Goal: Navigation & Orientation: Find specific page/section

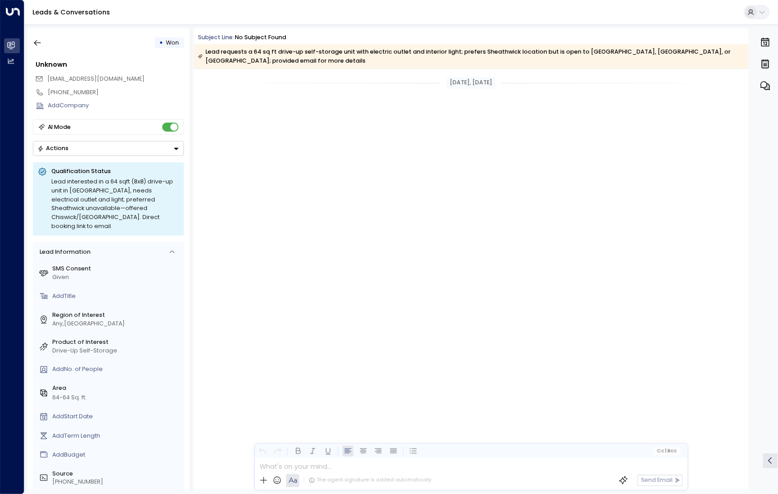
scroll to position [1166, 0]
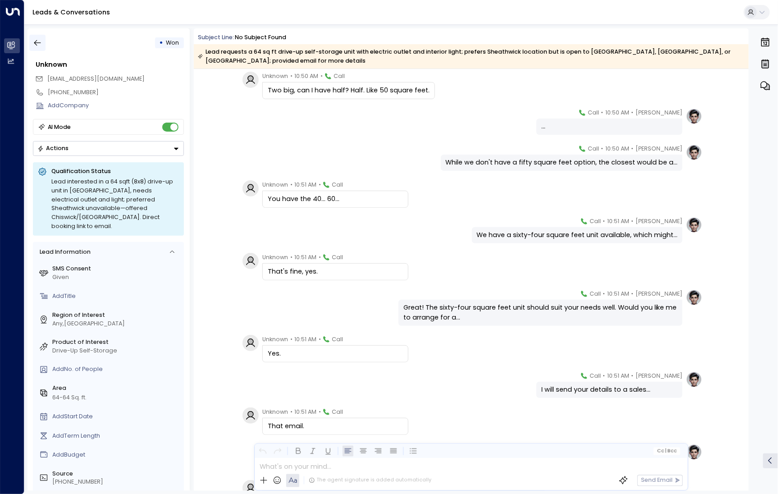
click at [41, 42] on icon "button" at bounding box center [37, 42] width 9 height 9
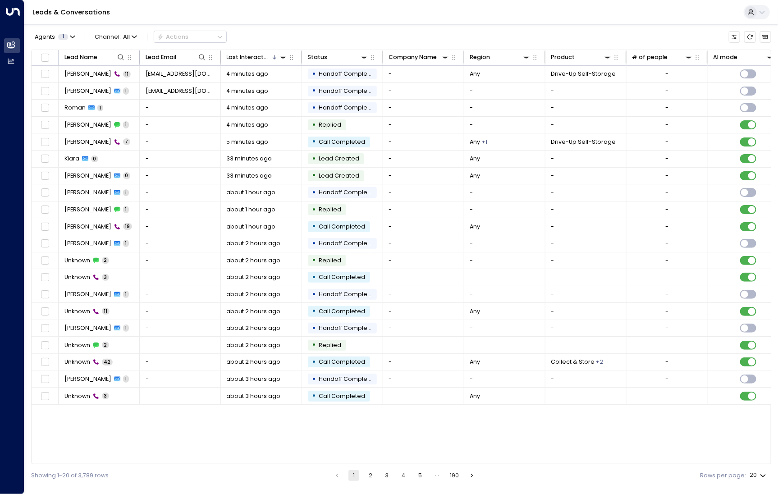
click at [372, 474] on button "2" at bounding box center [370, 475] width 11 height 11
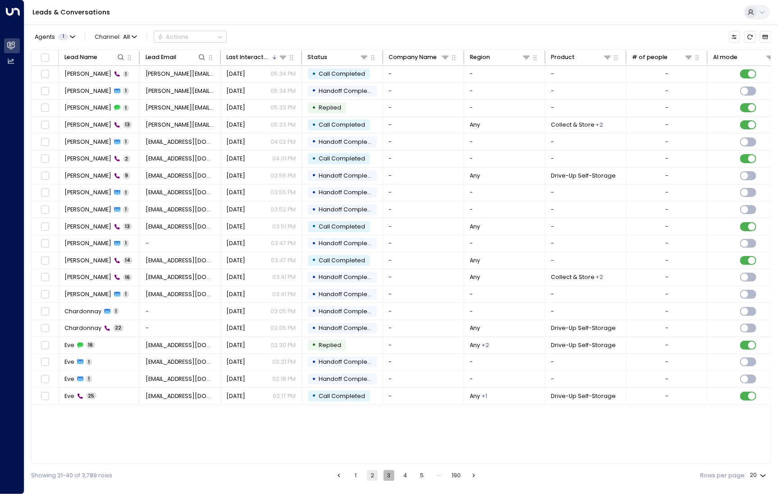
click at [388, 476] on button "3" at bounding box center [389, 475] width 11 height 11
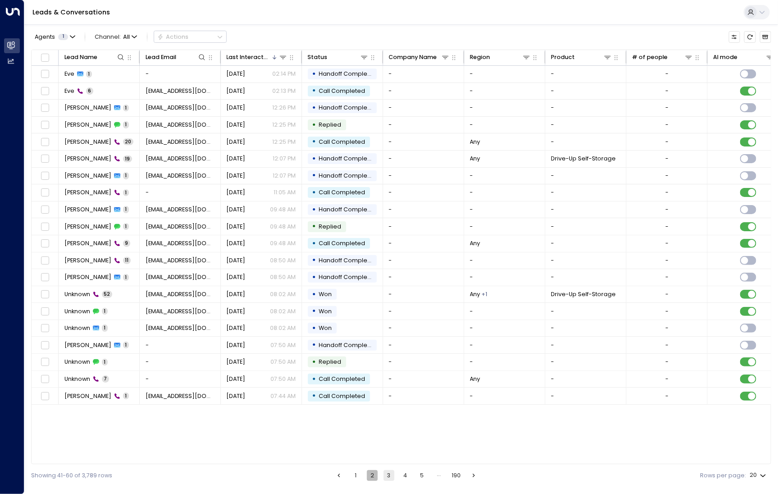
click at [375, 479] on button "2" at bounding box center [372, 475] width 11 height 11
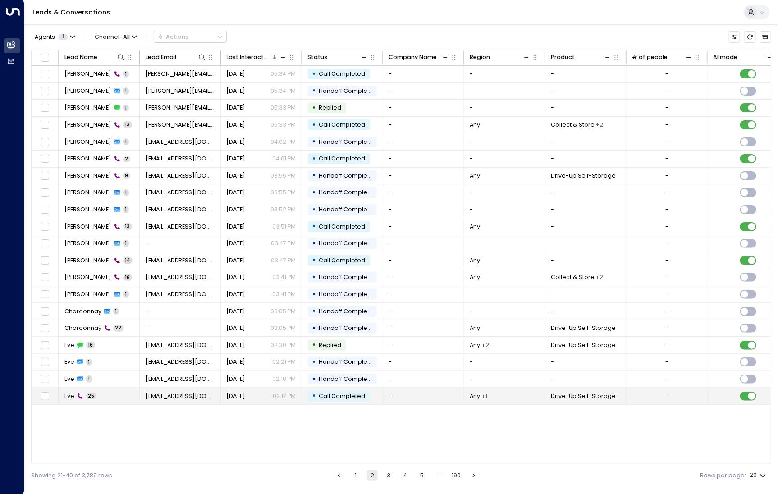
click at [116, 394] on td "Eve 25" at bounding box center [99, 396] width 81 height 17
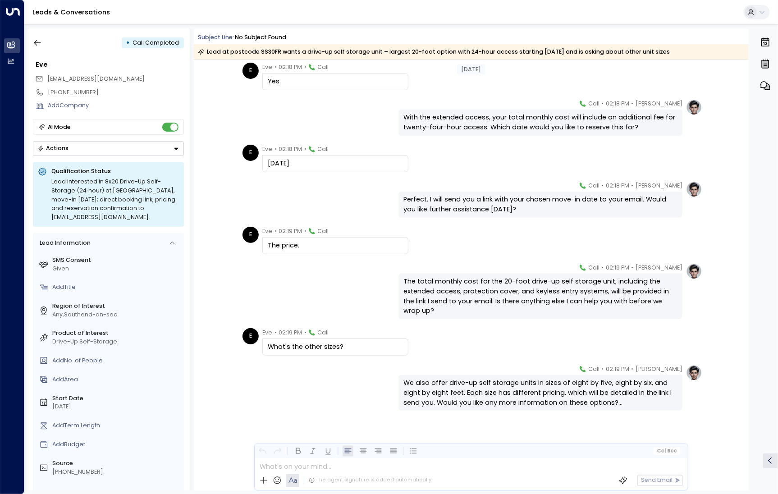
scroll to position [757, 0]
click at [39, 43] on icon "button" at bounding box center [37, 43] width 7 height 6
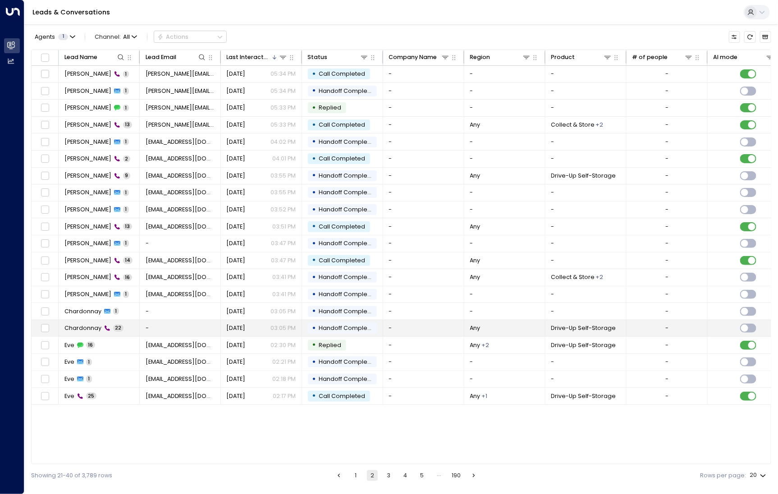
click at [94, 330] on td "Chardonnay 22" at bounding box center [99, 328] width 81 height 17
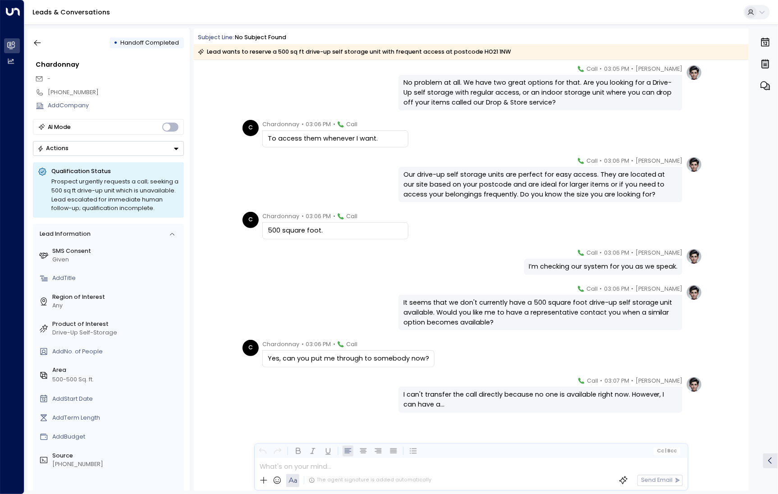
scroll to position [591, 0]
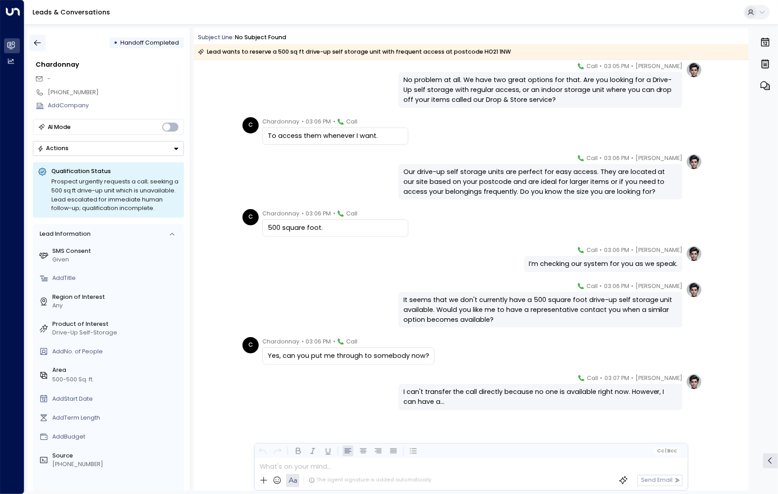
click at [40, 41] on icon "button" at bounding box center [37, 42] width 9 height 9
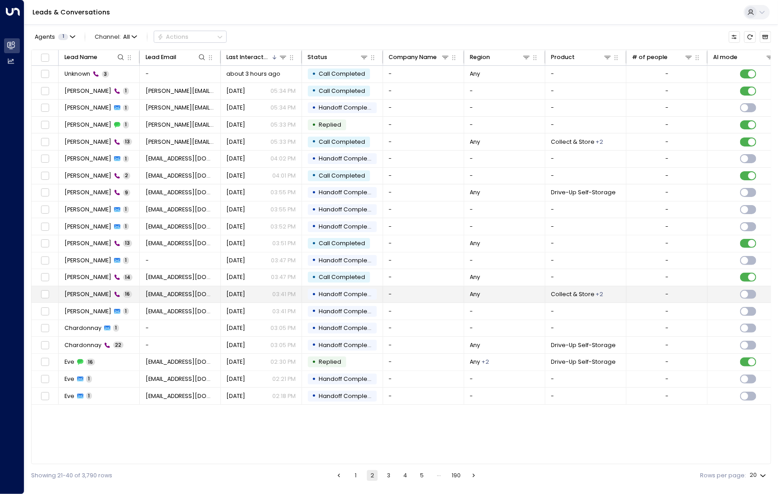
click at [89, 297] on td "Juhaina al-Mufalh 16" at bounding box center [99, 294] width 81 height 17
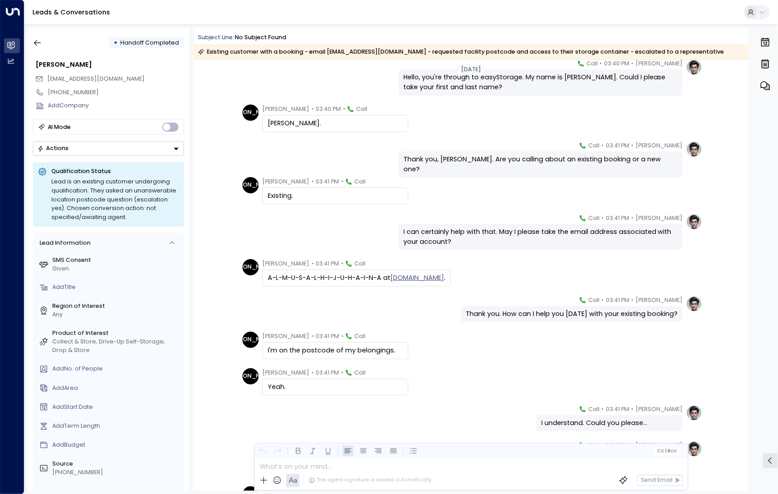
scroll to position [36, 0]
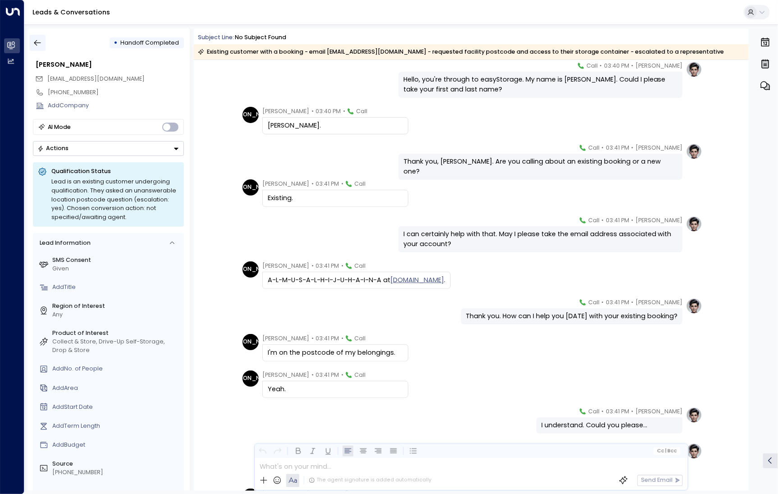
click at [35, 49] on button "button" at bounding box center [37, 43] width 16 height 16
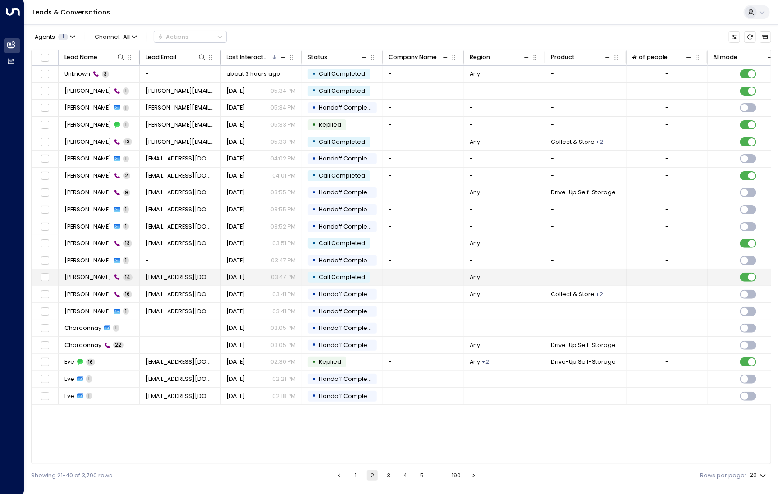
click at [72, 270] on td "Lester Marshall 14" at bounding box center [99, 277] width 81 height 17
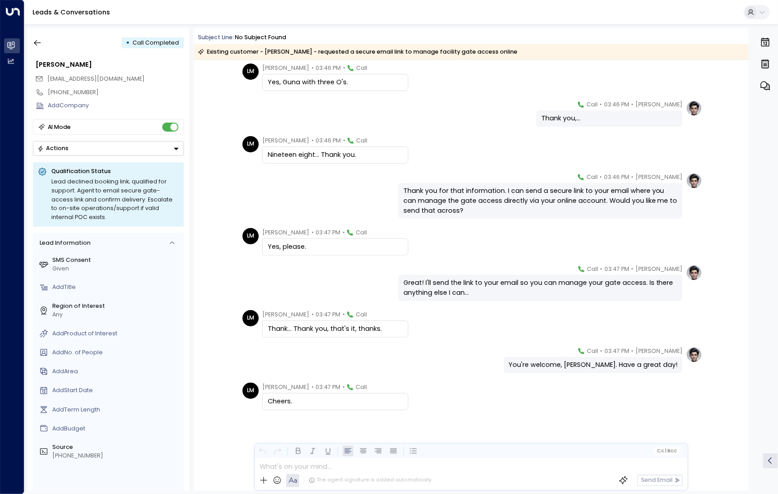
scroll to position [233, 0]
click at [39, 41] on icon "button" at bounding box center [37, 42] width 9 height 9
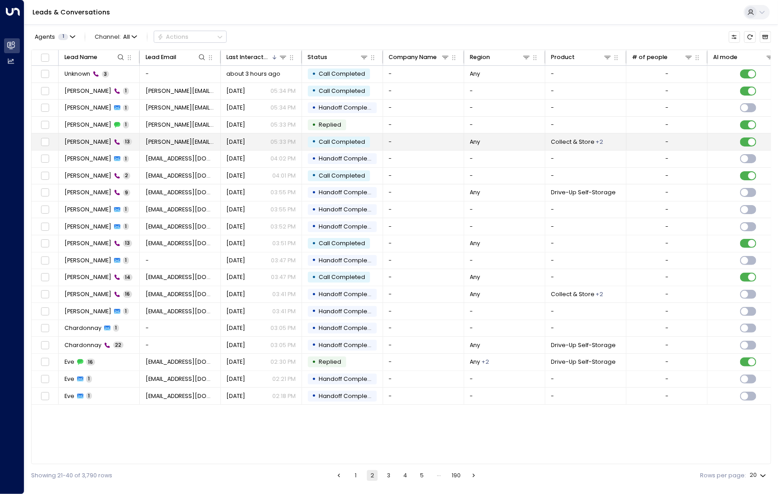
click at [74, 147] on td "Yung W 13" at bounding box center [99, 141] width 81 height 17
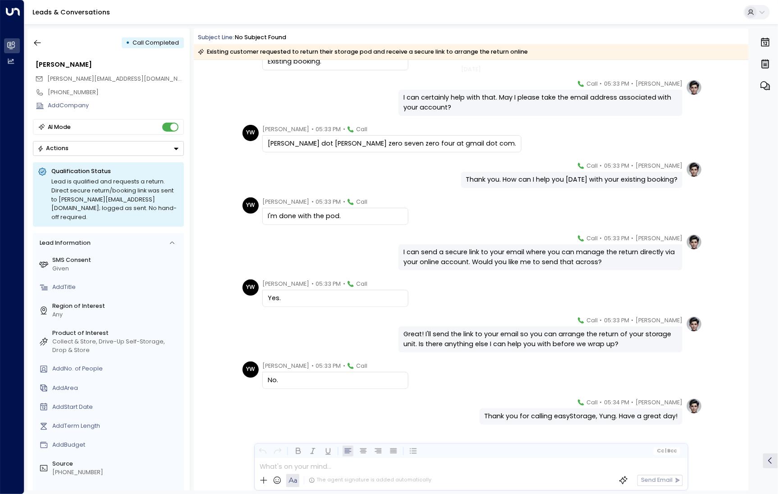
scroll to position [187, 0]
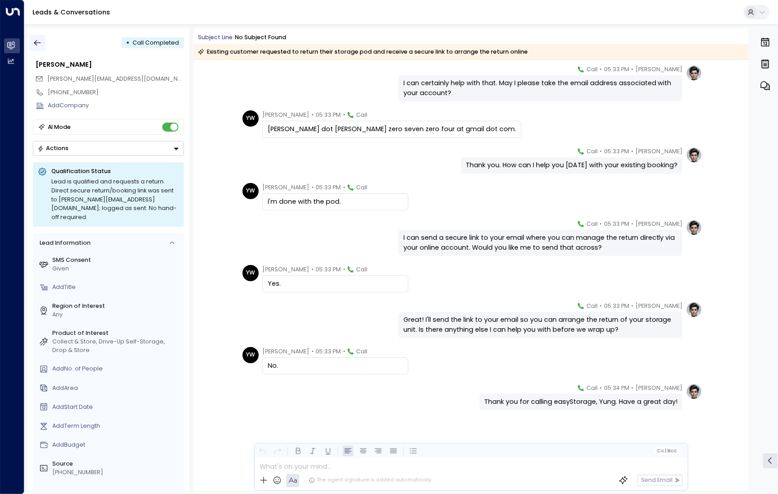
click at [39, 40] on icon "button" at bounding box center [37, 42] width 9 height 9
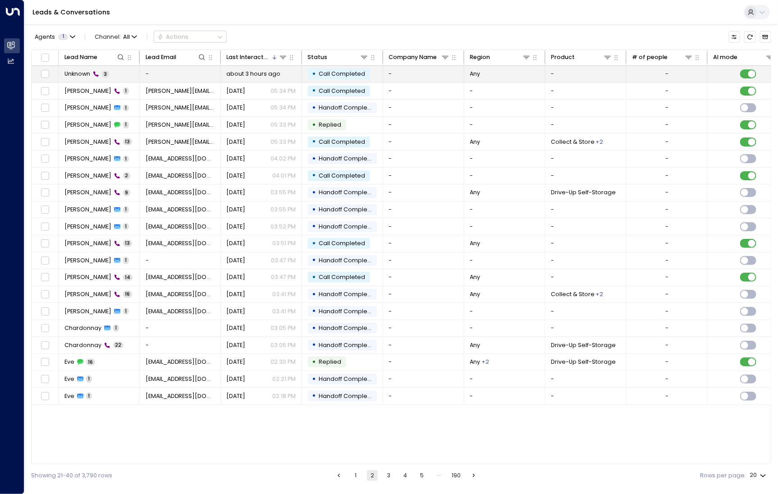
click at [82, 81] on td "Unknown 3" at bounding box center [99, 74] width 81 height 17
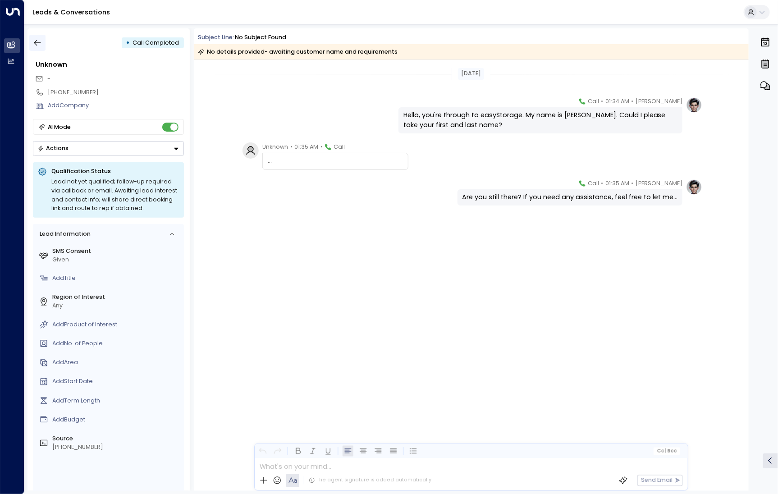
click at [37, 45] on icon "button" at bounding box center [37, 43] width 7 height 6
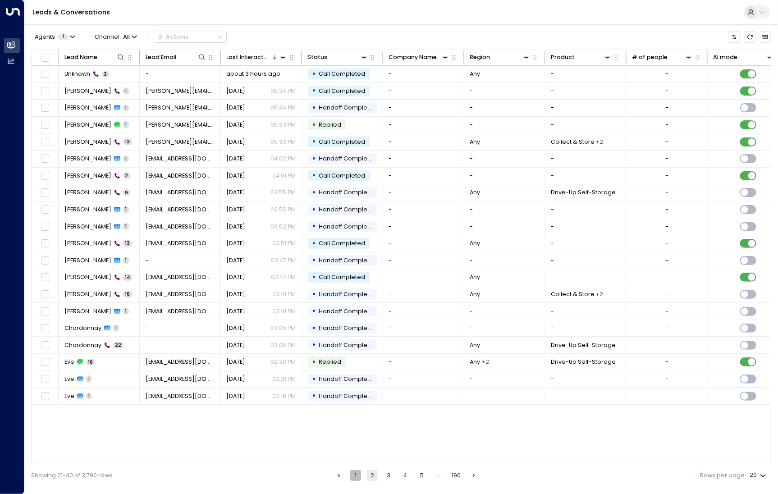
click at [355, 481] on button "1" at bounding box center [355, 475] width 11 height 11
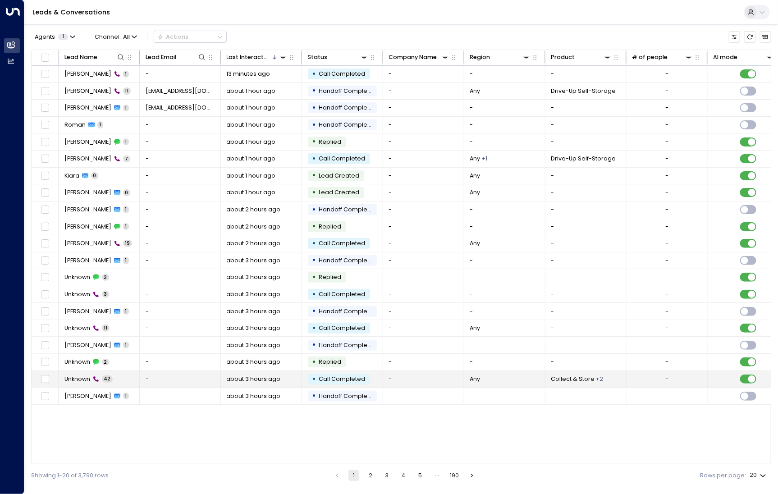
click at [79, 381] on td "Unknown 42" at bounding box center [99, 379] width 81 height 17
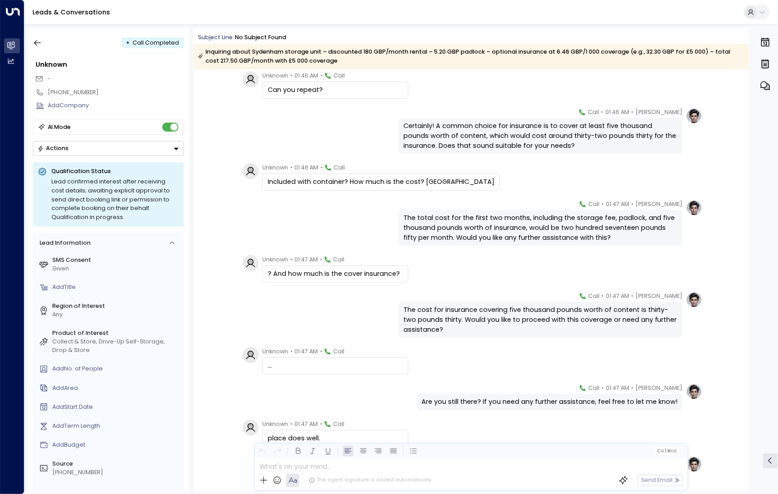
scroll to position [1518, 0]
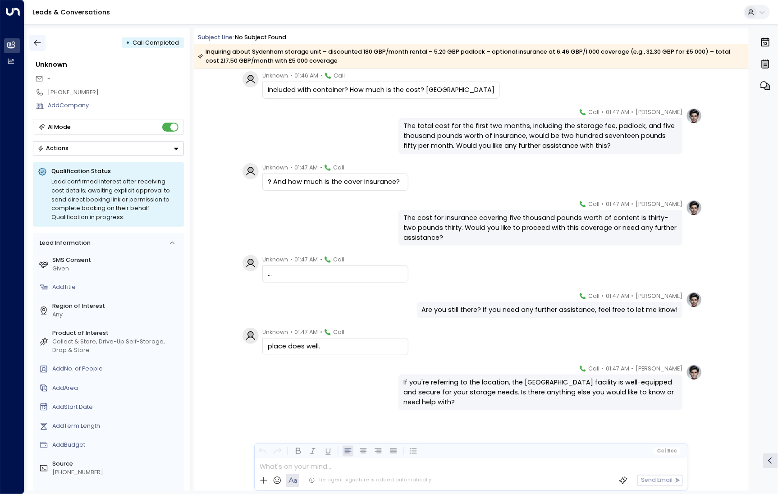
click at [41, 45] on icon "button" at bounding box center [37, 42] width 9 height 9
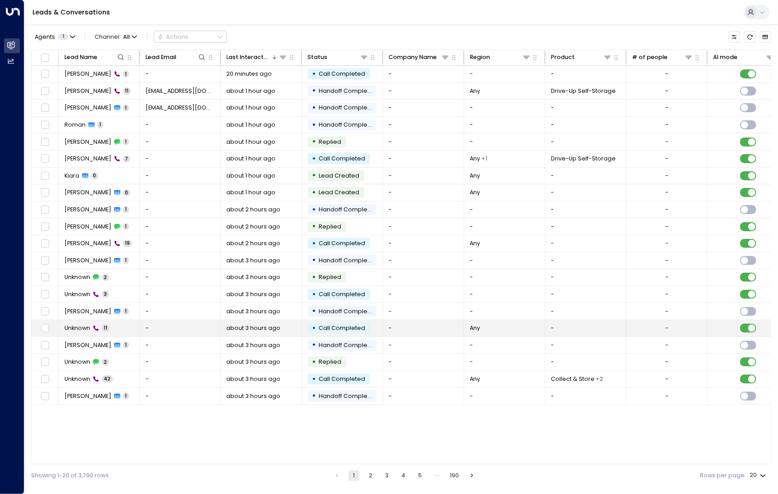
click at [83, 320] on td "Unknown 11" at bounding box center [99, 328] width 81 height 17
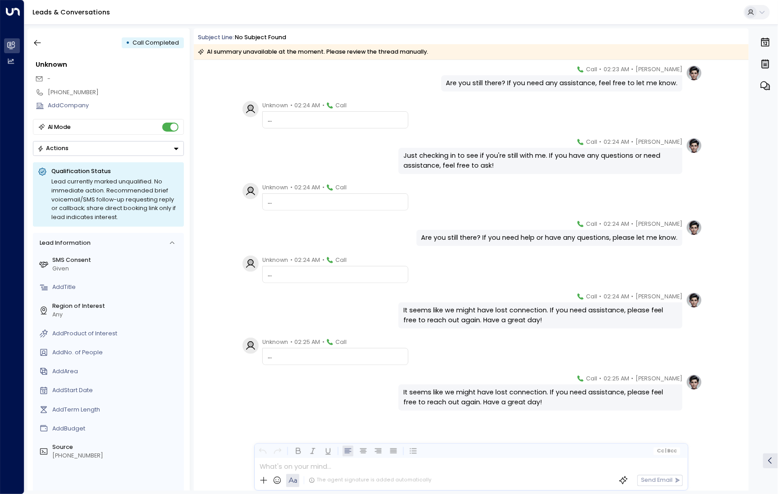
scroll to position [115, 0]
click at [40, 49] on button "button" at bounding box center [37, 43] width 16 height 16
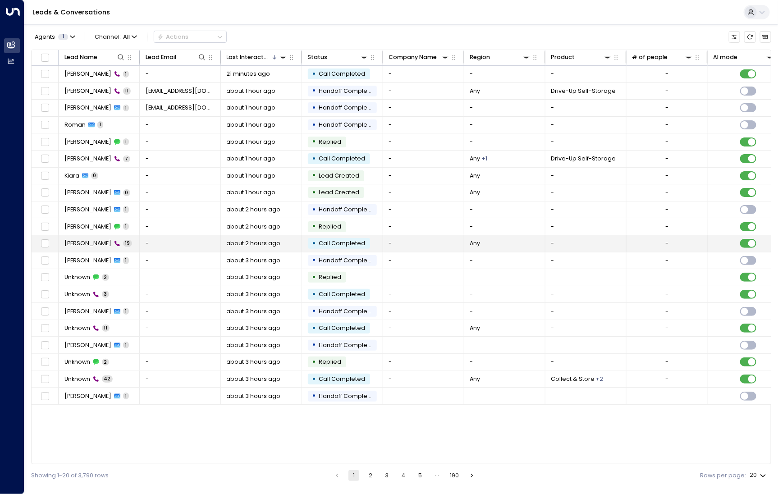
click at [81, 247] on td "[PERSON_NAME] 19" at bounding box center [99, 243] width 81 height 17
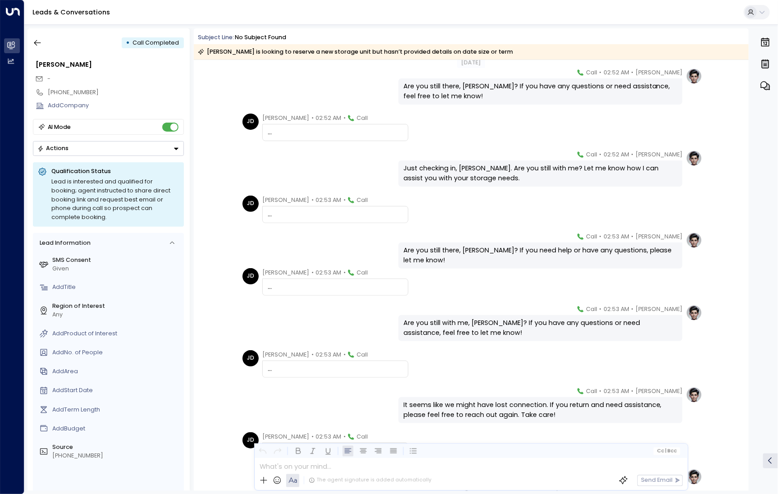
scroll to position [442, 0]
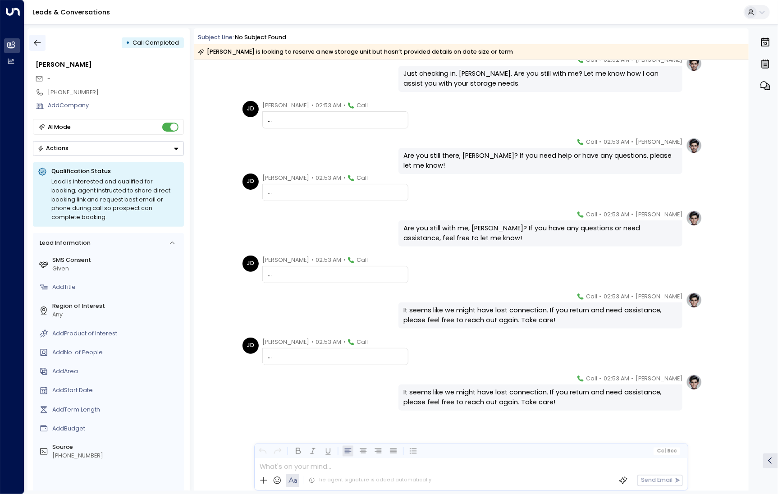
click at [43, 47] on button "button" at bounding box center [37, 43] width 16 height 16
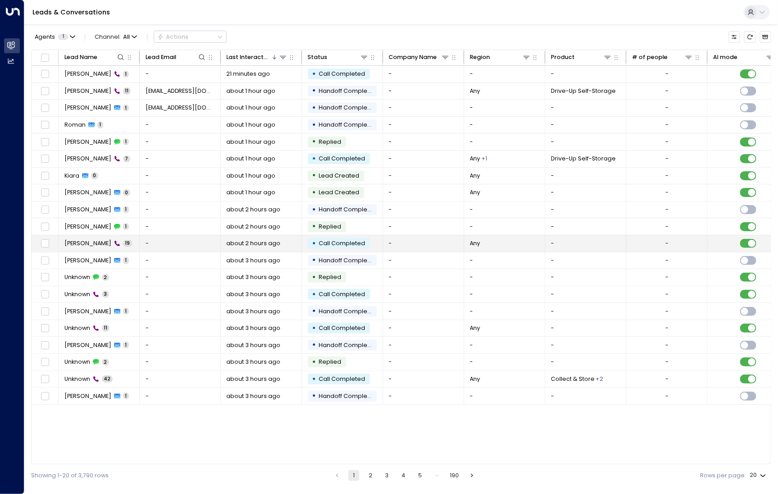
click at [80, 247] on td "[PERSON_NAME] 19" at bounding box center [99, 243] width 81 height 17
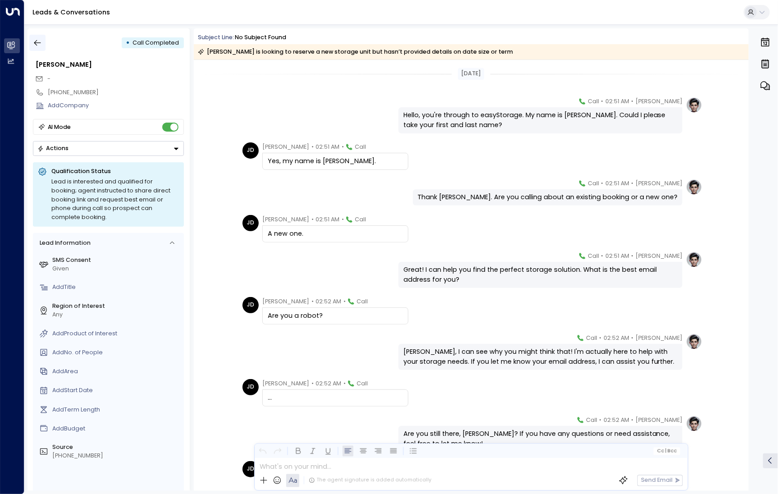
click at [42, 41] on button "button" at bounding box center [37, 43] width 16 height 16
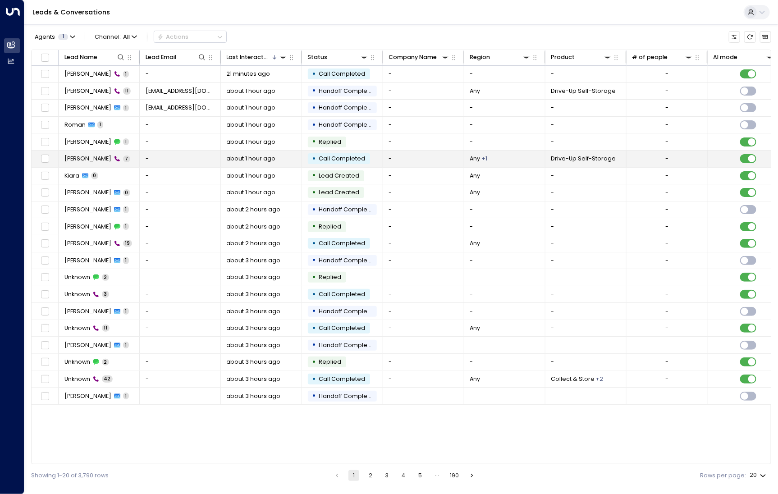
click at [83, 162] on td "[PERSON_NAME] 7" at bounding box center [99, 159] width 81 height 17
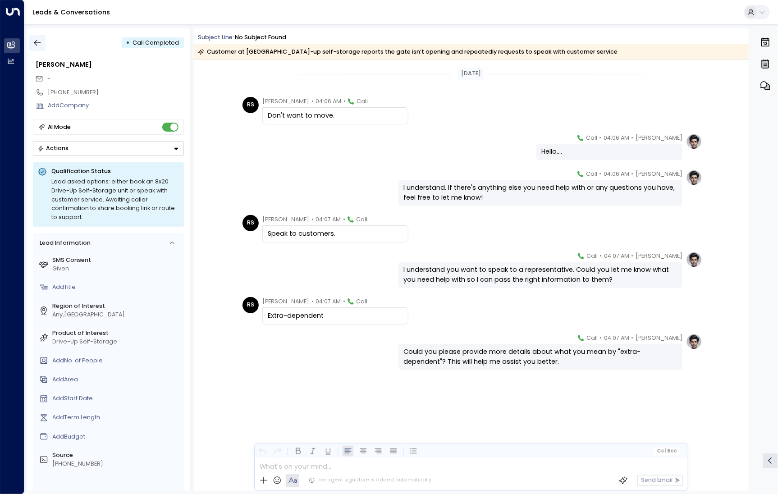
click at [41, 45] on icon "button" at bounding box center [37, 42] width 9 height 9
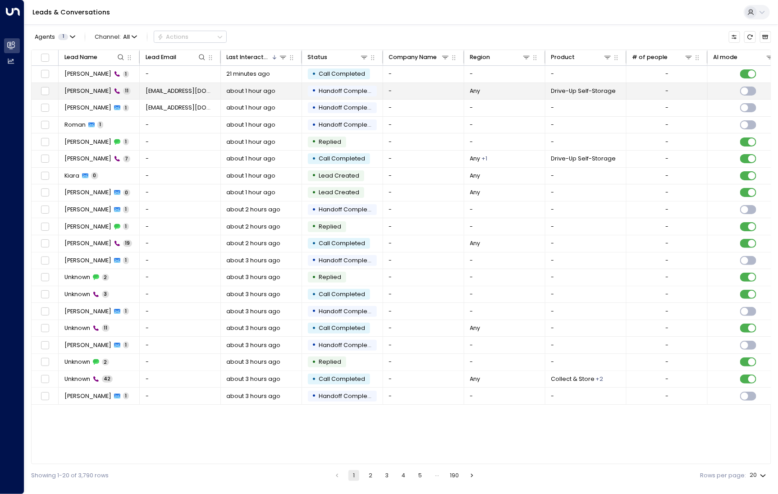
click at [89, 95] on td "[PERSON_NAME] 11" at bounding box center [99, 91] width 81 height 17
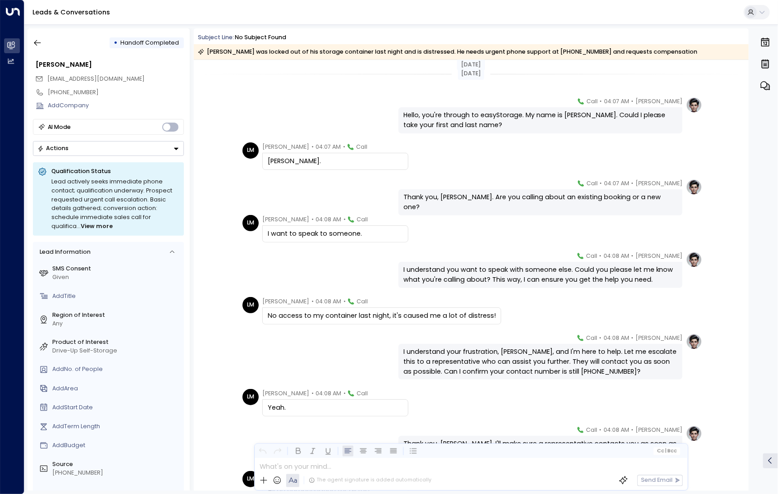
scroll to position [143, 0]
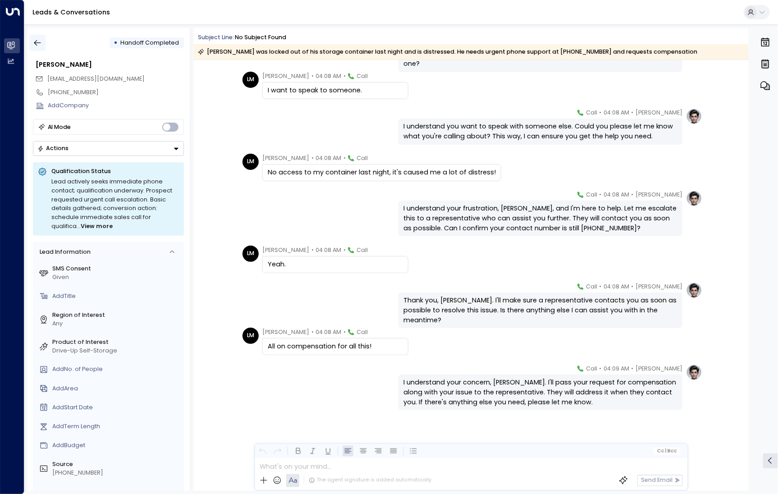
click at [40, 42] on icon "button" at bounding box center [37, 43] width 7 height 6
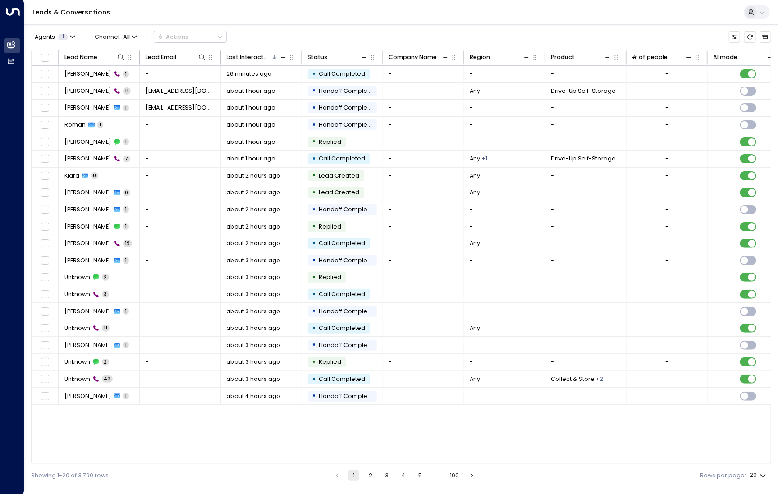
click at [368, 475] on button "2" at bounding box center [370, 475] width 11 height 11
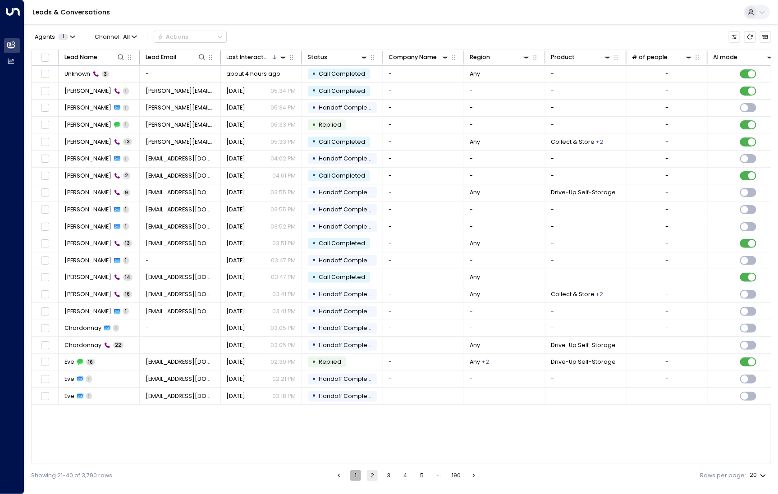
click at [359, 476] on button "1" at bounding box center [355, 475] width 11 height 11
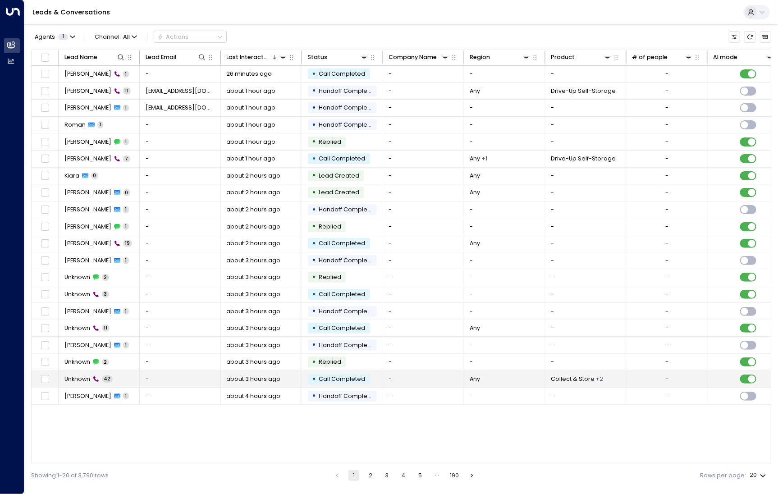
click at [125, 373] on td "Unknown 42" at bounding box center [99, 379] width 81 height 17
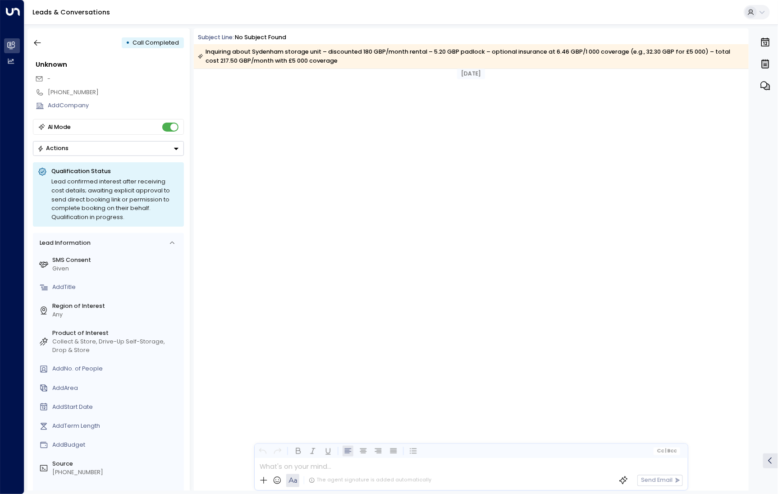
scroll to position [459, 0]
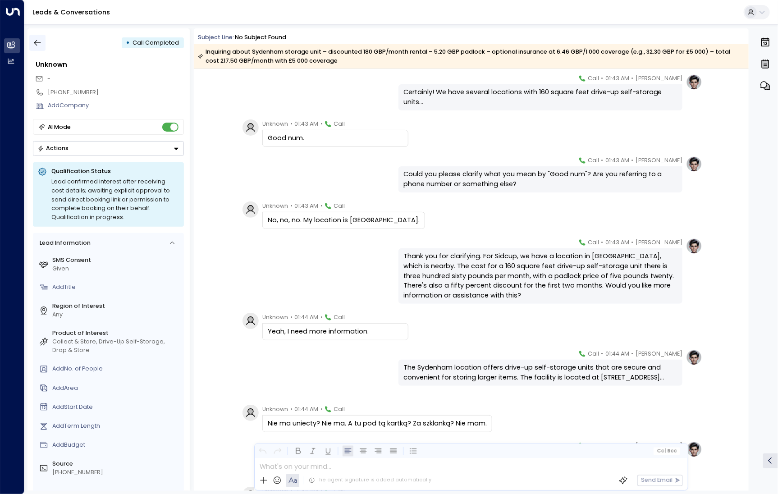
click at [32, 42] on button "button" at bounding box center [37, 43] width 16 height 16
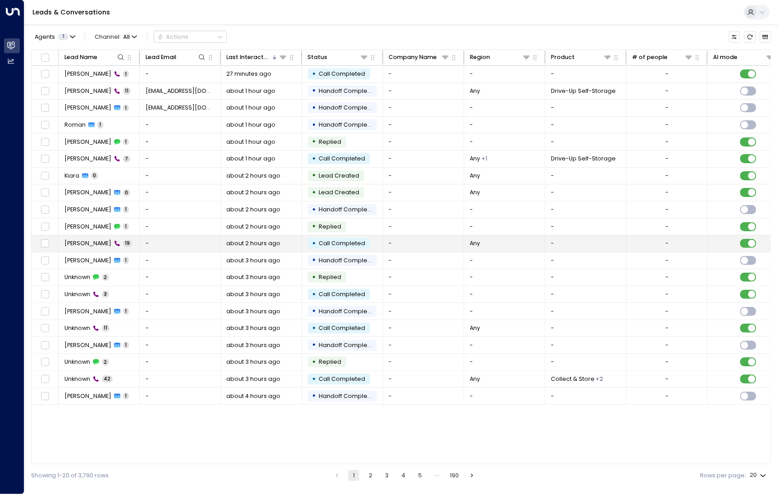
click at [124, 241] on span "19" at bounding box center [127, 243] width 9 height 7
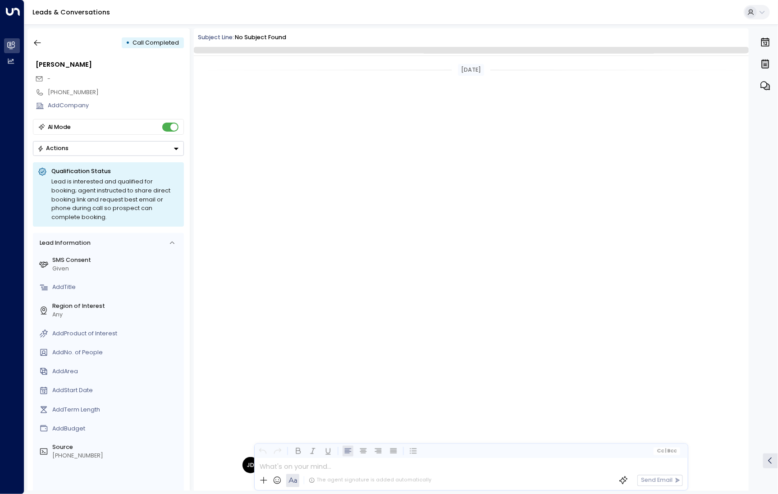
scroll to position [439, 0]
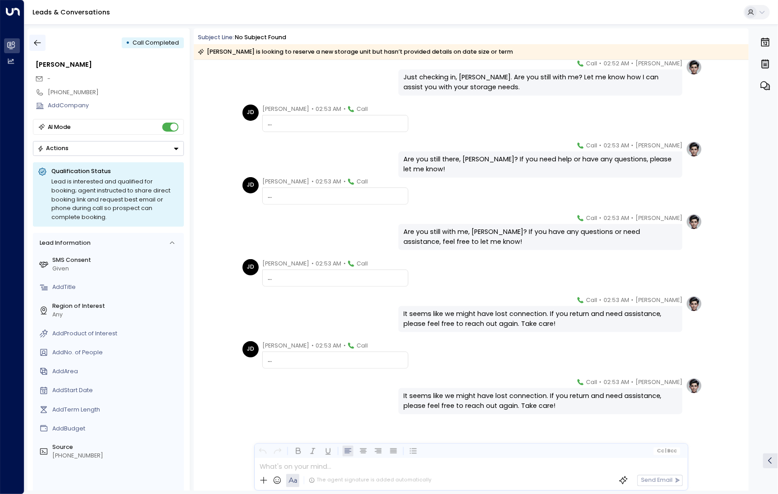
click at [38, 47] on icon "button" at bounding box center [37, 42] width 9 height 9
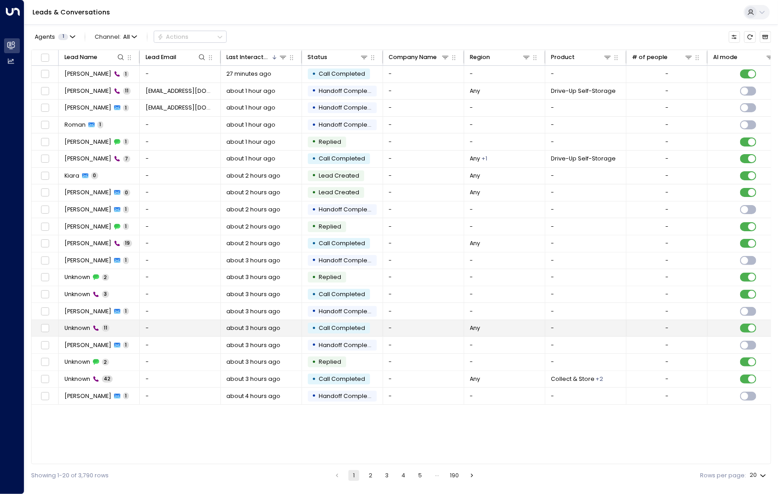
click at [126, 326] on td "Unknown 11" at bounding box center [99, 328] width 81 height 17
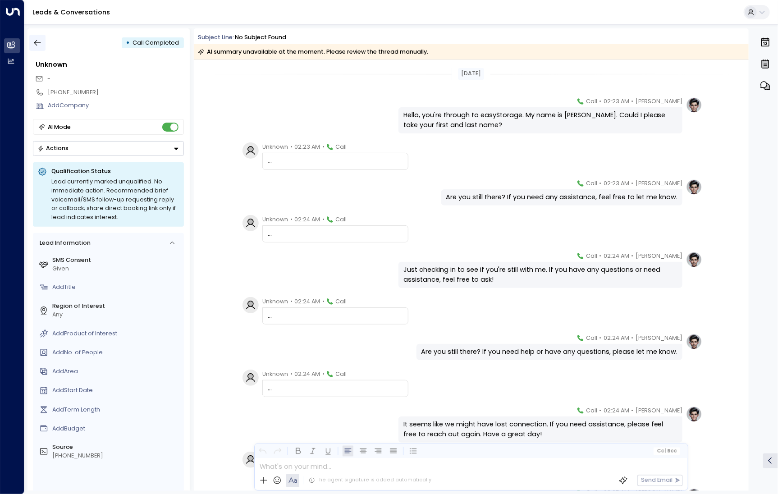
click at [42, 42] on button "button" at bounding box center [37, 43] width 16 height 16
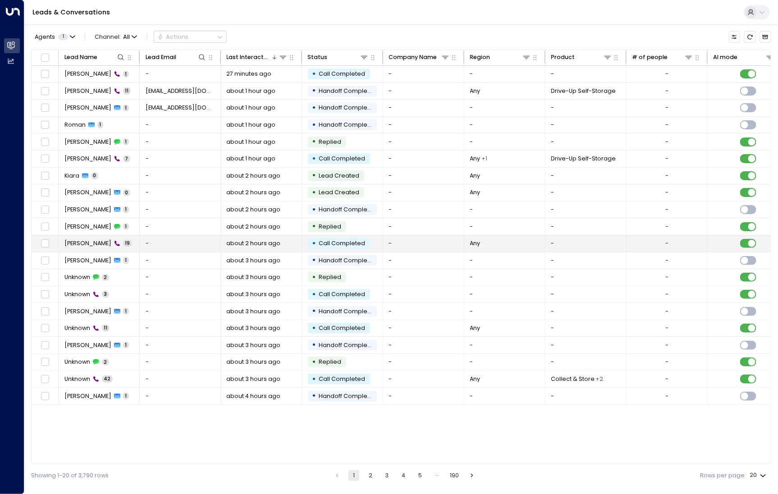
click at [119, 244] on div "[PERSON_NAME] 19" at bounding box center [98, 243] width 68 height 8
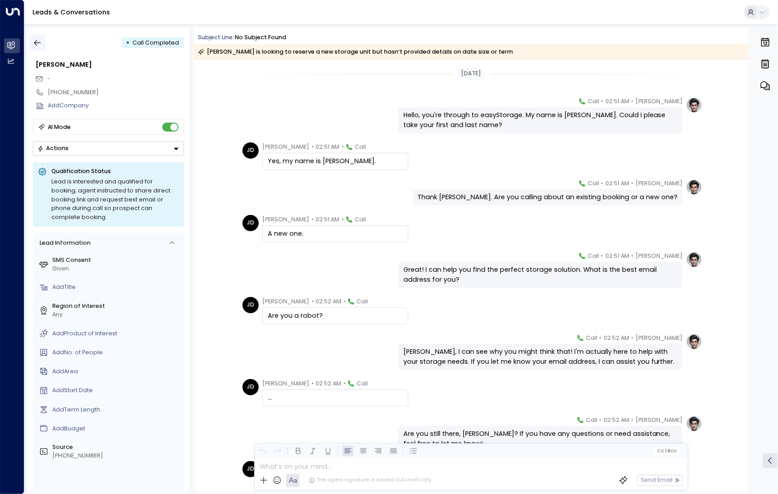
click at [39, 45] on icon "button" at bounding box center [37, 42] width 9 height 9
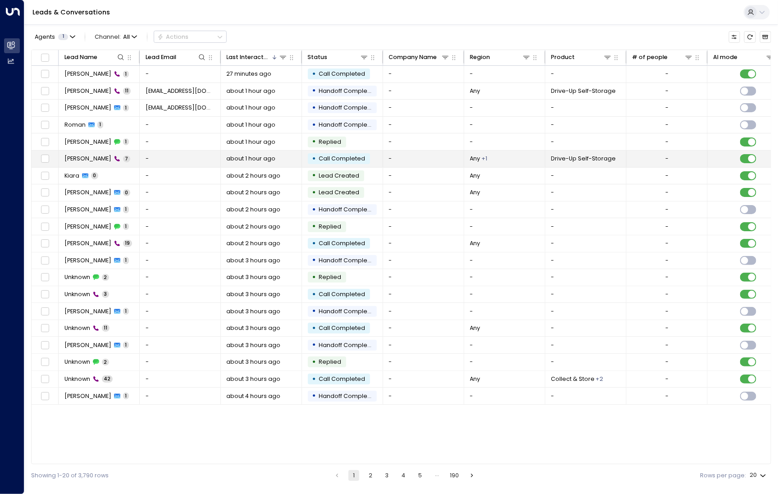
click at [102, 164] on td "[PERSON_NAME] 7" at bounding box center [99, 159] width 81 height 17
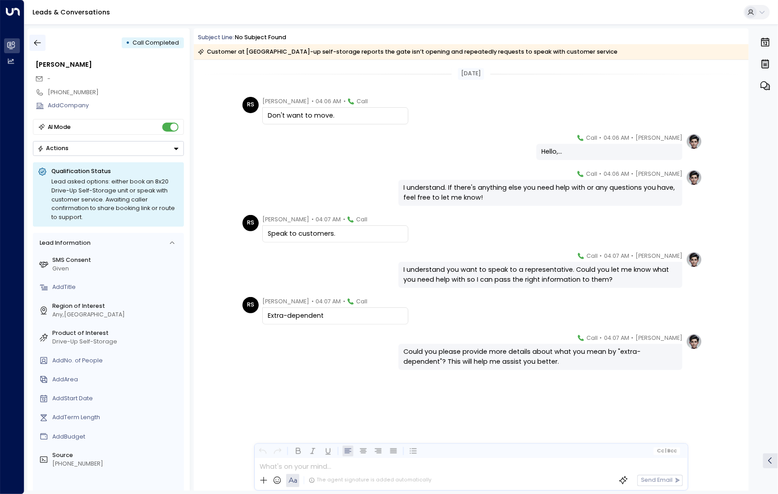
click at [39, 46] on icon "button" at bounding box center [37, 42] width 9 height 9
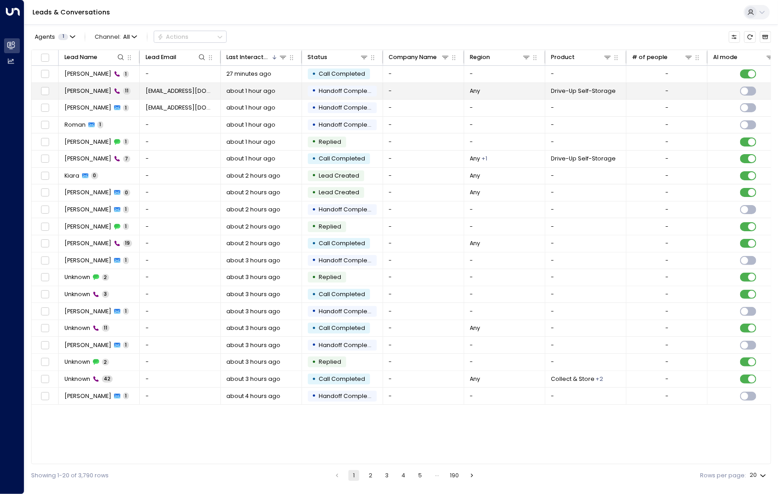
click at [86, 95] on td "[PERSON_NAME] 11" at bounding box center [99, 91] width 81 height 17
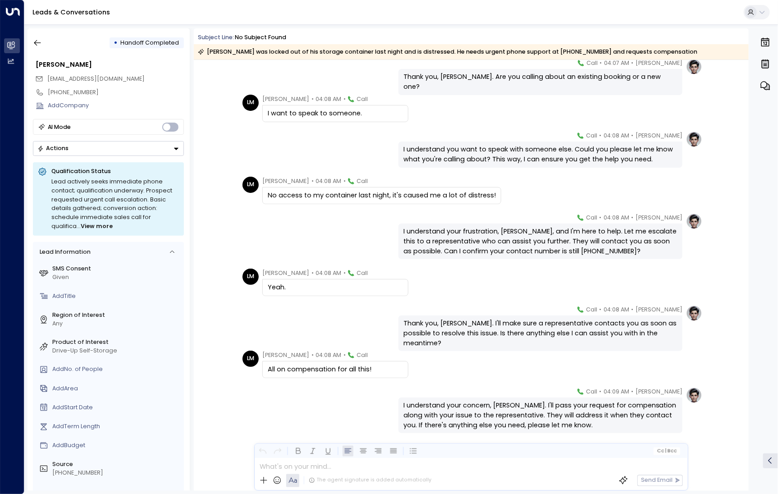
scroll to position [143, 0]
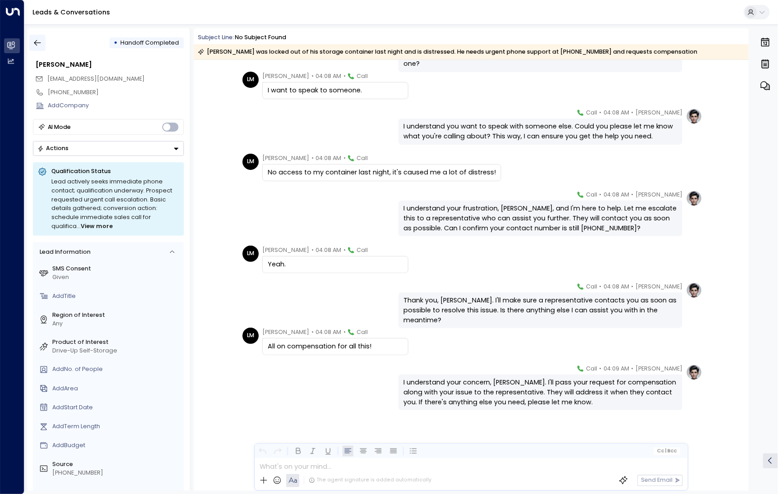
click at [37, 41] on icon "button" at bounding box center [37, 42] width 9 height 9
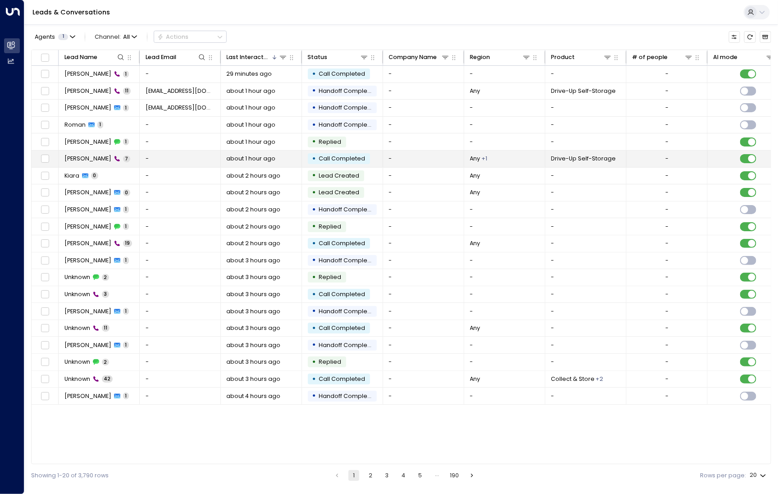
click at [96, 160] on span "[PERSON_NAME]" at bounding box center [87, 159] width 47 height 8
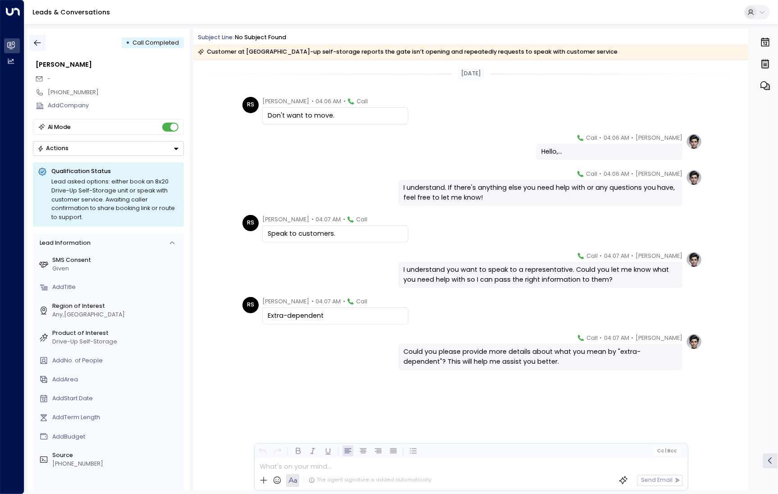
click at [39, 48] on button "button" at bounding box center [37, 43] width 16 height 16
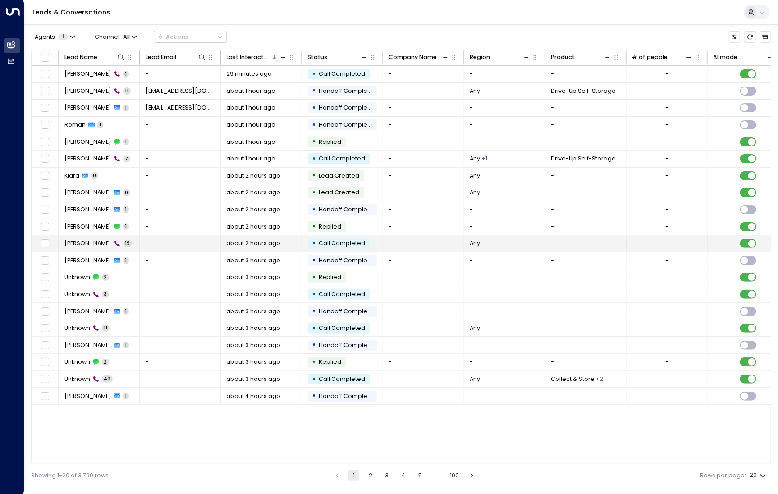
click at [90, 248] on td "[PERSON_NAME] 19" at bounding box center [99, 243] width 81 height 17
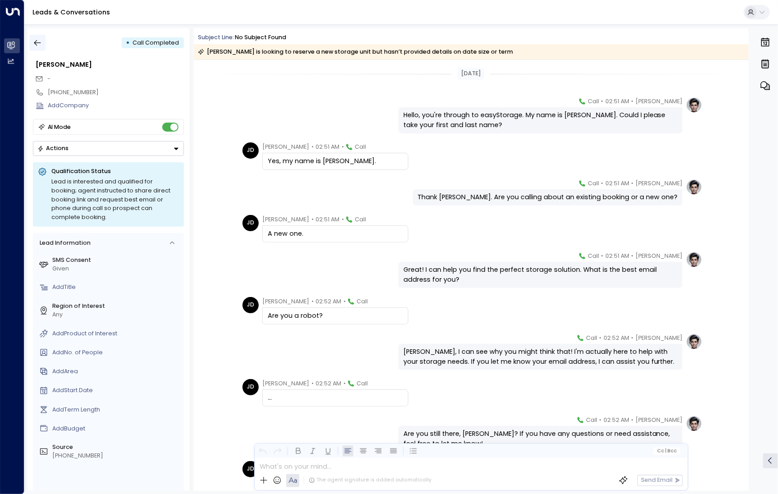
click at [33, 46] on icon "button" at bounding box center [37, 42] width 9 height 9
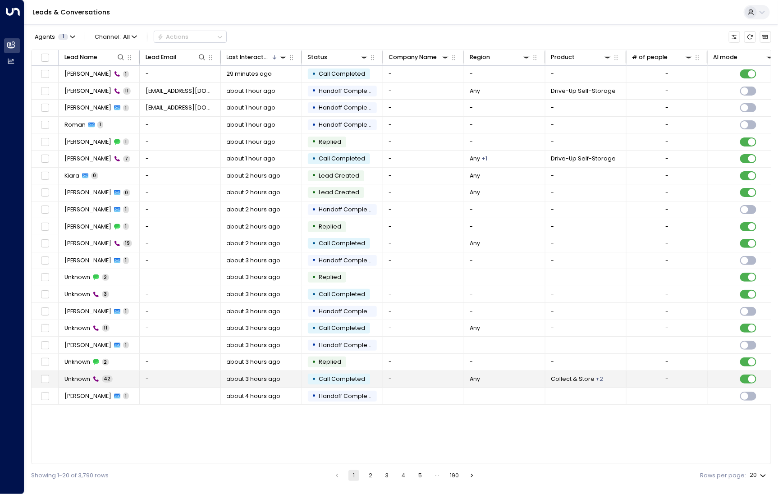
click at [115, 374] on td "Unknown 42" at bounding box center [99, 379] width 81 height 17
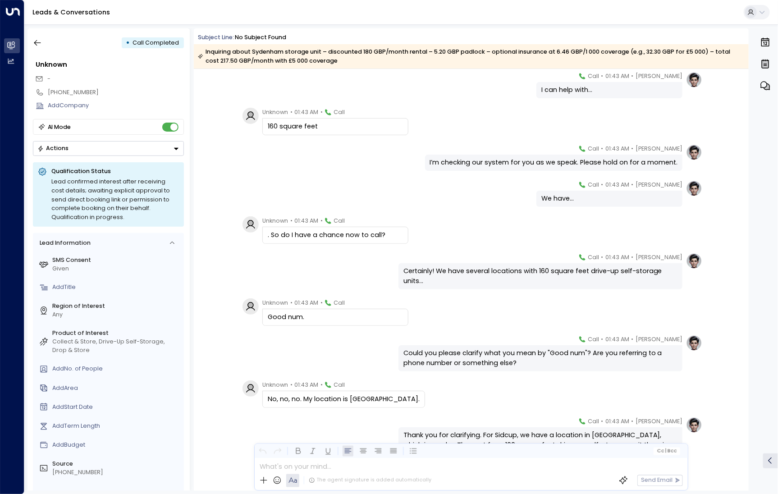
scroll to position [247, 0]
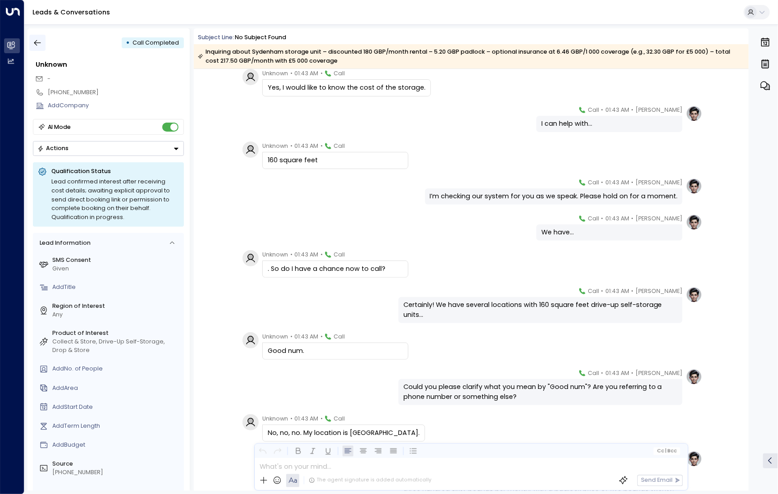
click at [41, 39] on icon "button" at bounding box center [37, 42] width 9 height 9
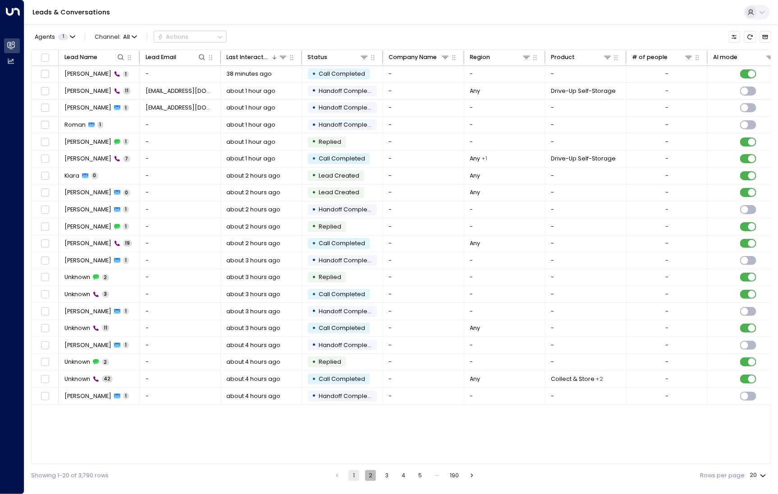
click at [370, 480] on button "2" at bounding box center [370, 475] width 11 height 11
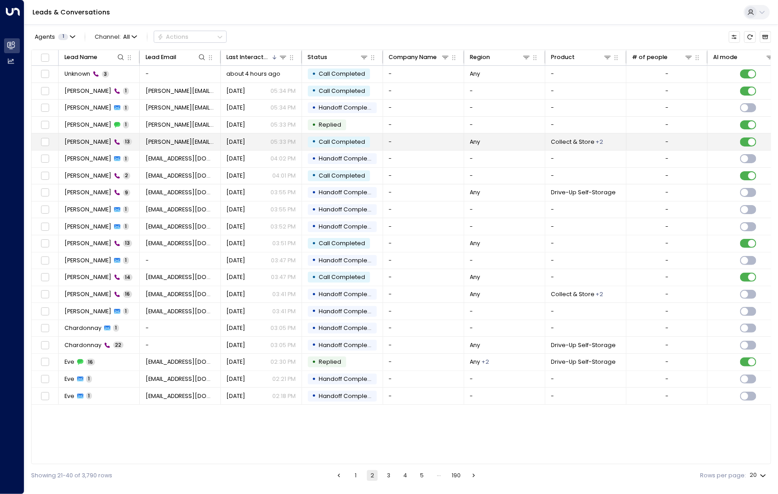
click at [82, 149] on td "Yung W 13" at bounding box center [99, 141] width 81 height 17
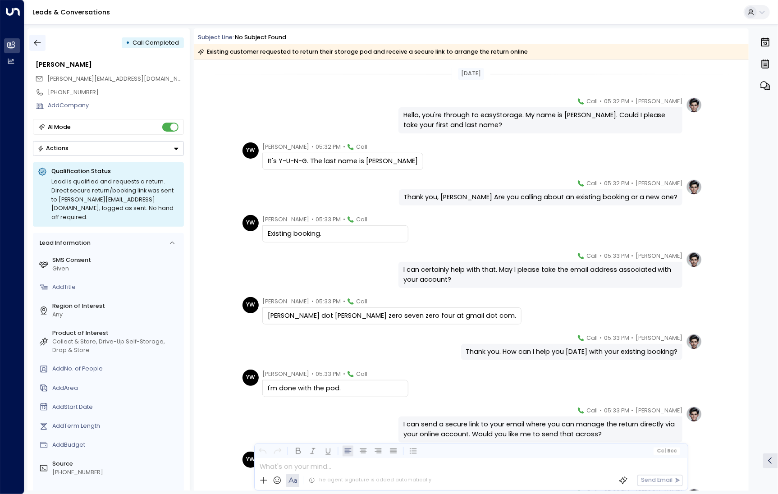
click at [38, 41] on icon "button" at bounding box center [37, 42] width 9 height 9
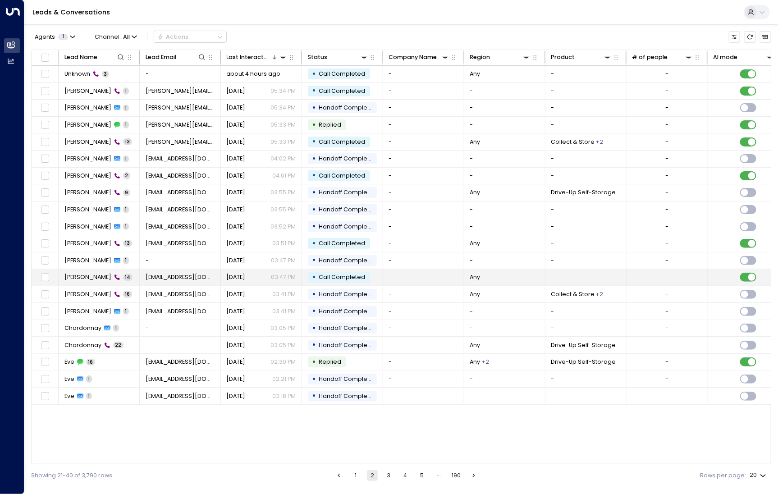
click at [92, 277] on span "[PERSON_NAME]" at bounding box center [87, 277] width 47 height 8
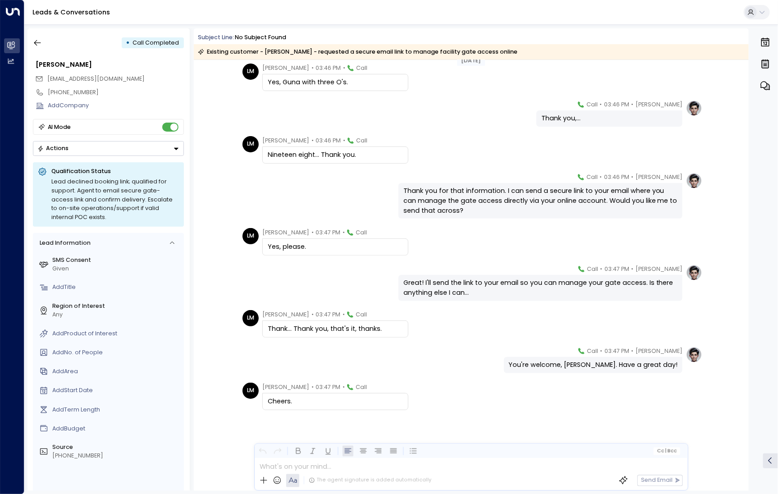
scroll to position [233, 0]
click at [35, 47] on icon "button" at bounding box center [37, 42] width 9 height 9
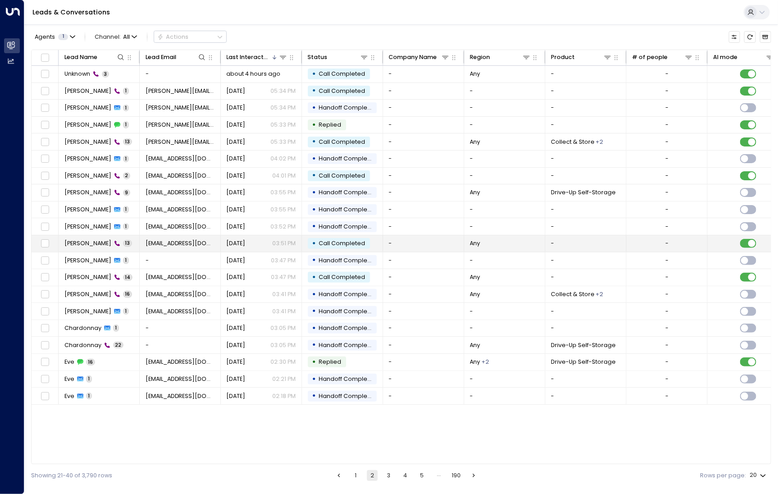
click at [86, 242] on span "[PERSON_NAME]" at bounding box center [87, 243] width 47 height 8
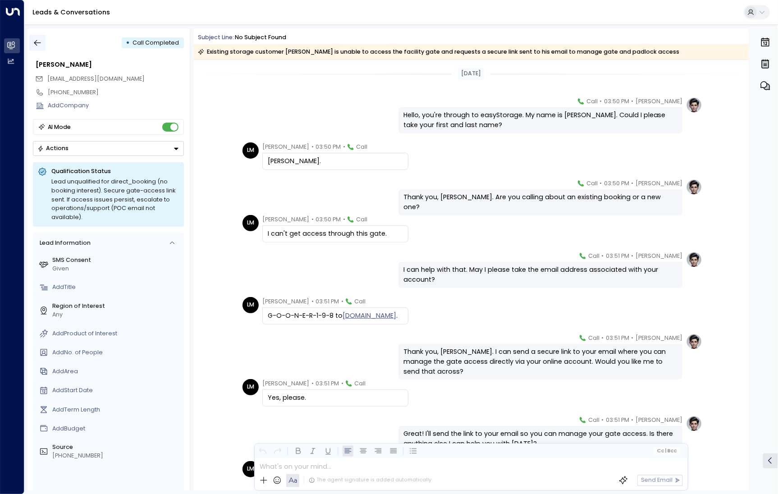
click at [42, 46] on button "button" at bounding box center [37, 43] width 16 height 16
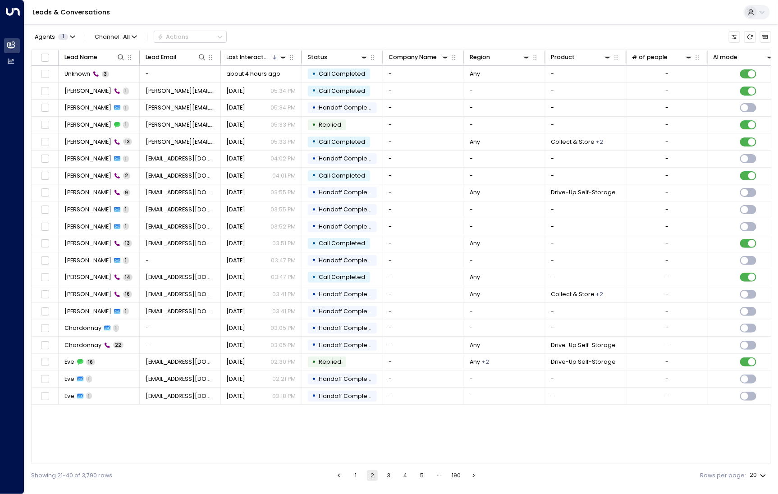
click at [360, 480] on button "1" at bounding box center [355, 475] width 11 height 11
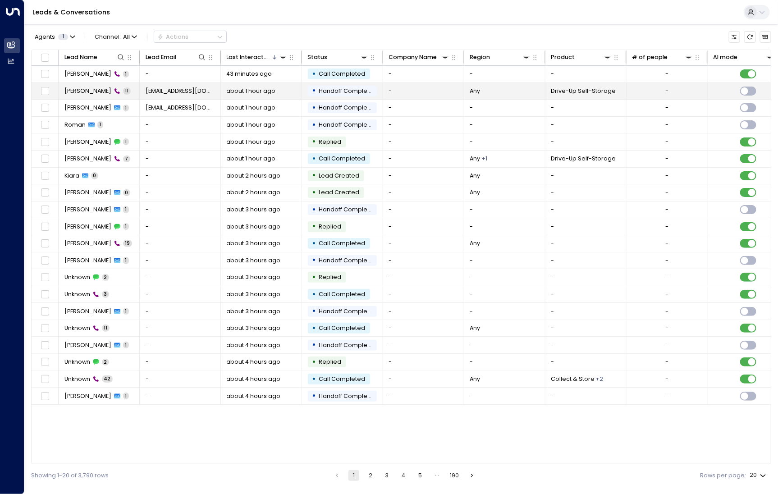
click at [66, 84] on td "[PERSON_NAME] 11" at bounding box center [99, 91] width 81 height 17
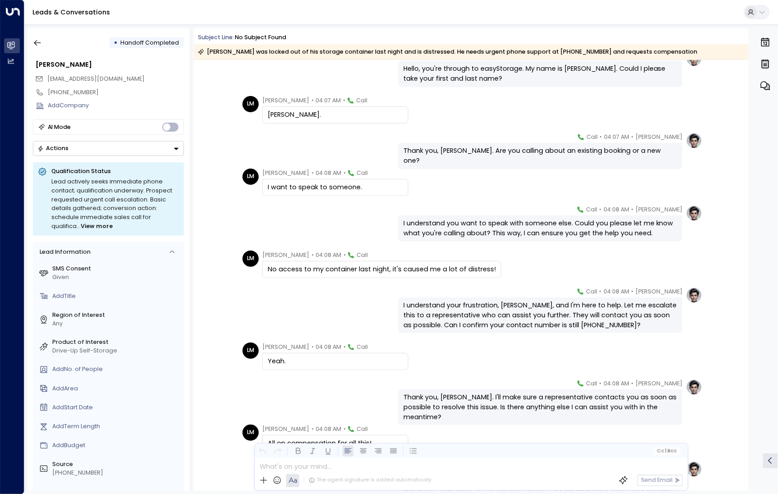
scroll to position [143, 0]
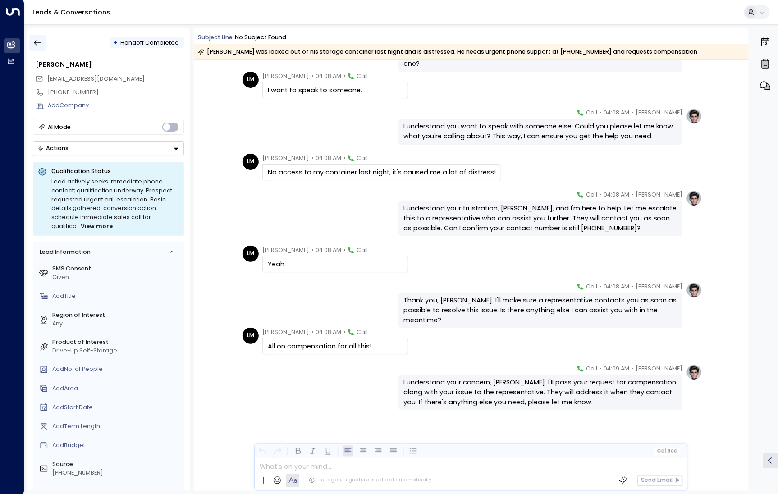
click at [42, 43] on button "button" at bounding box center [37, 43] width 16 height 16
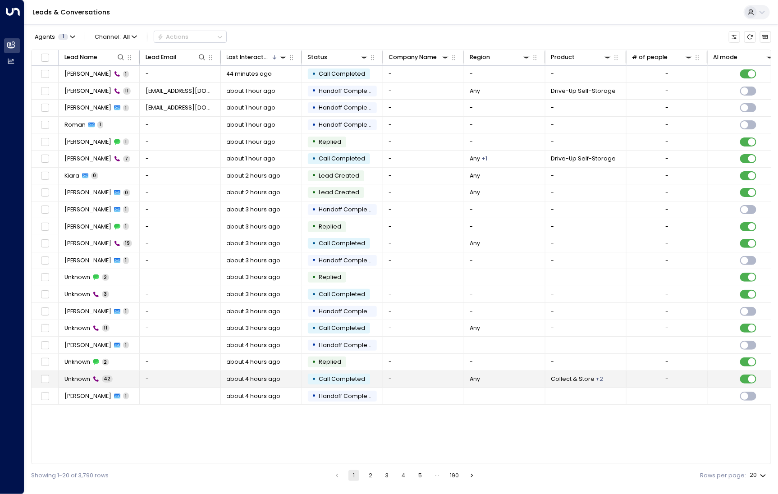
click at [89, 375] on span "Unknown" at bounding box center [77, 379] width 26 height 8
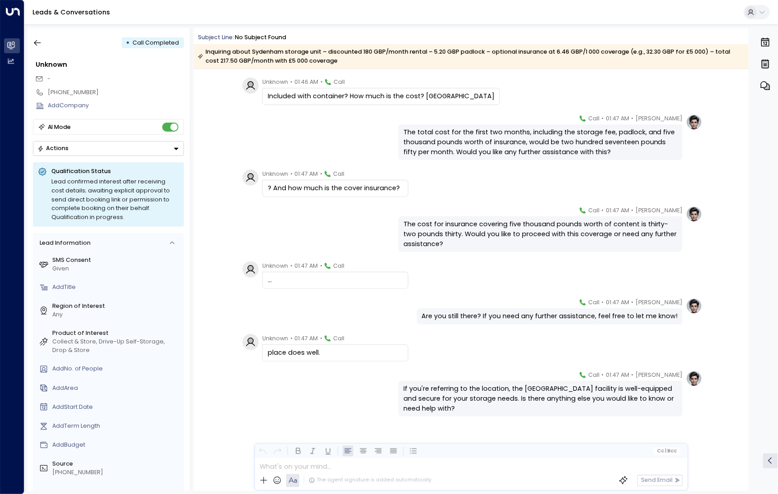
scroll to position [1518, 0]
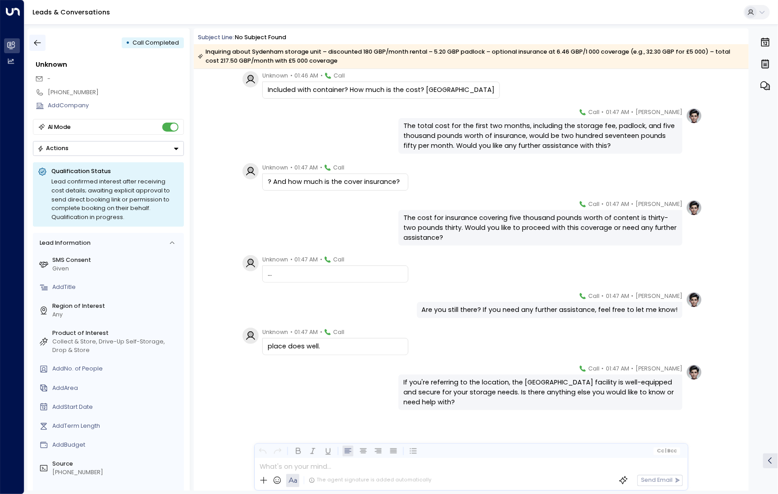
click at [40, 41] on icon "button" at bounding box center [37, 42] width 9 height 9
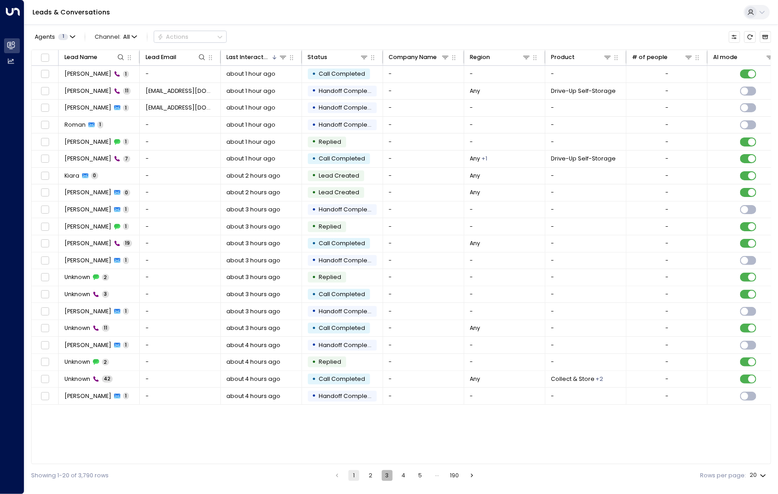
click at [389, 476] on button "3" at bounding box center [387, 475] width 11 height 11
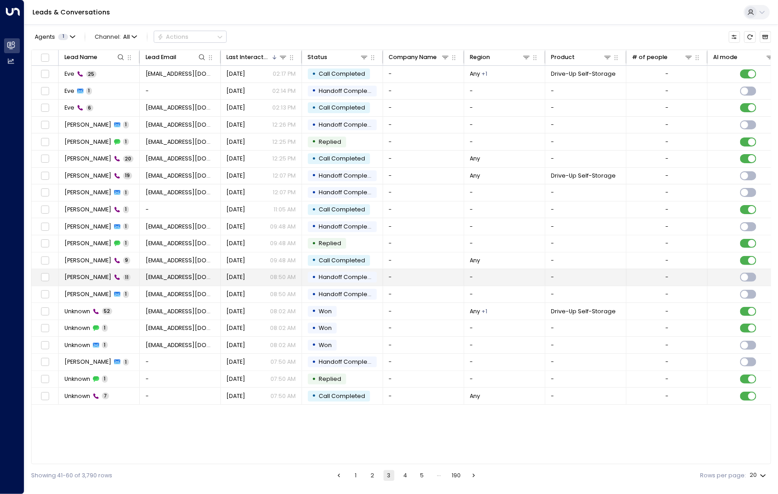
click at [79, 283] on td "[PERSON_NAME] 11" at bounding box center [99, 277] width 81 height 17
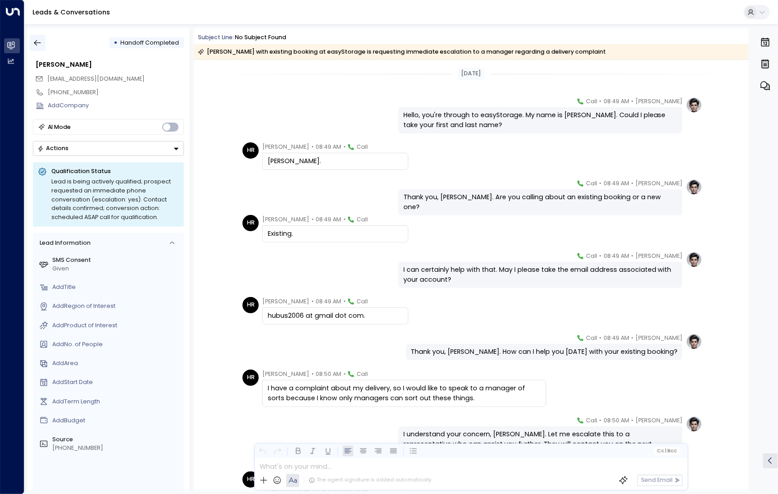
click at [46, 46] on button "button" at bounding box center [37, 43] width 16 height 16
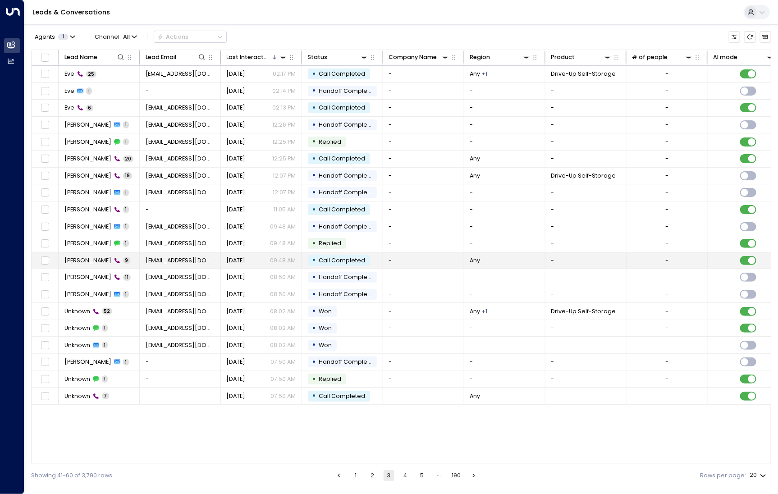
click at [86, 262] on span "[PERSON_NAME]" at bounding box center [87, 261] width 47 height 8
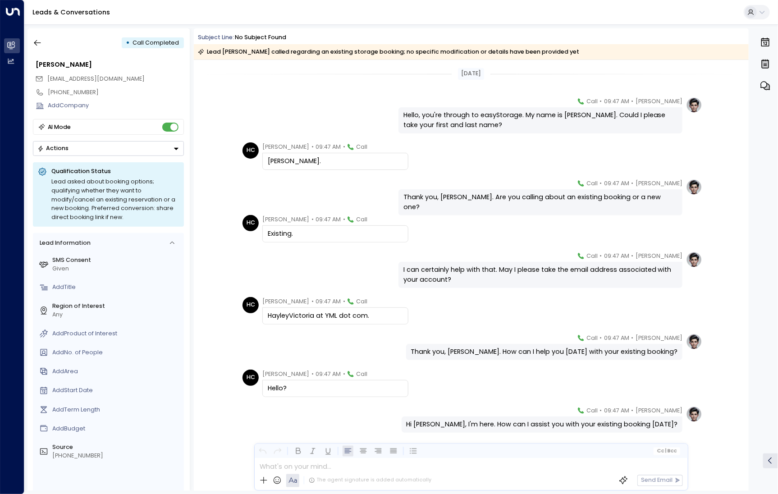
click at [48, 42] on div "• Call Completed" at bounding box center [108, 43] width 151 height 16
click at [39, 42] on icon "button" at bounding box center [37, 42] width 9 height 9
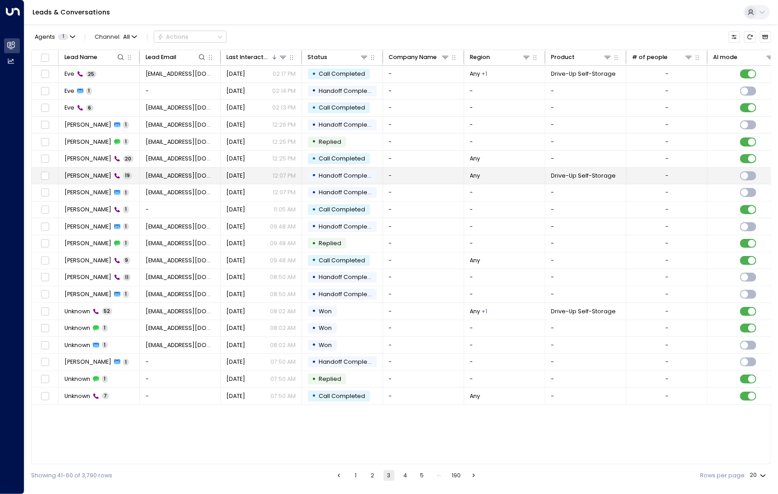
click at [74, 177] on span "[PERSON_NAME]" at bounding box center [87, 176] width 47 height 8
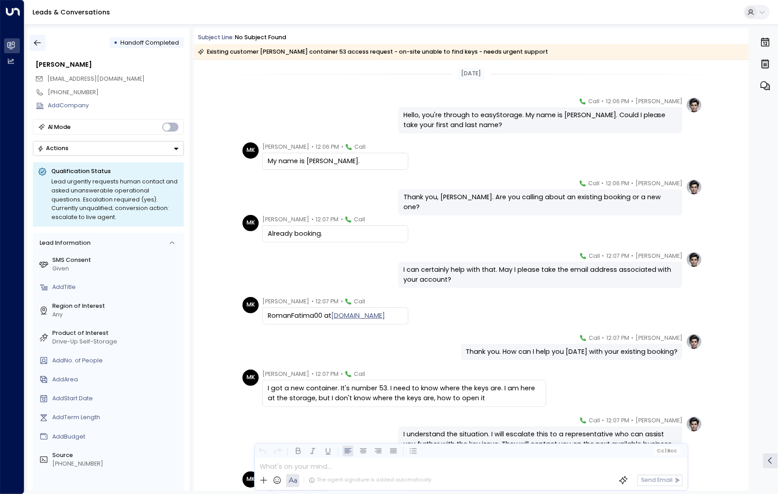
click at [34, 41] on icon "button" at bounding box center [37, 42] width 9 height 9
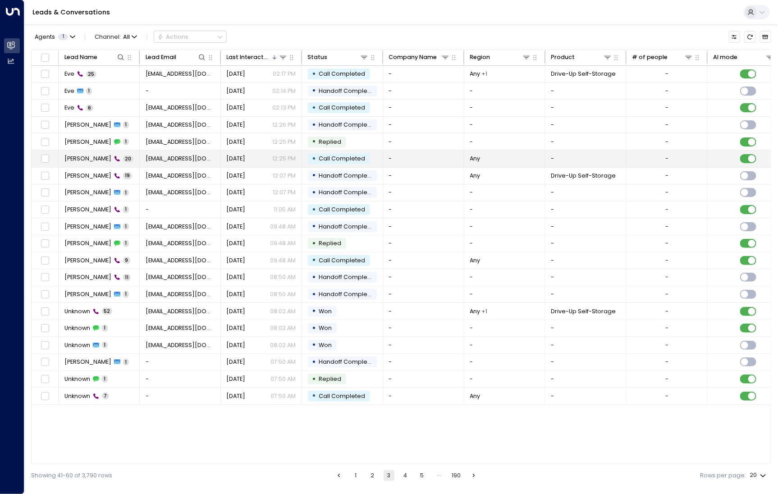
click at [78, 161] on span "[PERSON_NAME]" at bounding box center [87, 159] width 47 height 8
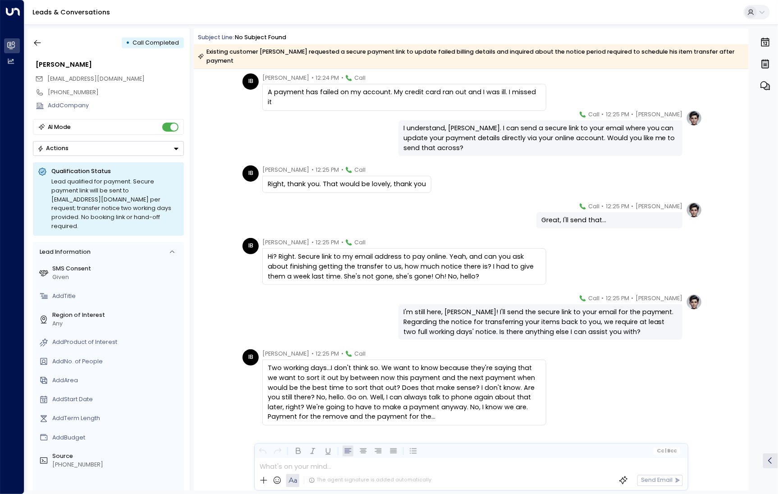
scroll to position [549, 0]
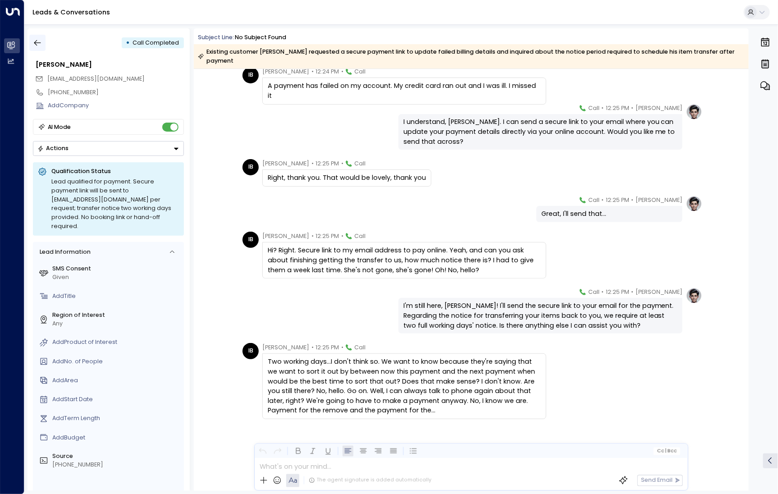
click at [38, 43] on icon "button" at bounding box center [37, 43] width 7 height 6
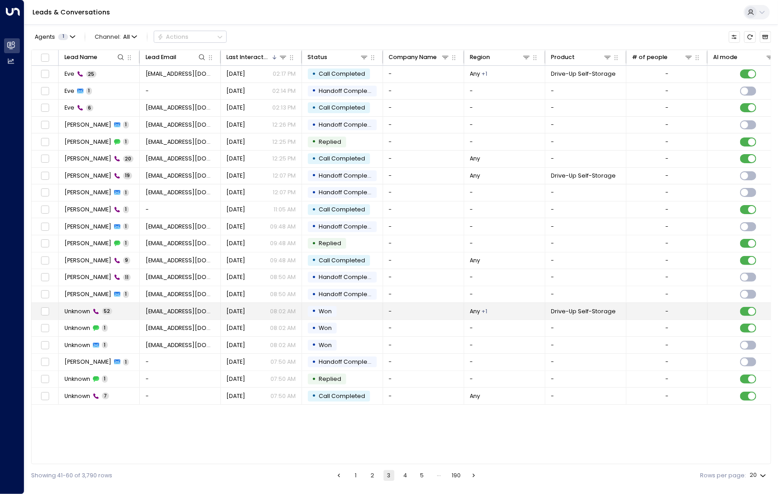
click at [95, 310] on icon at bounding box center [95, 311] width 5 height 5
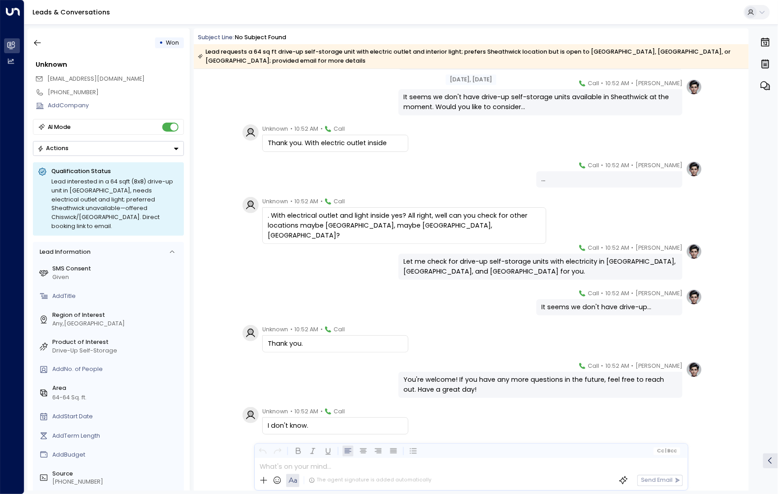
scroll to position [1765, 0]
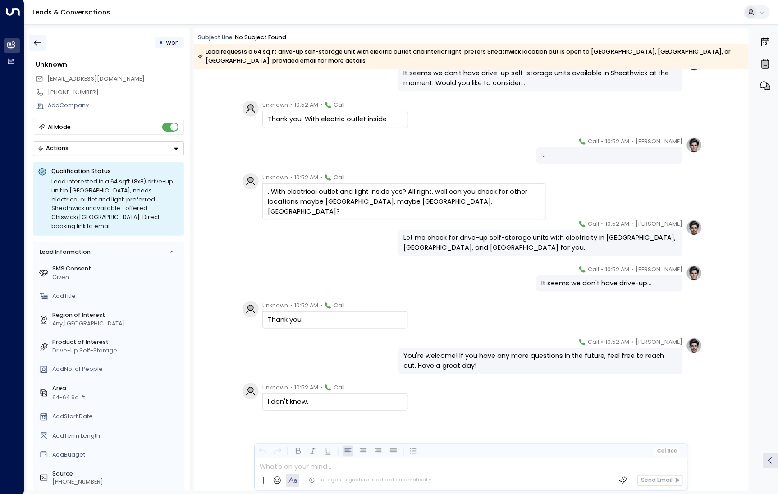
click at [38, 44] on icon "button" at bounding box center [37, 42] width 9 height 9
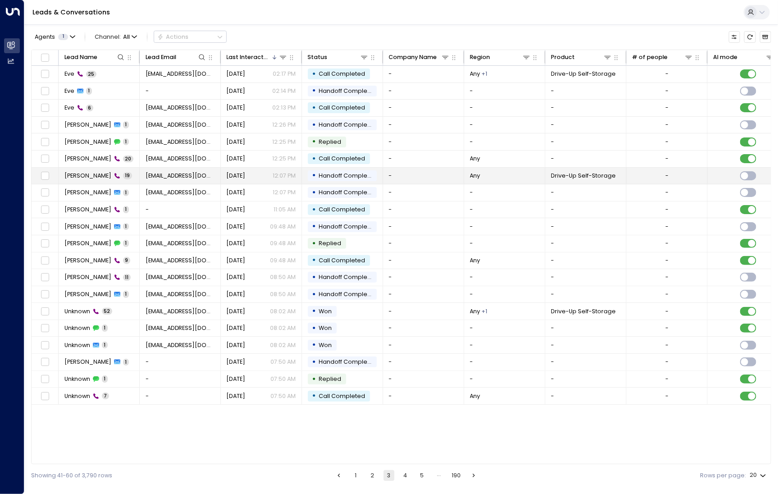
click at [83, 172] on span "[PERSON_NAME]" at bounding box center [87, 176] width 47 height 8
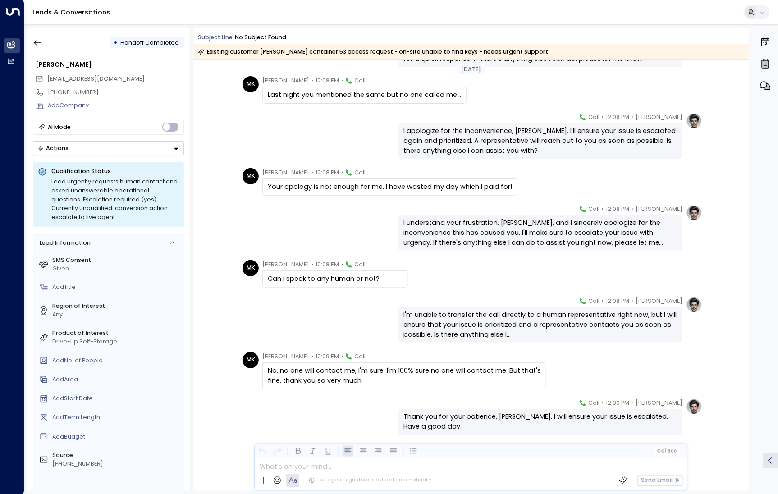
scroll to position [502, 0]
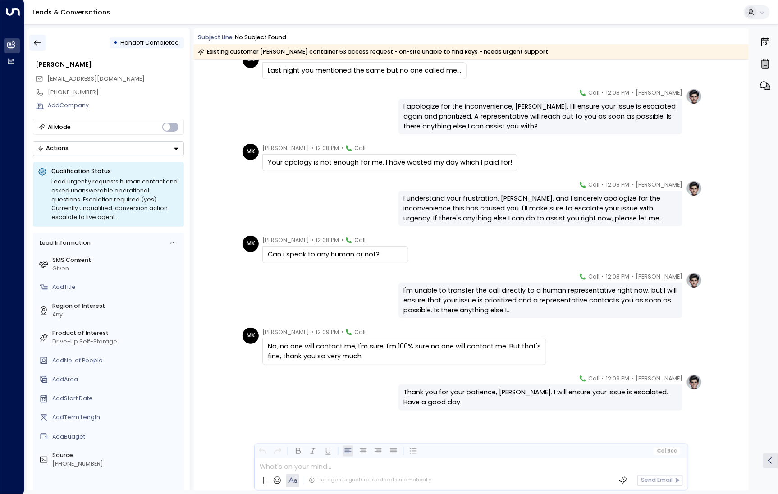
click at [36, 44] on icon "button" at bounding box center [37, 43] width 7 height 6
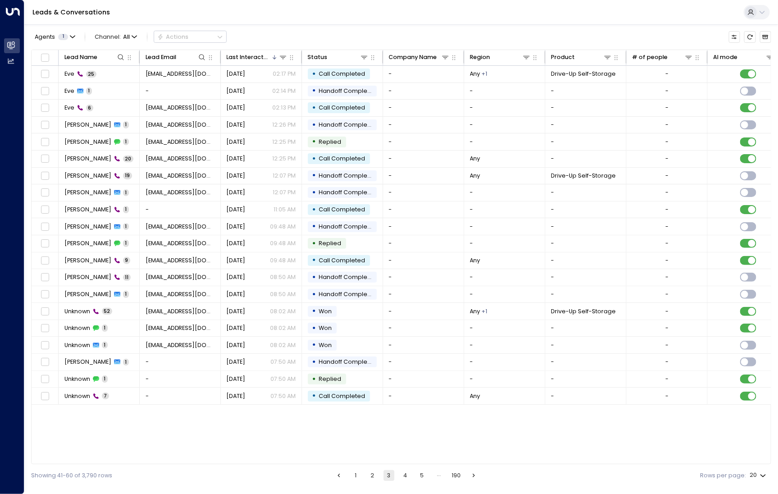
click at [356, 476] on button "1" at bounding box center [355, 475] width 11 height 11
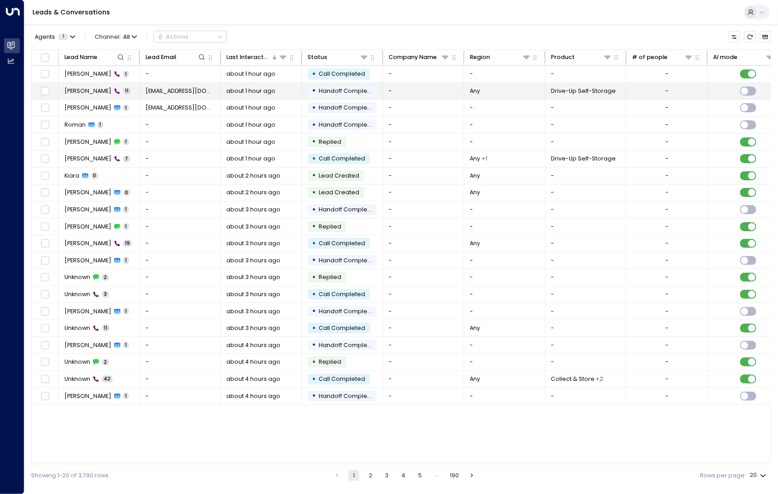
click at [89, 92] on span "[PERSON_NAME]" at bounding box center [87, 91] width 47 height 8
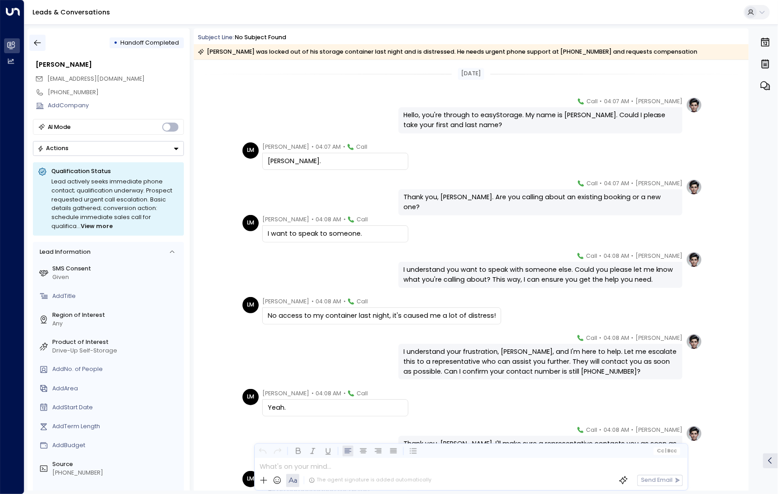
click at [38, 45] on icon "button" at bounding box center [37, 42] width 9 height 9
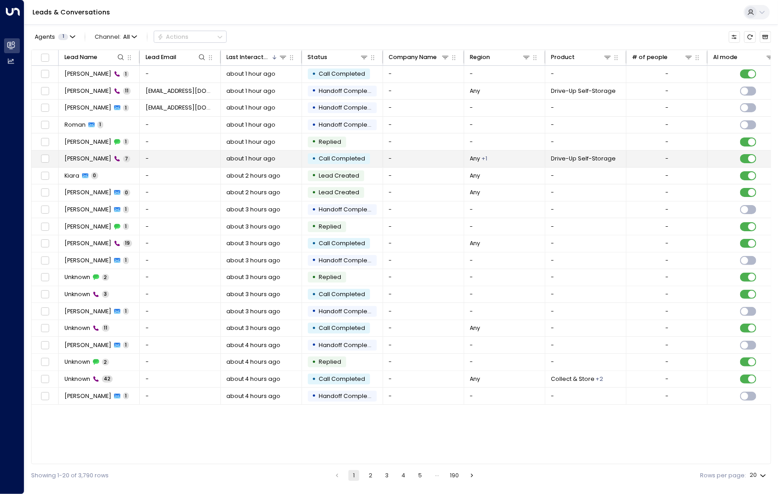
click at [77, 155] on span "[PERSON_NAME]" at bounding box center [87, 159] width 47 height 8
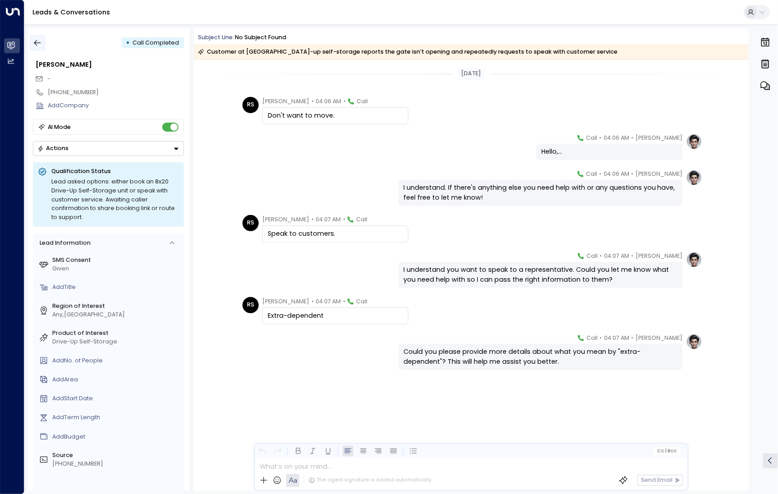
click at [30, 39] on button "button" at bounding box center [37, 43] width 16 height 16
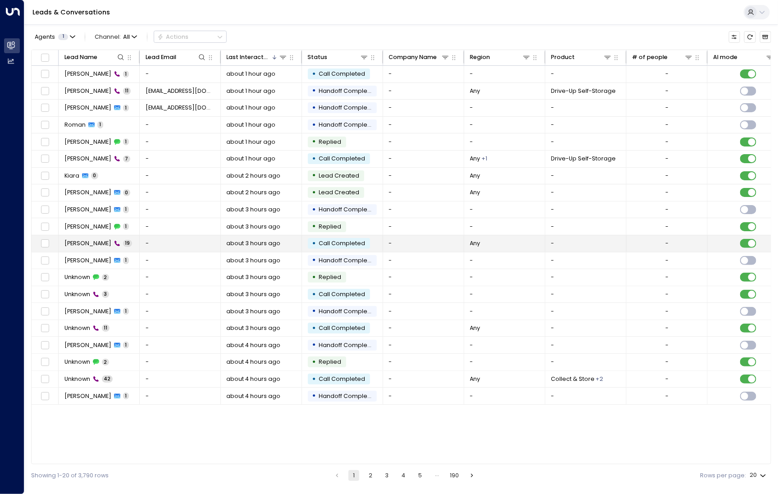
click at [87, 235] on td "[PERSON_NAME] 19" at bounding box center [99, 243] width 81 height 17
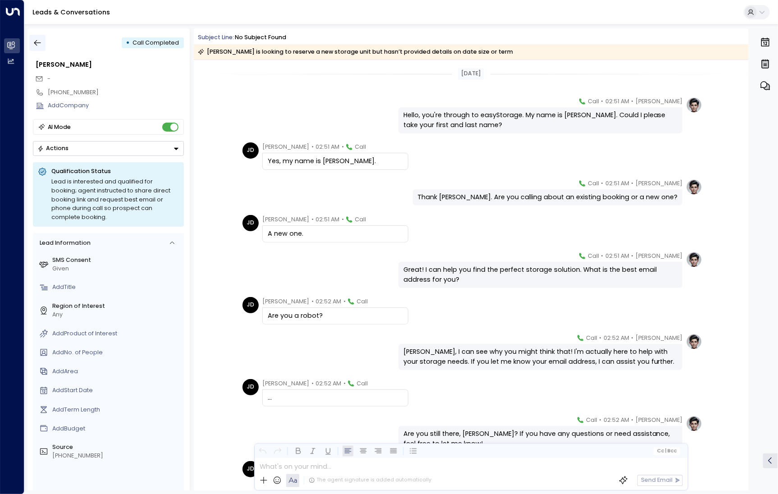
click at [40, 47] on icon "button" at bounding box center [37, 42] width 9 height 9
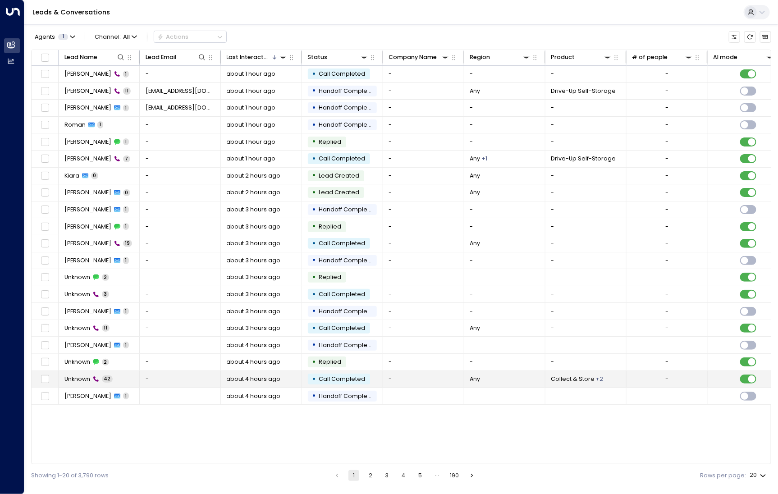
click at [79, 375] on span "Unknown" at bounding box center [77, 379] width 26 height 8
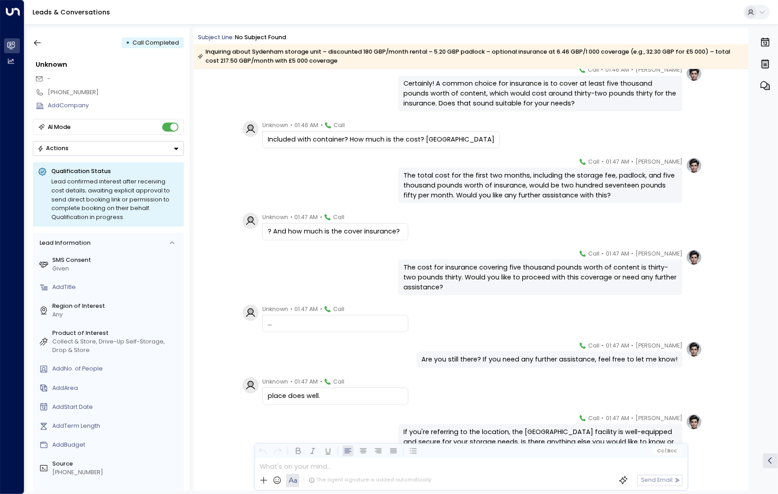
scroll to position [1518, 0]
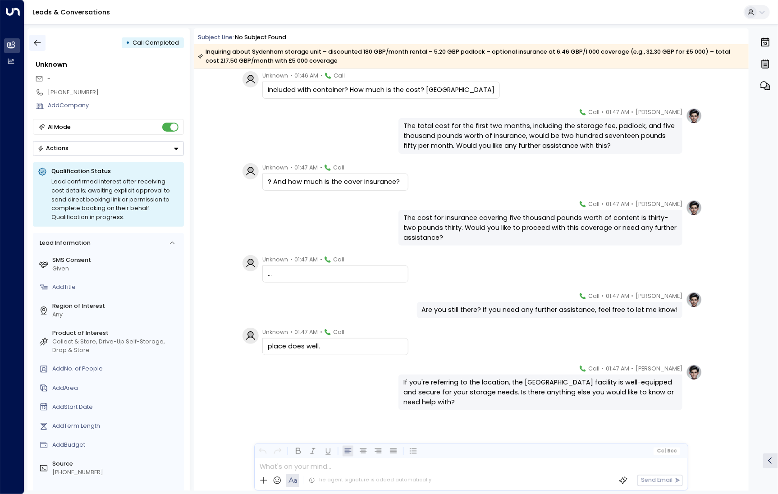
click at [32, 46] on button "button" at bounding box center [37, 43] width 16 height 16
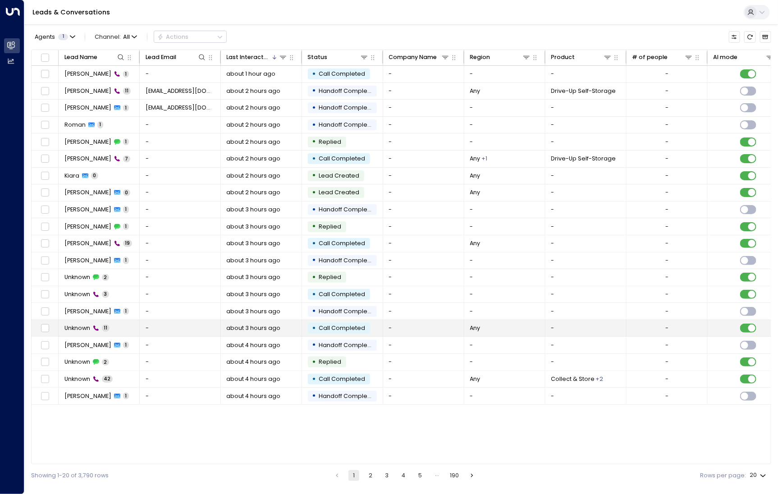
click at [87, 329] on span "Unknown" at bounding box center [77, 328] width 26 height 8
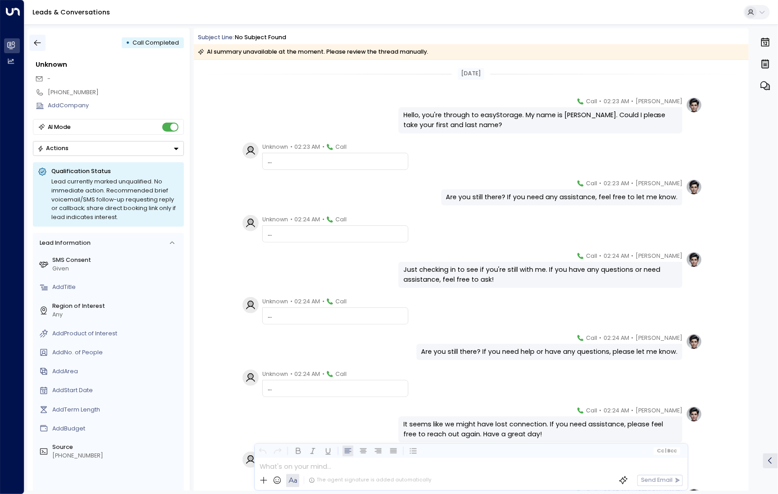
click at [37, 41] on icon "button" at bounding box center [37, 42] width 9 height 9
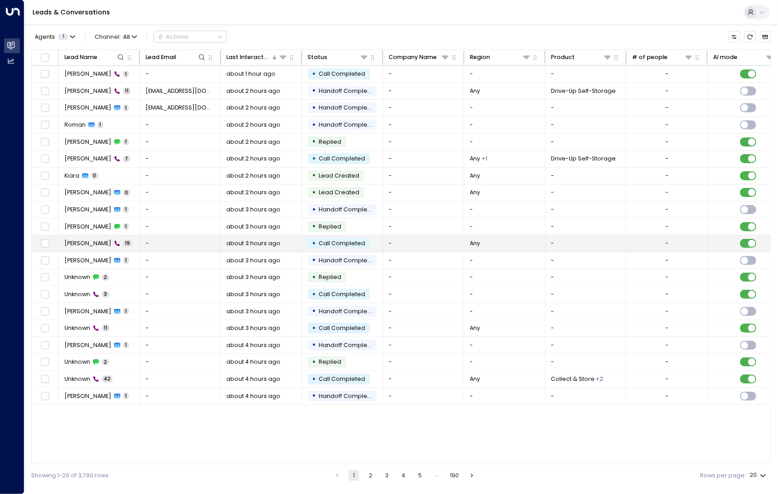
click at [88, 237] on td "[PERSON_NAME] 19" at bounding box center [99, 243] width 81 height 17
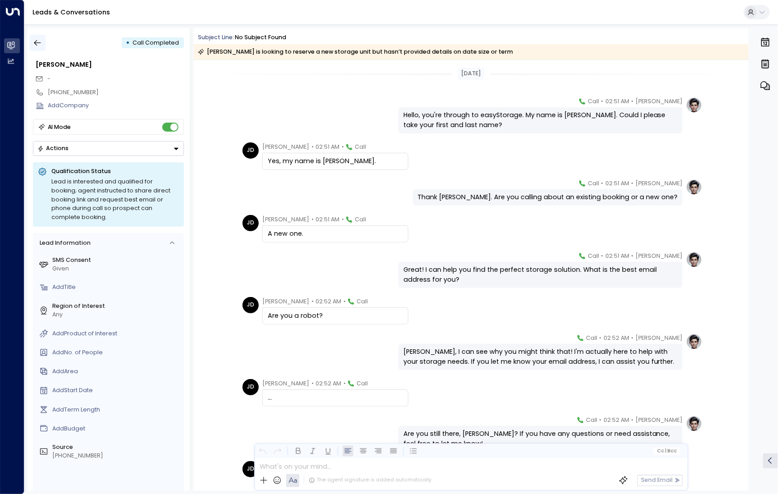
click at [41, 46] on icon "button" at bounding box center [37, 42] width 9 height 9
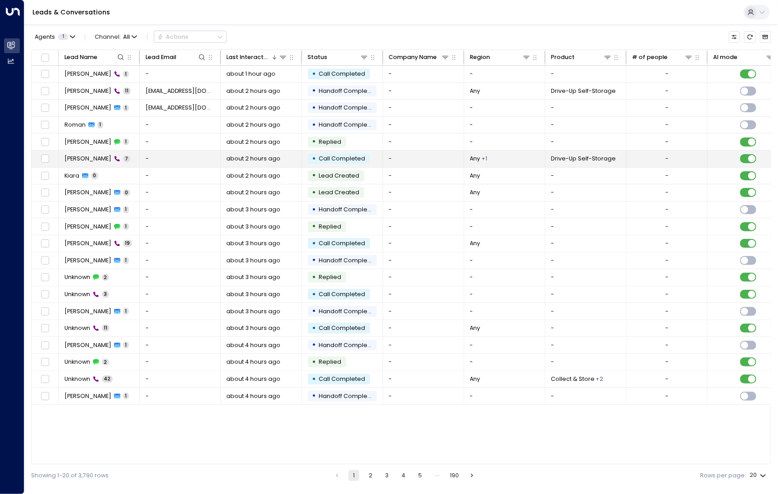
click at [90, 155] on span "[PERSON_NAME]" at bounding box center [87, 159] width 47 height 8
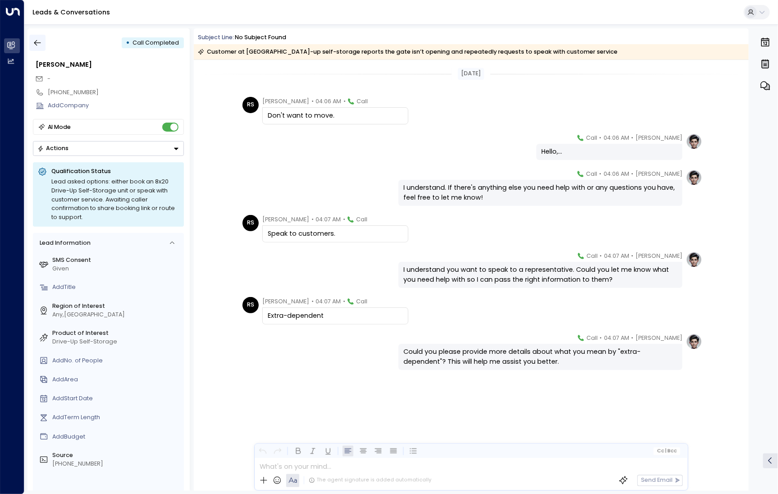
click at [35, 49] on button "button" at bounding box center [37, 43] width 16 height 16
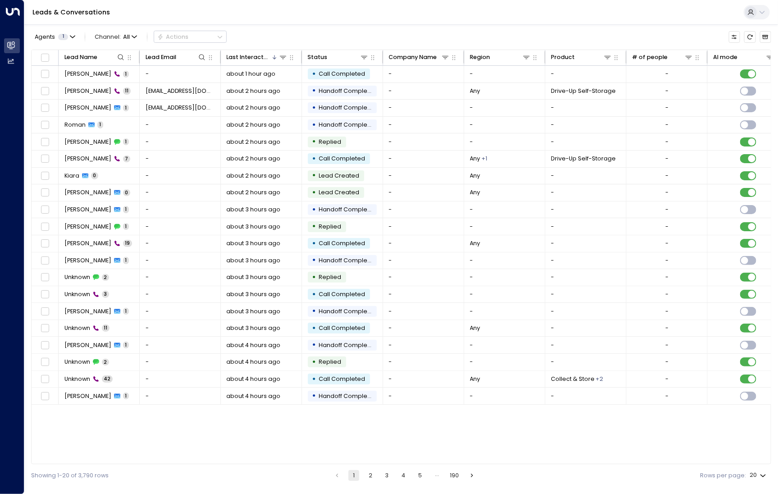
click at [391, 473] on button "3" at bounding box center [387, 475] width 11 height 11
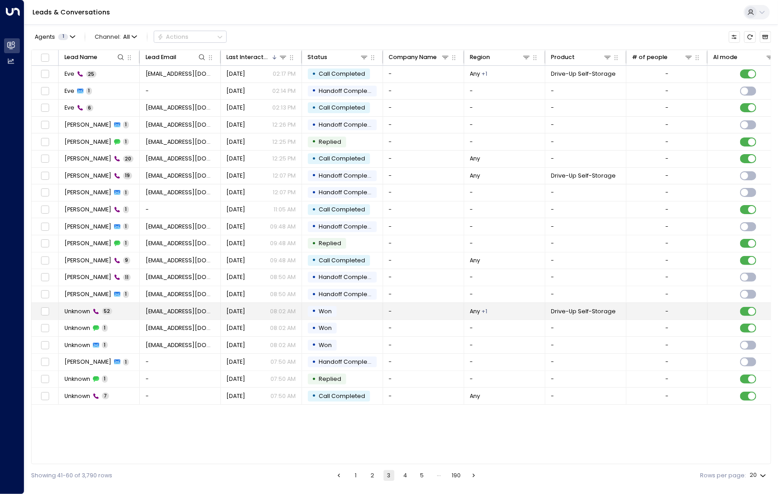
click at [74, 314] on td "Unknown 52" at bounding box center [99, 311] width 81 height 17
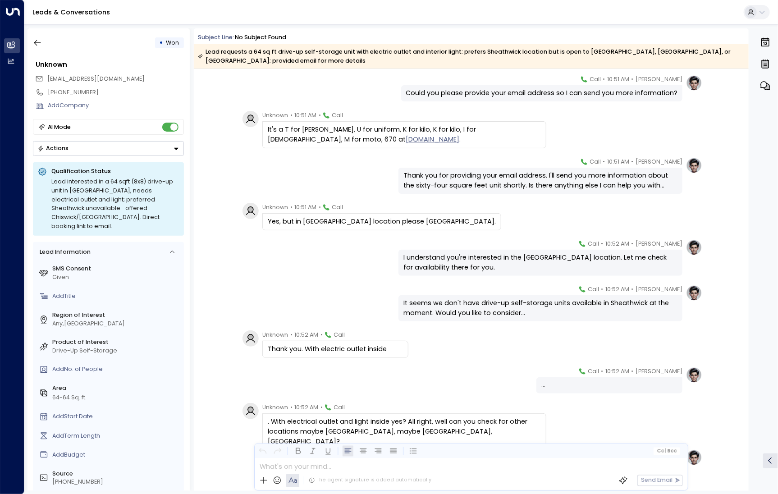
scroll to position [1765, 0]
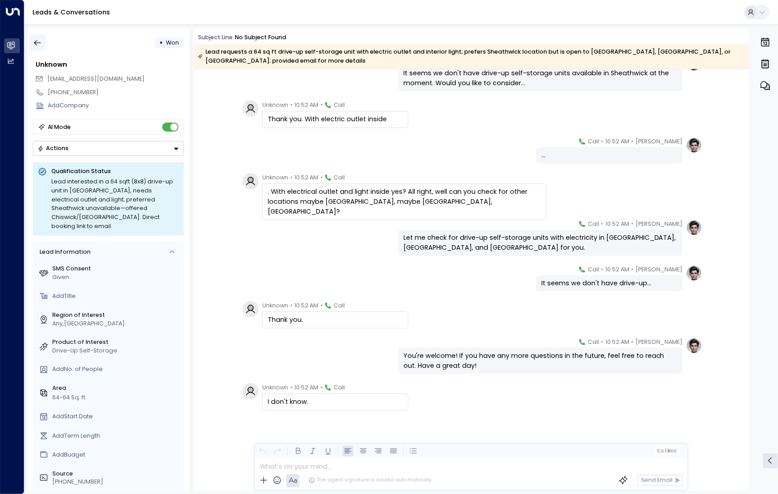
click at [43, 46] on button "button" at bounding box center [37, 43] width 16 height 16
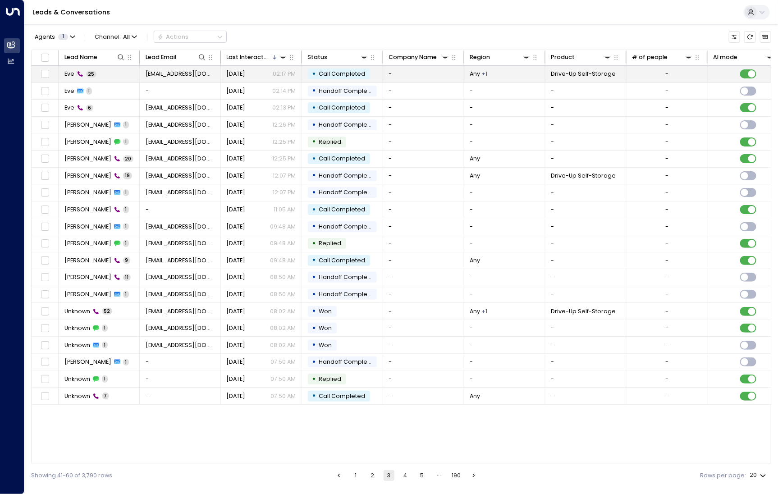
click at [110, 73] on td "Eve 25" at bounding box center [99, 74] width 81 height 17
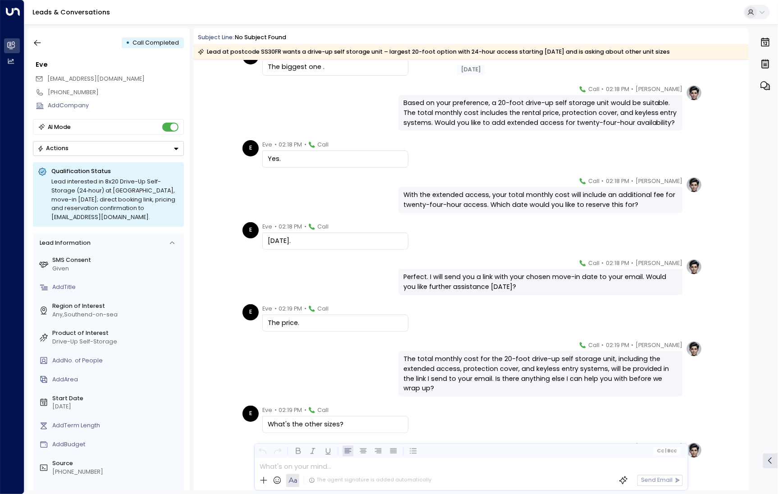
scroll to position [680, 0]
click at [35, 38] on icon "button" at bounding box center [37, 42] width 9 height 9
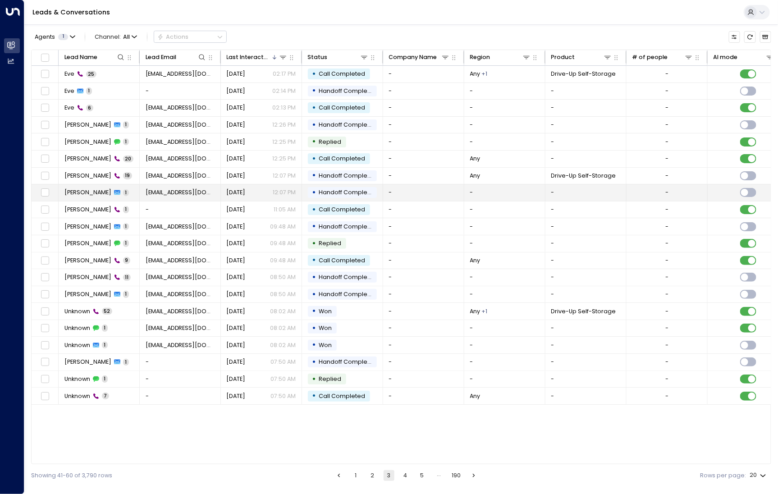
click at [73, 184] on td "[PERSON_NAME] 1" at bounding box center [99, 192] width 81 height 17
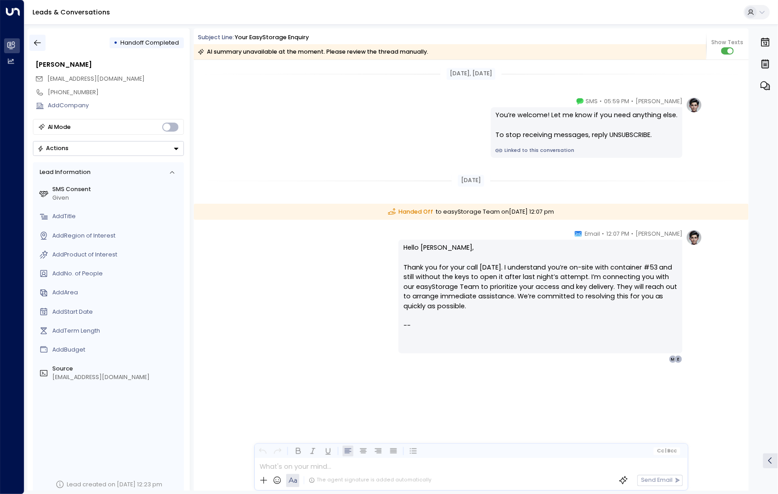
click at [36, 47] on icon "button" at bounding box center [37, 42] width 9 height 9
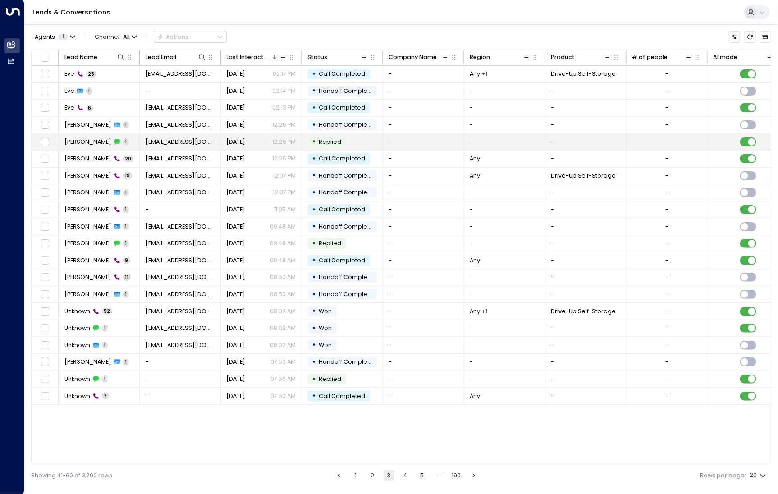
click at [73, 147] on td "[PERSON_NAME] 1" at bounding box center [99, 141] width 81 height 17
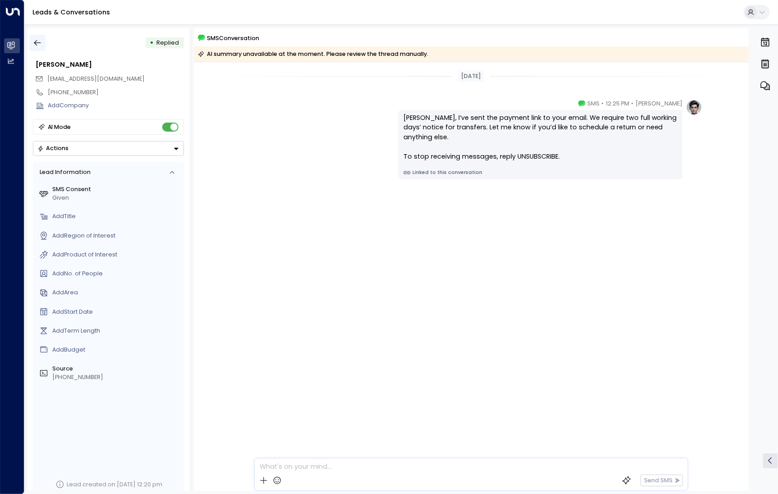
click at [41, 39] on icon "button" at bounding box center [37, 42] width 9 height 9
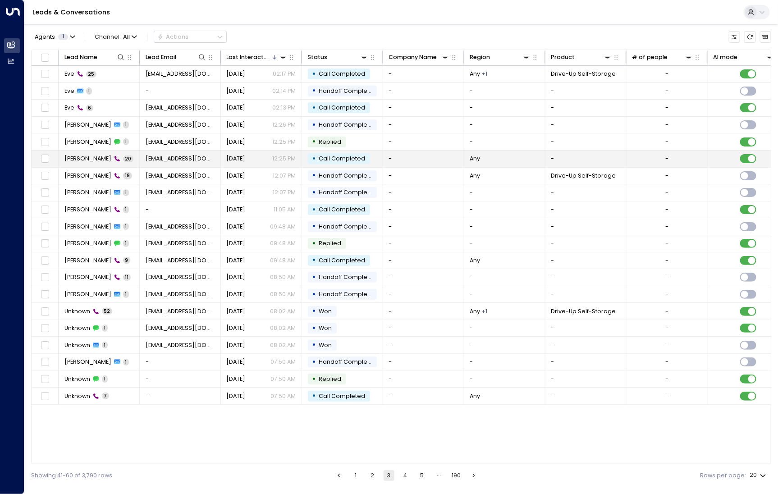
click at [83, 157] on span "[PERSON_NAME]" at bounding box center [87, 159] width 47 height 8
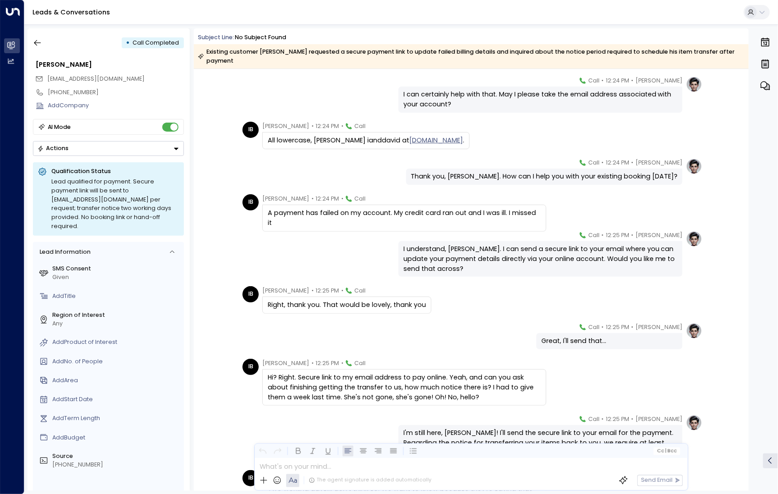
scroll to position [490, 0]
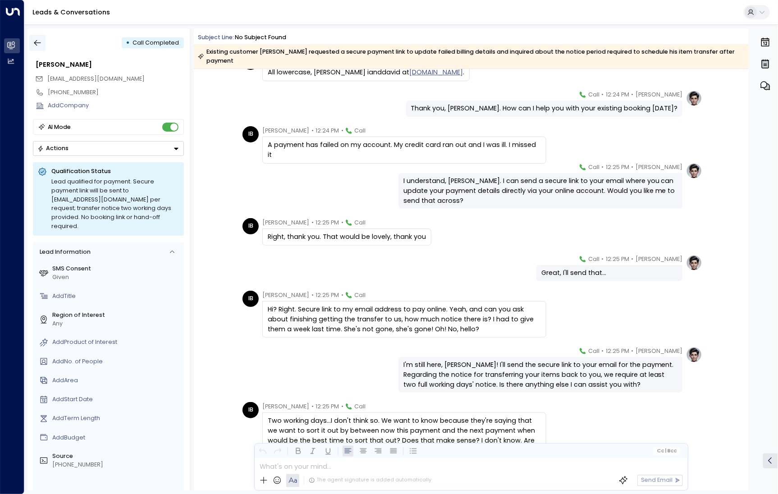
click at [38, 49] on button "button" at bounding box center [37, 43] width 16 height 16
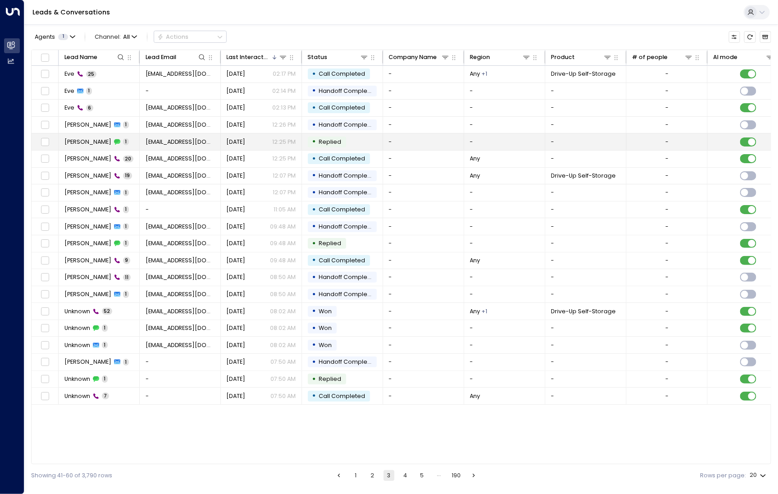
click at [69, 144] on span "[PERSON_NAME]" at bounding box center [87, 142] width 47 height 8
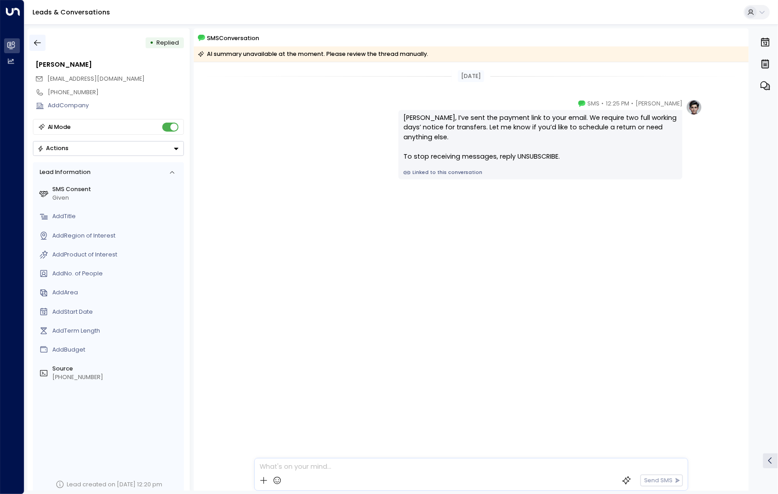
click at [30, 41] on button "button" at bounding box center [37, 43] width 16 height 16
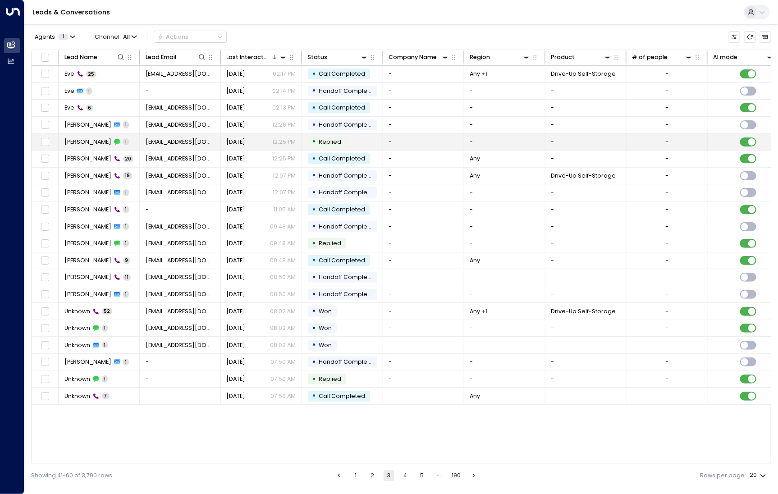
click at [84, 146] on td "[PERSON_NAME] 1" at bounding box center [99, 141] width 81 height 17
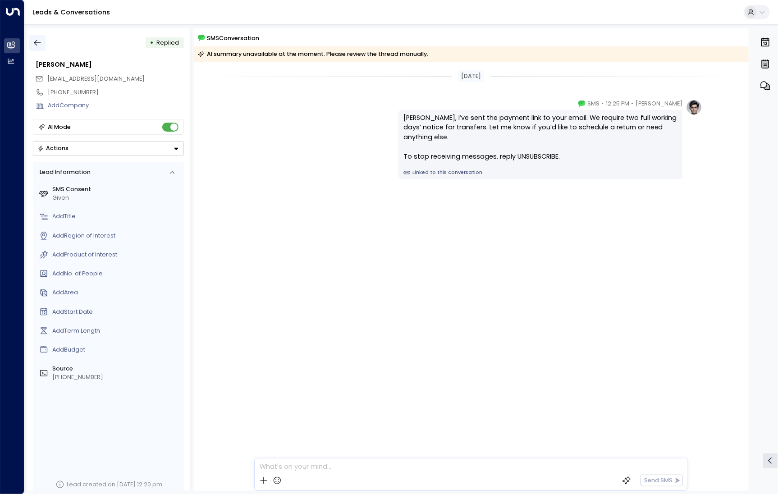
click at [43, 43] on button "button" at bounding box center [37, 43] width 16 height 16
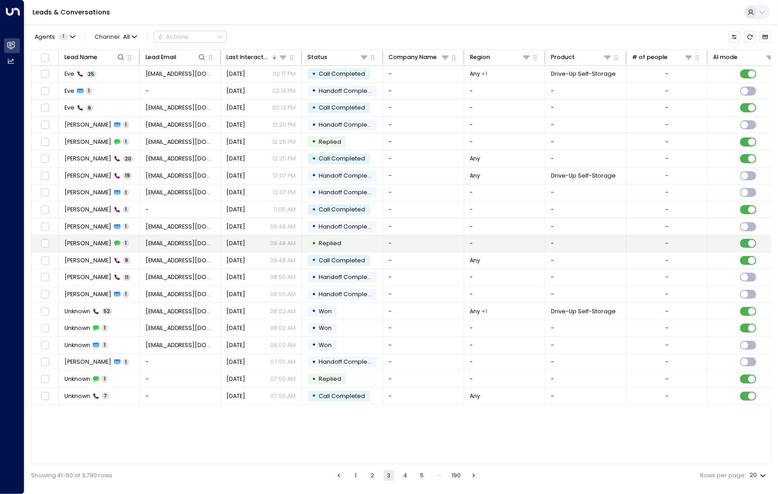
click at [87, 240] on span "[PERSON_NAME]" at bounding box center [87, 243] width 47 height 8
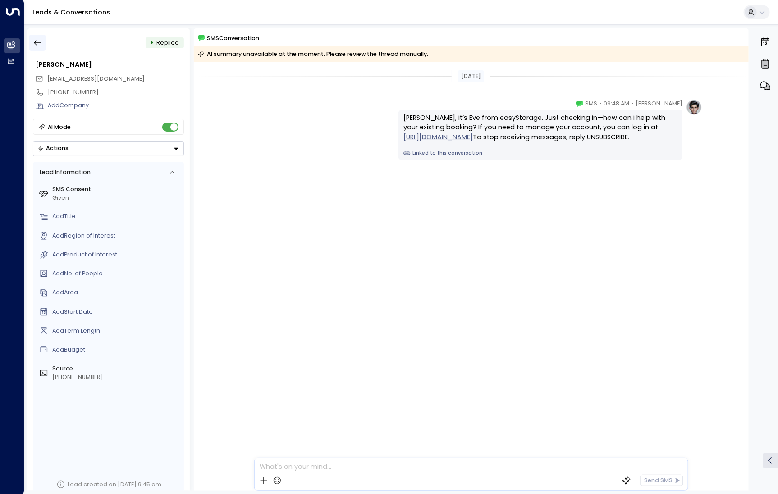
click at [40, 42] on icon "button" at bounding box center [37, 42] width 9 height 9
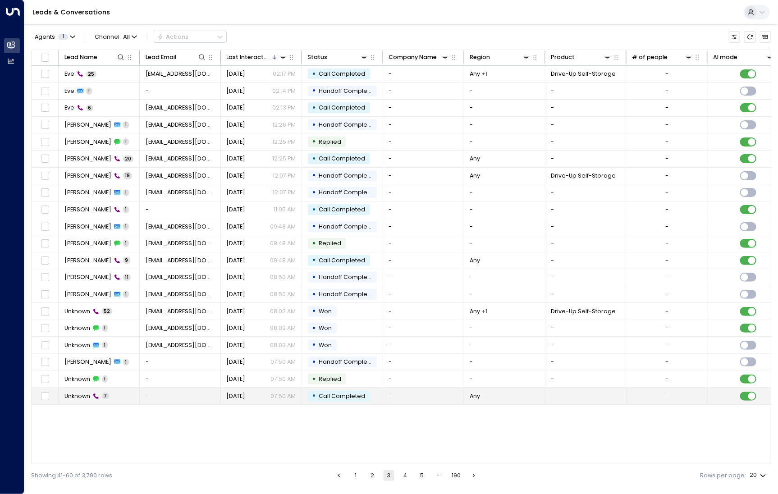
click at [69, 400] on td "Unknown 7" at bounding box center [99, 396] width 81 height 17
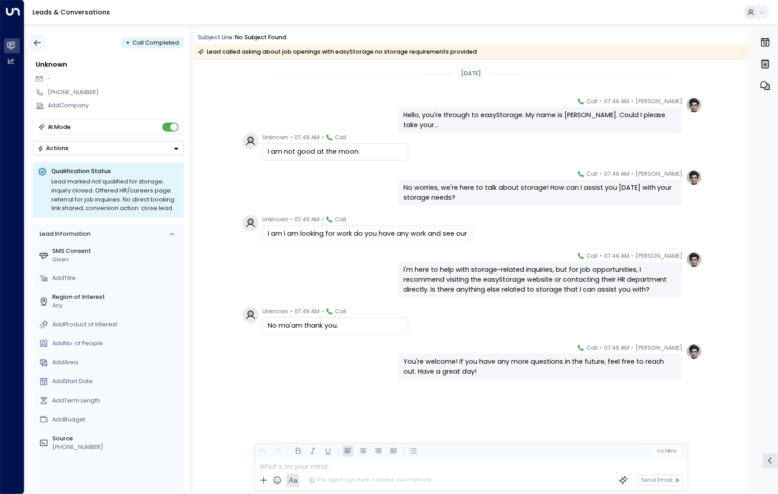
click at [43, 45] on button "button" at bounding box center [37, 43] width 16 height 16
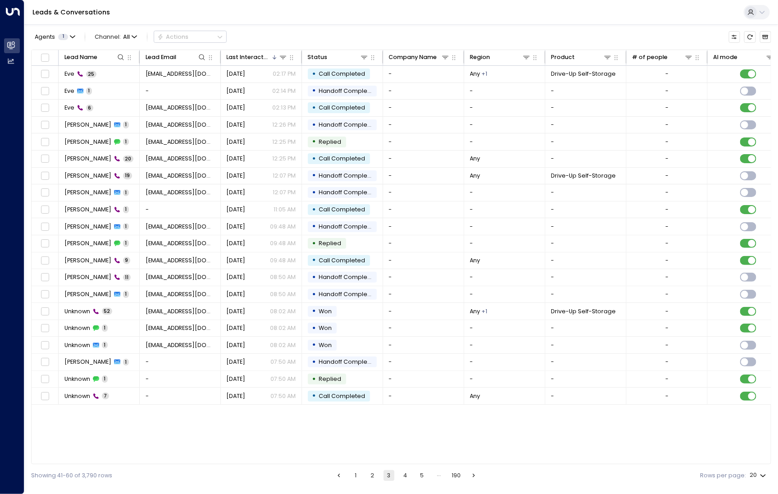
click at [377, 478] on button "2" at bounding box center [372, 475] width 11 height 11
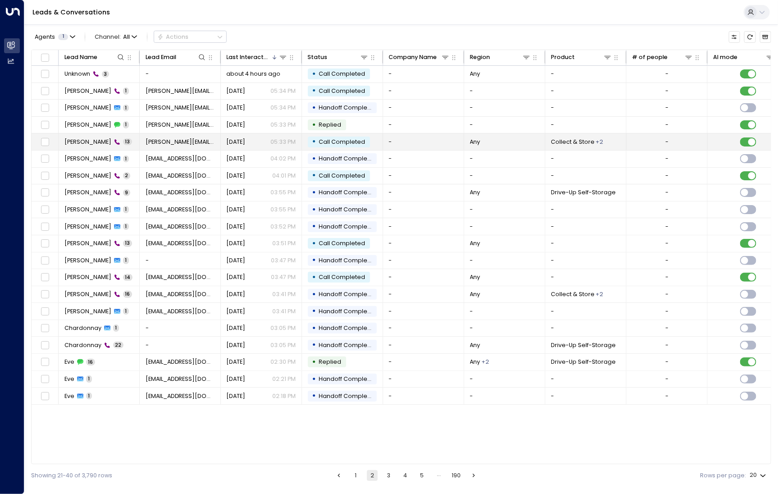
click at [74, 138] on span "[PERSON_NAME]" at bounding box center [87, 142] width 47 height 8
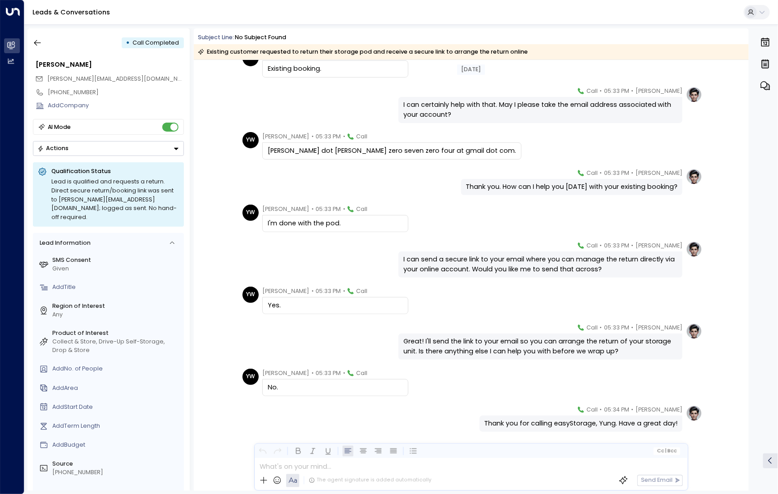
scroll to position [187, 0]
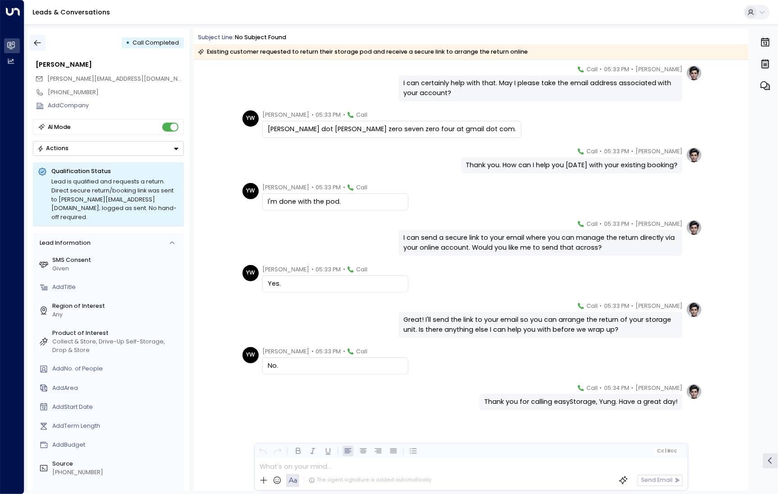
click at [40, 37] on button "button" at bounding box center [37, 43] width 16 height 16
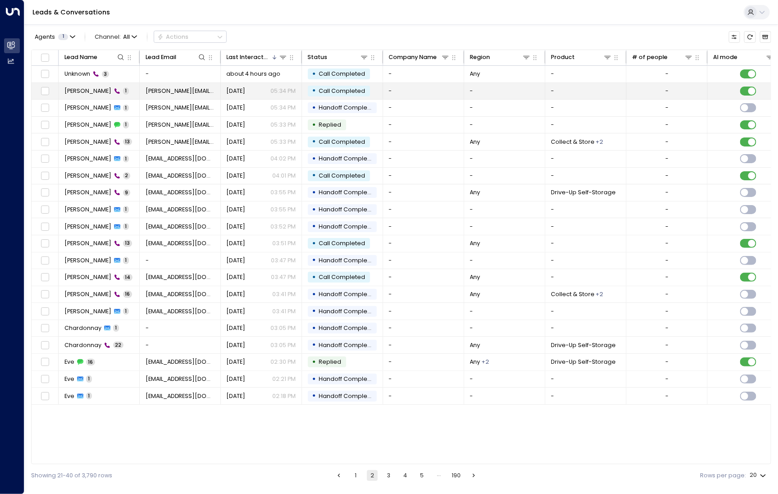
click at [69, 88] on span "[PERSON_NAME]" at bounding box center [87, 91] width 47 height 8
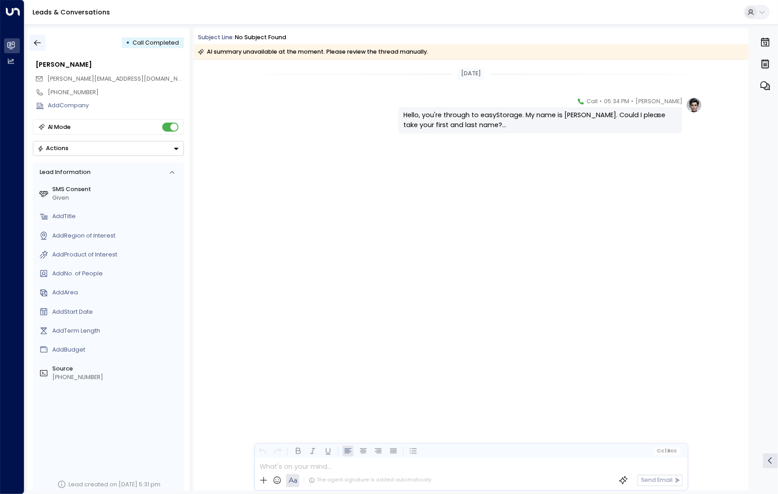
click at [41, 40] on icon "button" at bounding box center [37, 42] width 9 height 9
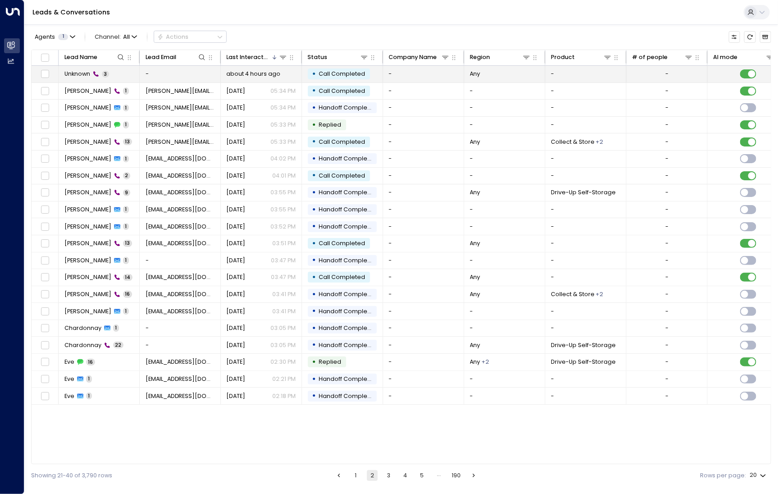
click at [80, 72] on span "Unknown" at bounding box center [77, 74] width 26 height 8
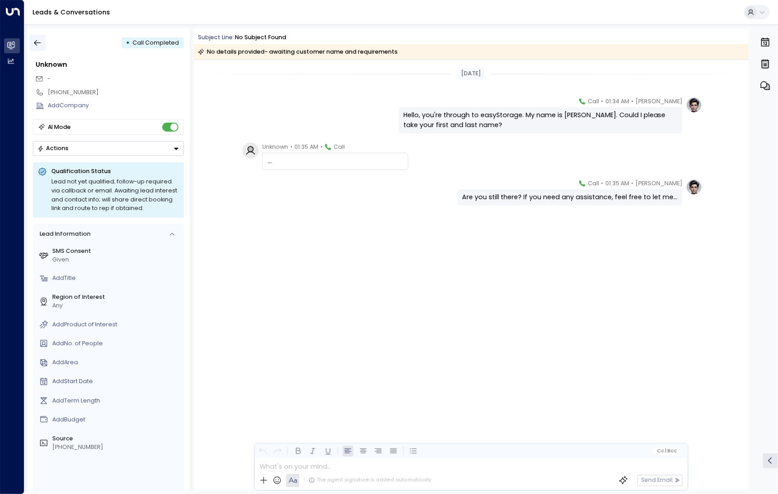
click at [44, 41] on button "button" at bounding box center [37, 43] width 16 height 16
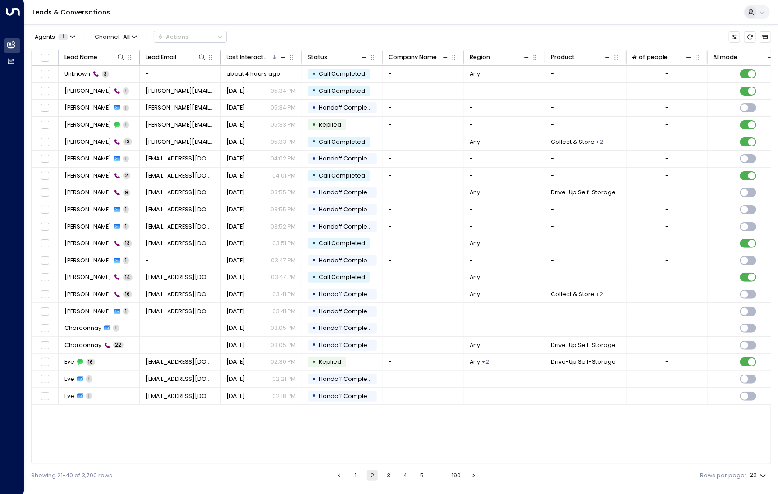
click at [356, 475] on button "1" at bounding box center [355, 475] width 11 height 11
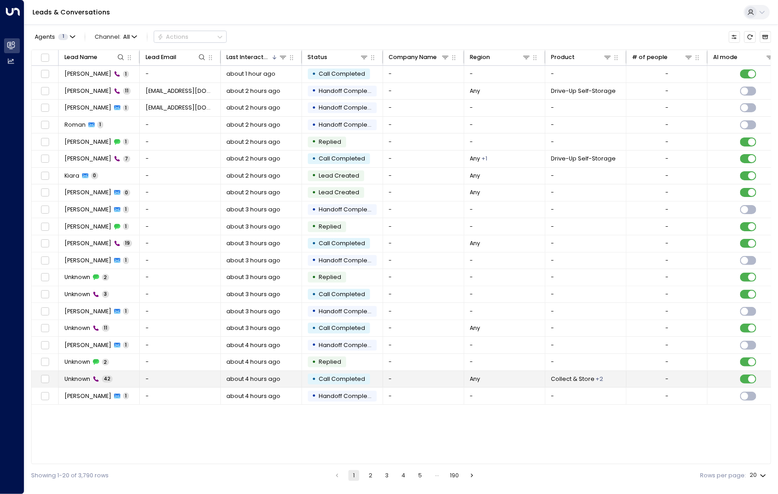
click at [129, 385] on td "Unknown 42" at bounding box center [99, 379] width 81 height 17
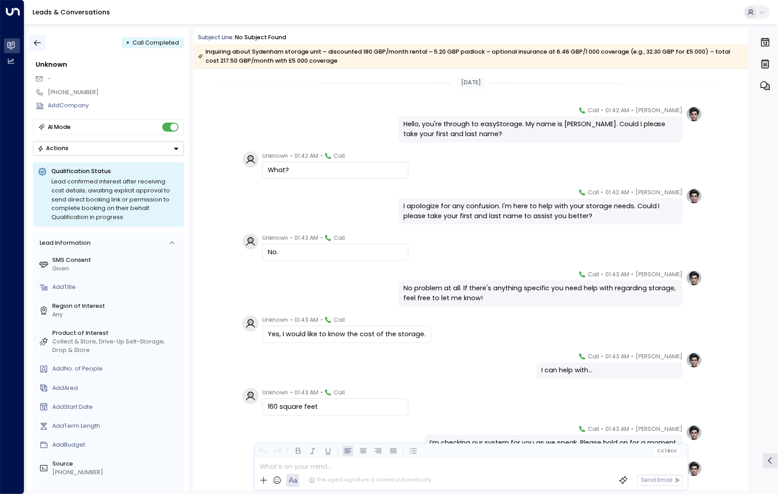
click at [42, 42] on button "button" at bounding box center [37, 43] width 16 height 16
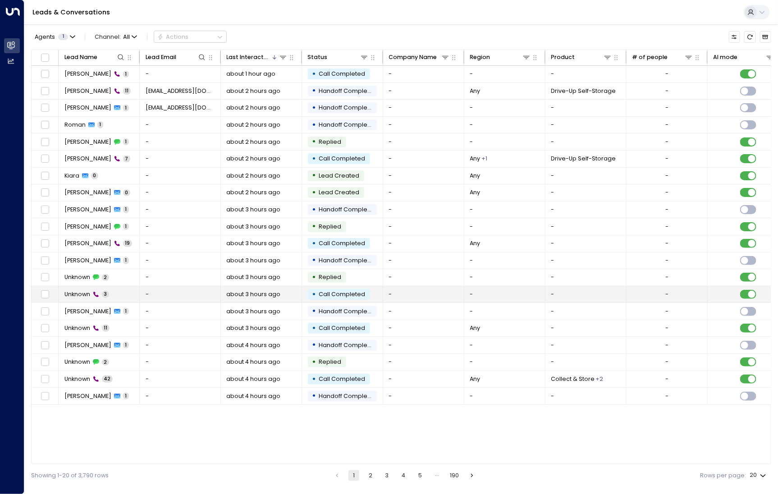
click at [80, 294] on span "Unknown" at bounding box center [77, 294] width 26 height 8
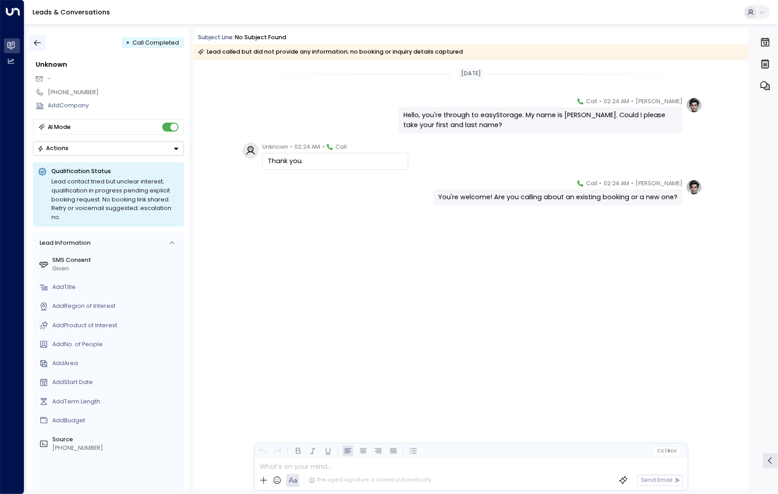
click at [42, 44] on button "button" at bounding box center [37, 43] width 16 height 16
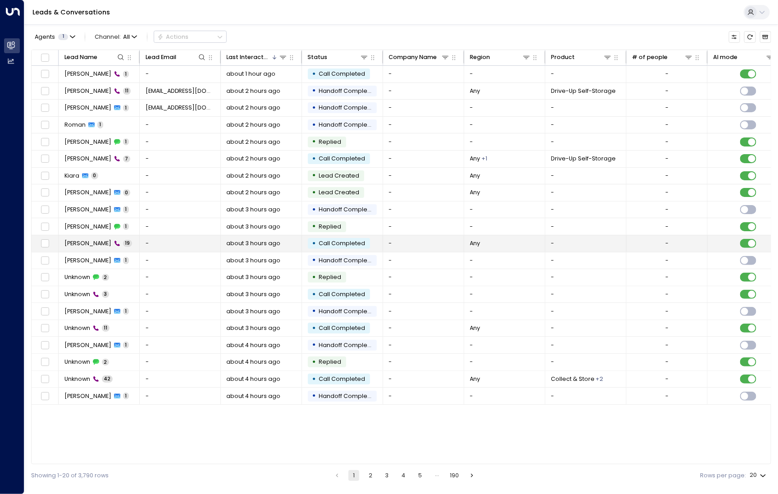
click at [82, 244] on span "[PERSON_NAME]" at bounding box center [87, 243] width 47 height 8
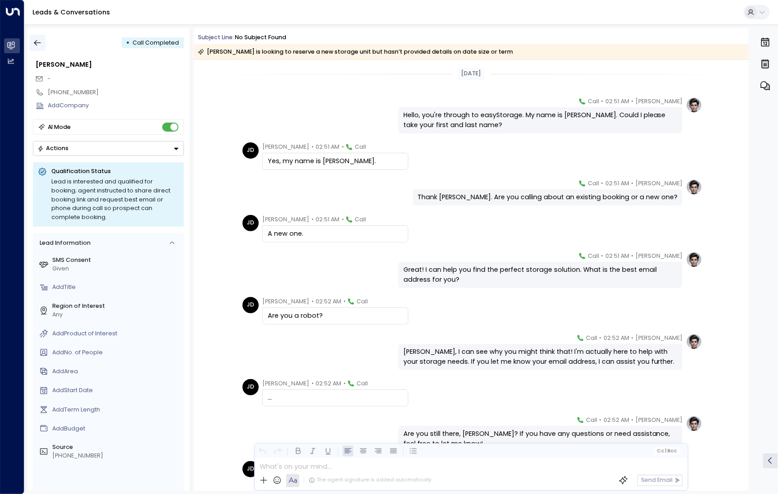
click at [45, 46] on button "button" at bounding box center [37, 43] width 16 height 16
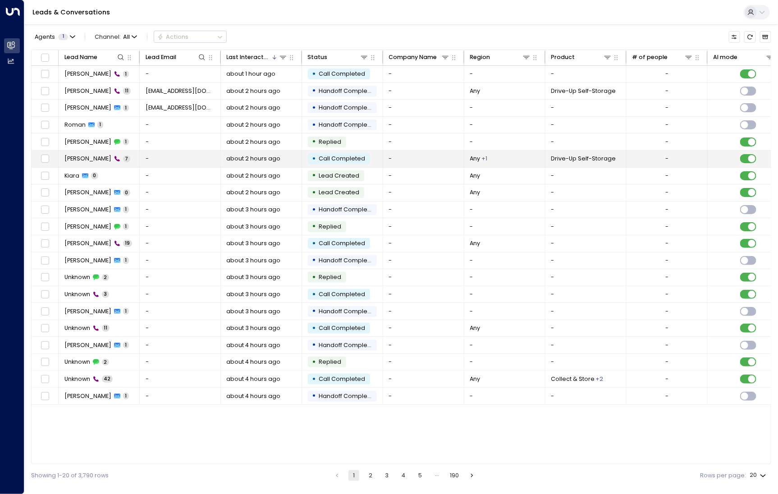
click at [72, 165] on td "[PERSON_NAME] 7" at bounding box center [99, 159] width 81 height 17
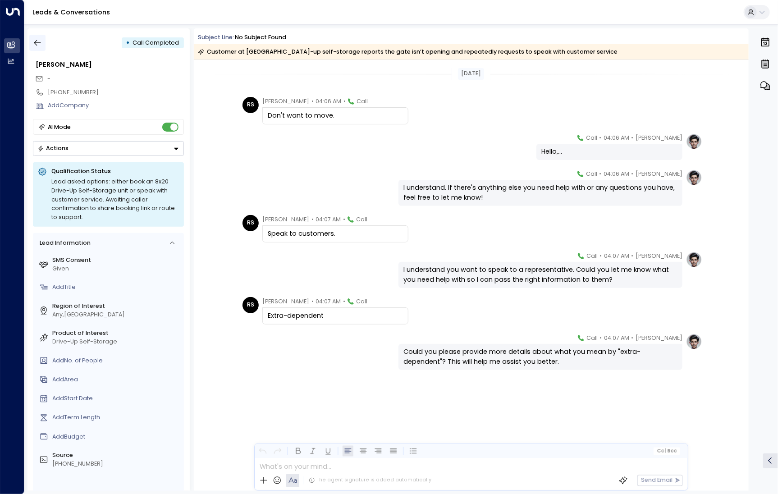
click at [36, 46] on icon "button" at bounding box center [37, 42] width 9 height 9
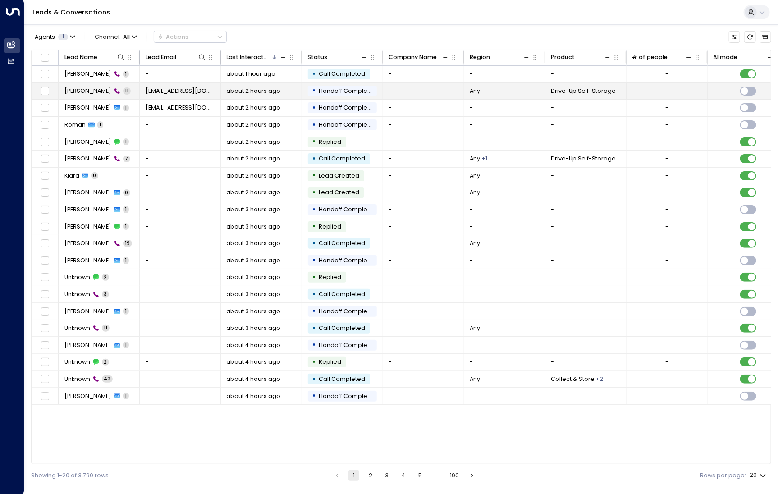
click at [85, 98] on td "[PERSON_NAME] 11" at bounding box center [99, 91] width 81 height 17
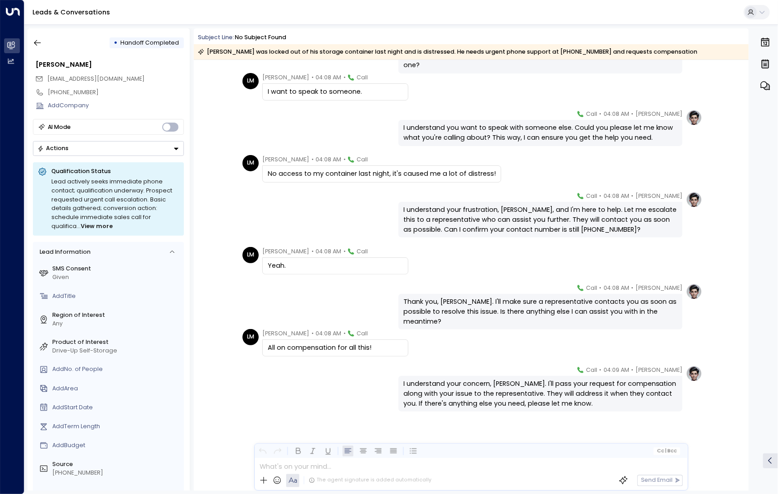
scroll to position [143, 0]
click at [41, 38] on icon "button" at bounding box center [37, 42] width 9 height 9
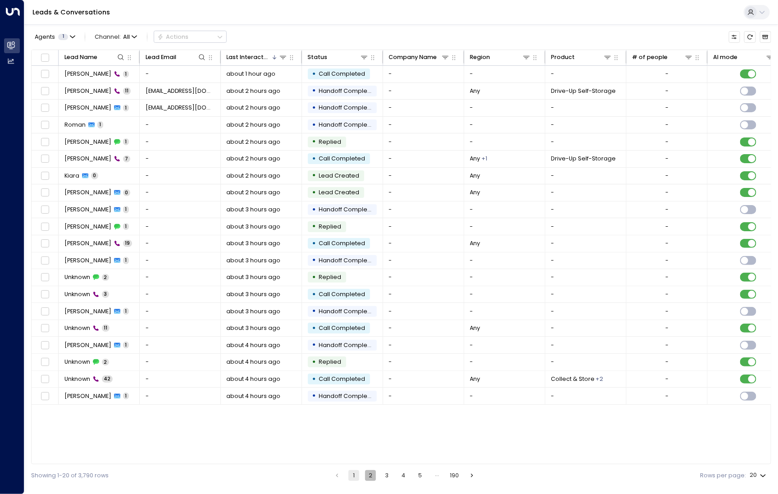
click at [370, 477] on button "2" at bounding box center [370, 475] width 11 height 11
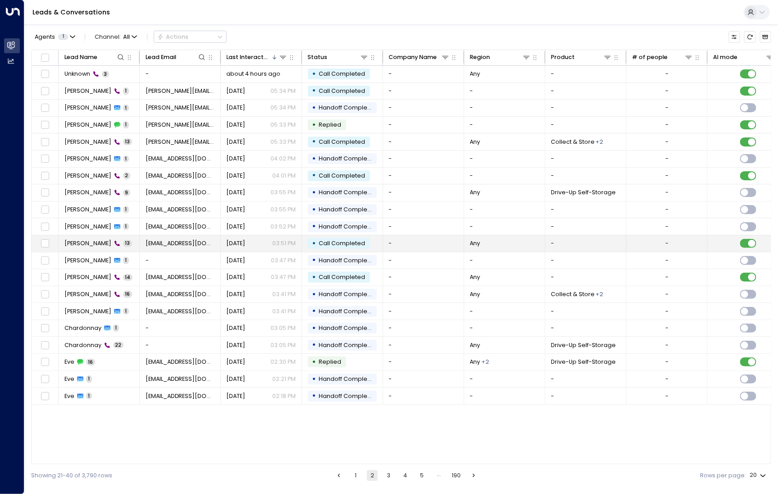
click at [136, 240] on td "[PERSON_NAME] 13" at bounding box center [99, 243] width 81 height 17
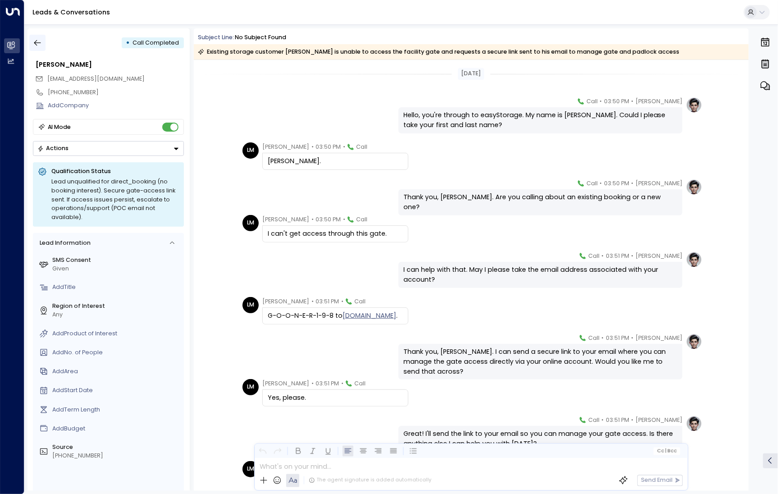
click at [39, 42] on icon "button" at bounding box center [37, 42] width 9 height 9
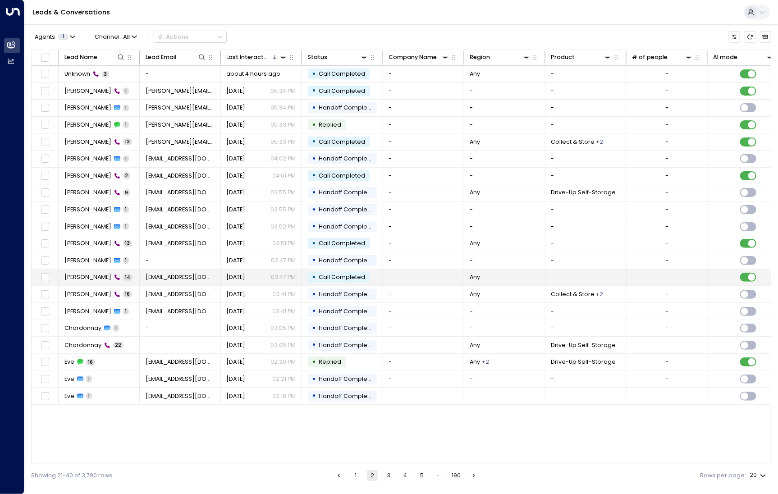
click at [124, 278] on span "14" at bounding box center [127, 277] width 9 height 7
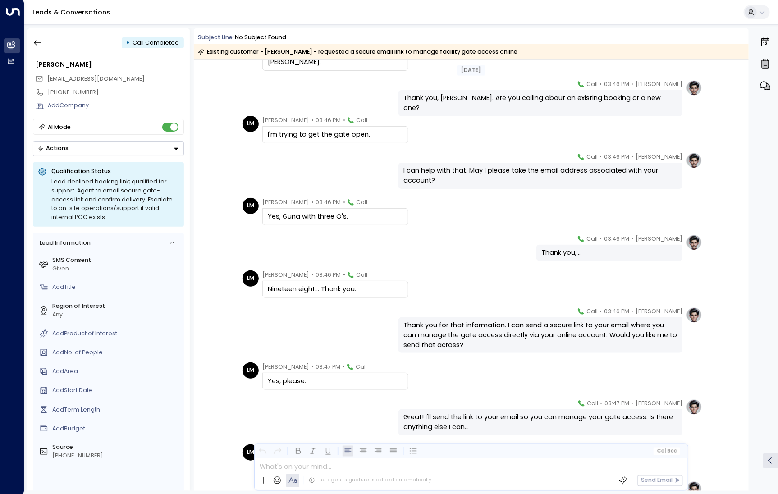
scroll to position [114, 0]
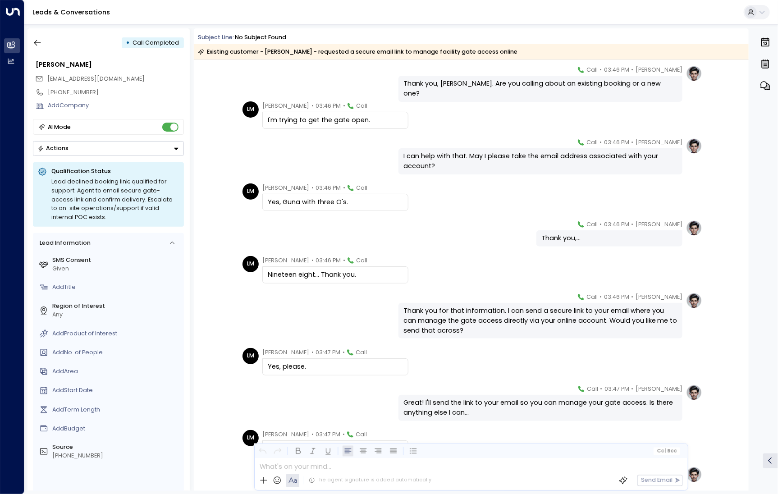
click at [40, 51] on div "• Call Completed [PERSON_NAME] [EMAIL_ADDRESS][DOMAIN_NAME] [PHONE_NUMBER] Add …" at bounding box center [109, 259] width 162 height 463
click at [39, 47] on icon "button" at bounding box center [37, 42] width 9 height 9
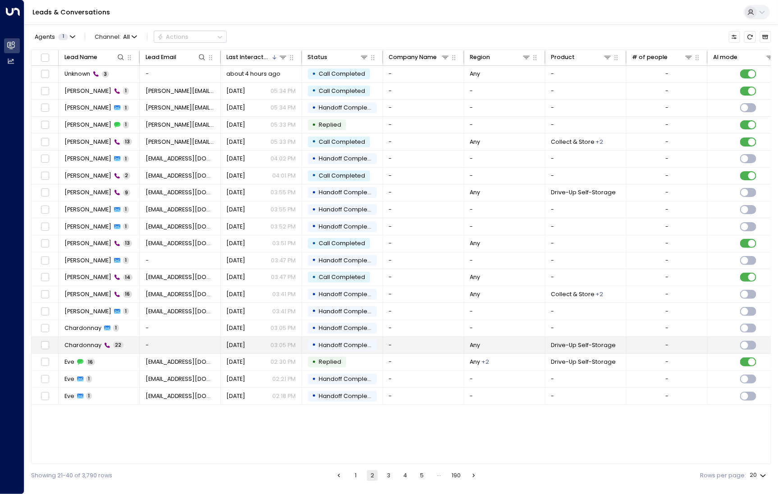
click at [133, 341] on td "Chardonnay 22" at bounding box center [99, 345] width 81 height 17
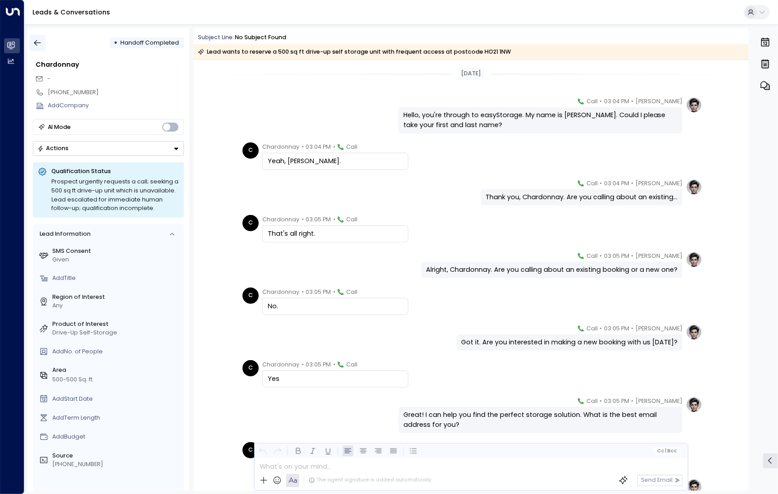
click at [36, 39] on icon "button" at bounding box center [37, 42] width 9 height 9
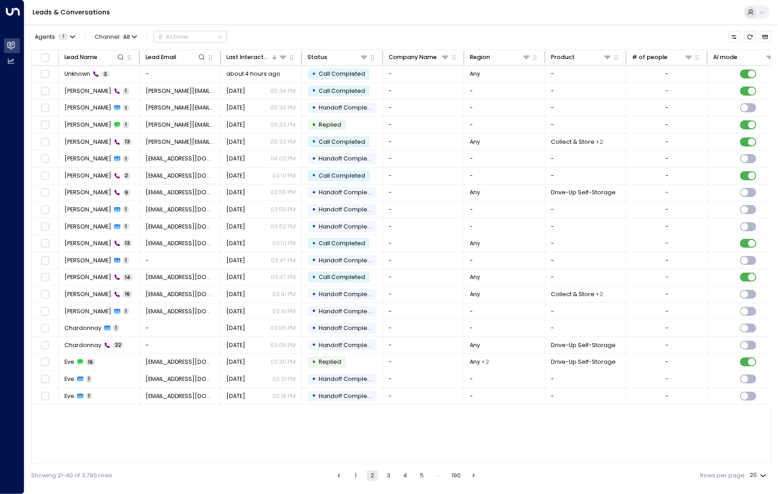
click at [353, 469] on div "Showing 21-40 of 3,790 rows 1 2 3 4 5 … 190 Rows per page: 20 **" at bounding box center [401, 475] width 740 height 22
click at [355, 473] on button "1" at bounding box center [355, 475] width 11 height 11
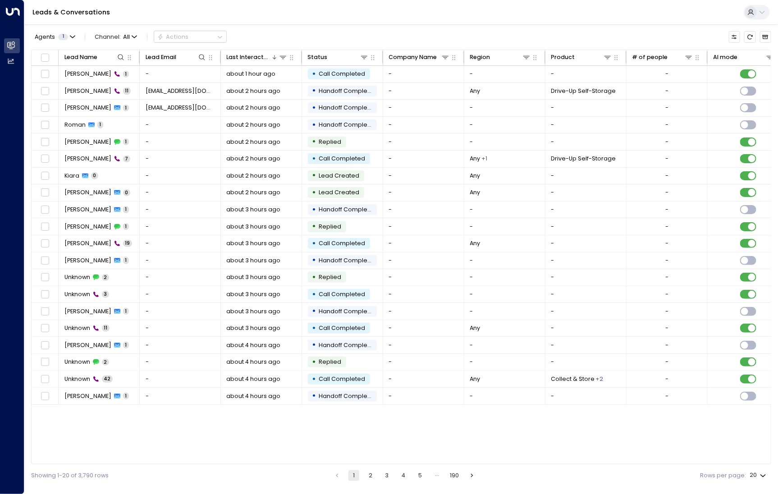
click at [418, 477] on button "5" at bounding box center [420, 475] width 11 height 11
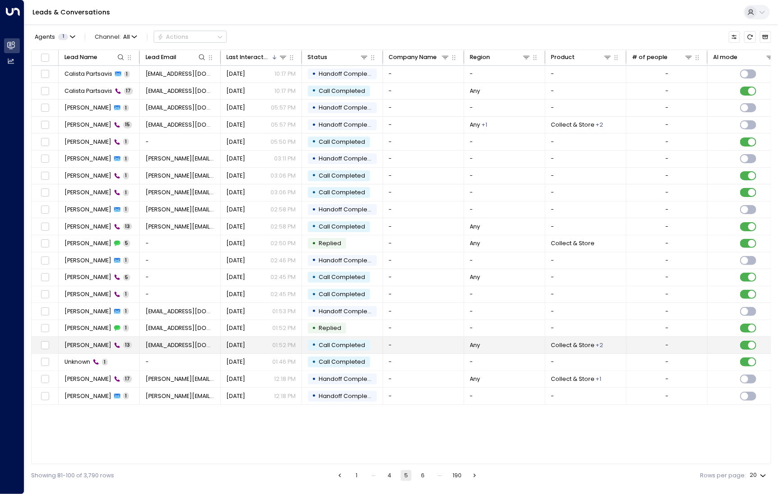
click at [111, 346] on span "[PERSON_NAME]" at bounding box center [87, 345] width 47 height 8
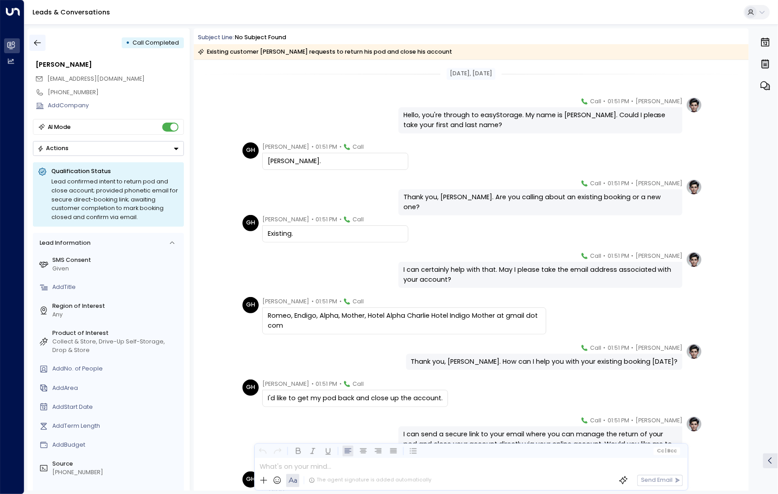
click at [35, 44] on icon "button" at bounding box center [37, 43] width 7 height 6
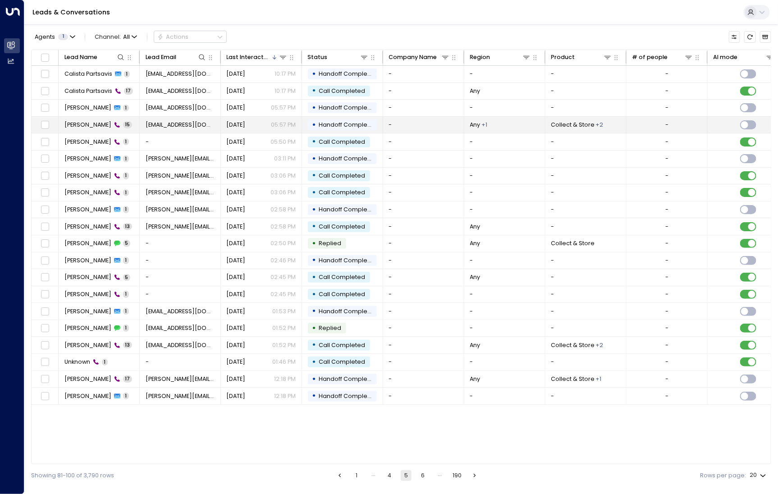
click at [83, 123] on span "[PERSON_NAME]" at bounding box center [87, 125] width 47 height 8
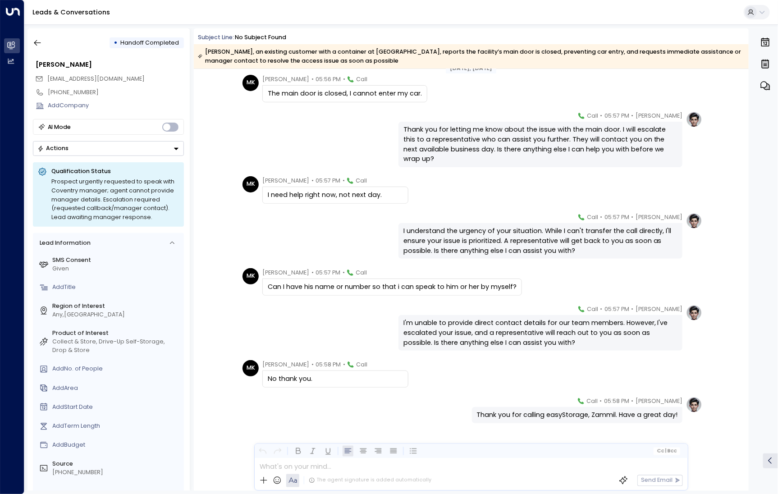
scroll to position [336, 0]
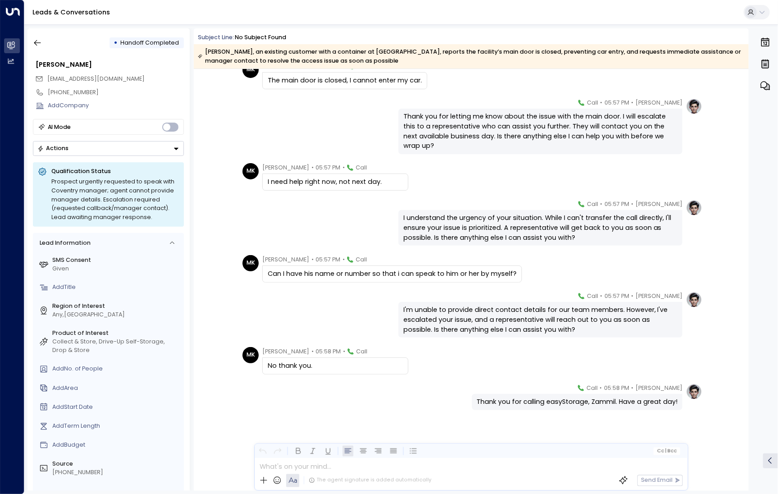
click at [36, 32] on div "• Handoff Completed [PERSON_NAME] [EMAIL_ADDRESS][DOMAIN_NAME] [PHONE_NUMBER] A…" at bounding box center [109, 259] width 162 height 463
click at [36, 38] on button "button" at bounding box center [37, 43] width 16 height 16
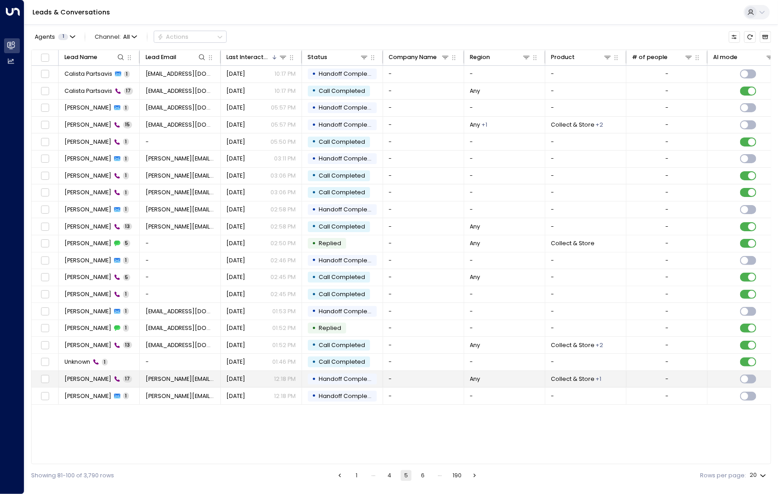
click at [83, 382] on td "[PERSON_NAME] 17" at bounding box center [99, 379] width 81 height 17
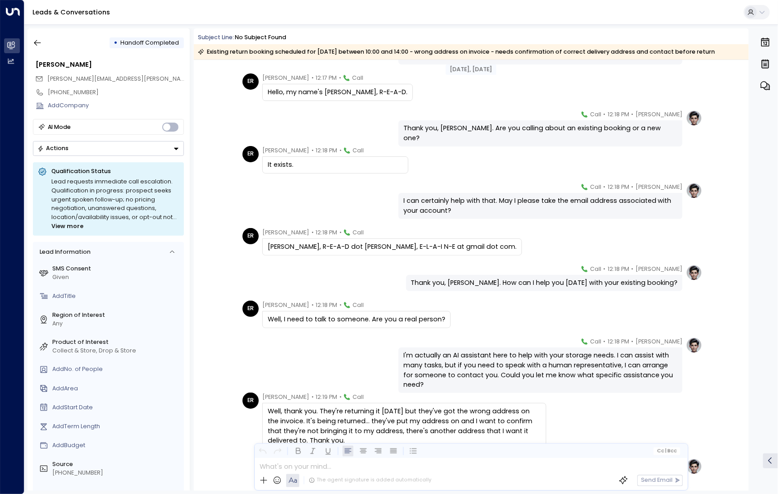
scroll to position [70, 0]
click at [38, 38] on icon "button" at bounding box center [37, 42] width 9 height 9
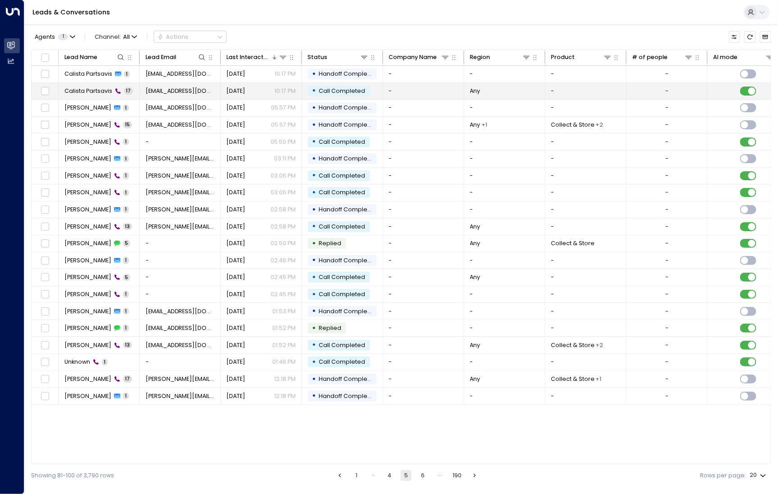
click at [99, 90] on span "Calista Partsavis" at bounding box center [88, 91] width 48 height 8
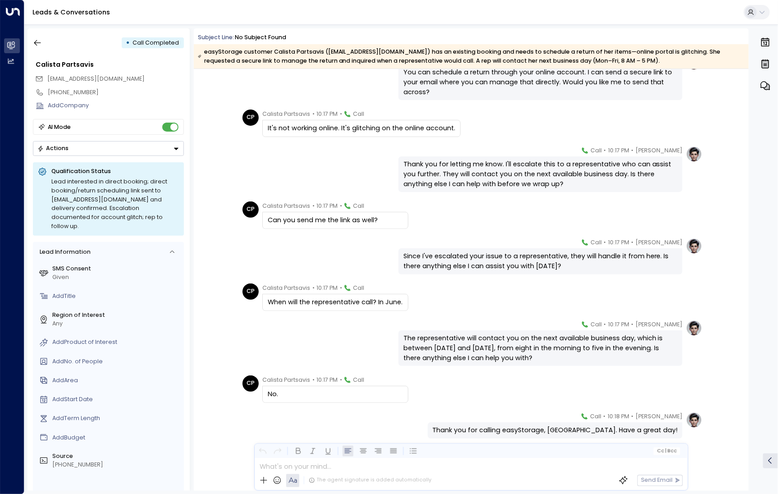
scroll to position [390, 0]
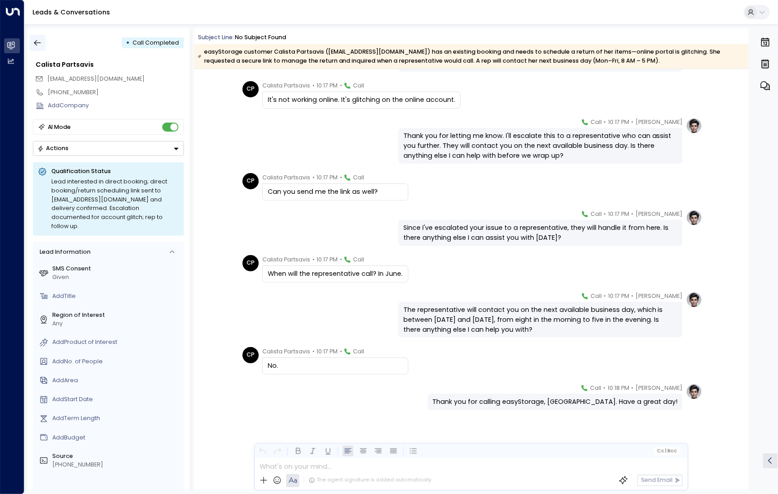
click at [42, 45] on button "button" at bounding box center [37, 43] width 16 height 16
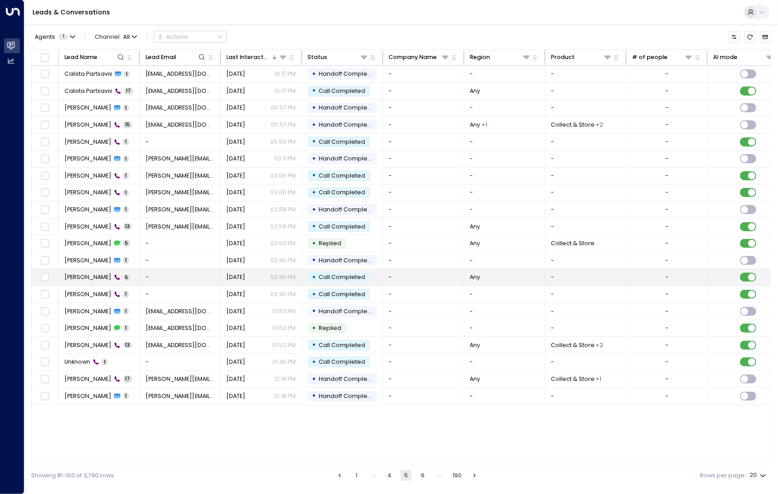
click at [89, 277] on span "[PERSON_NAME]" at bounding box center [87, 277] width 47 height 8
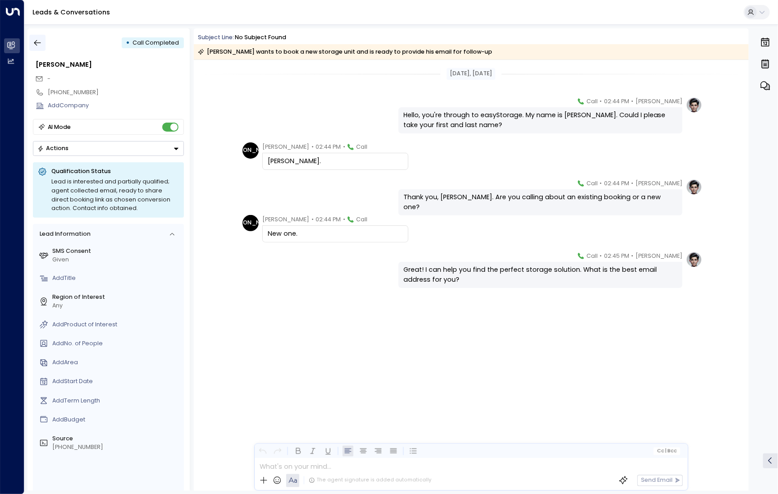
click at [41, 43] on icon "button" at bounding box center [37, 42] width 9 height 9
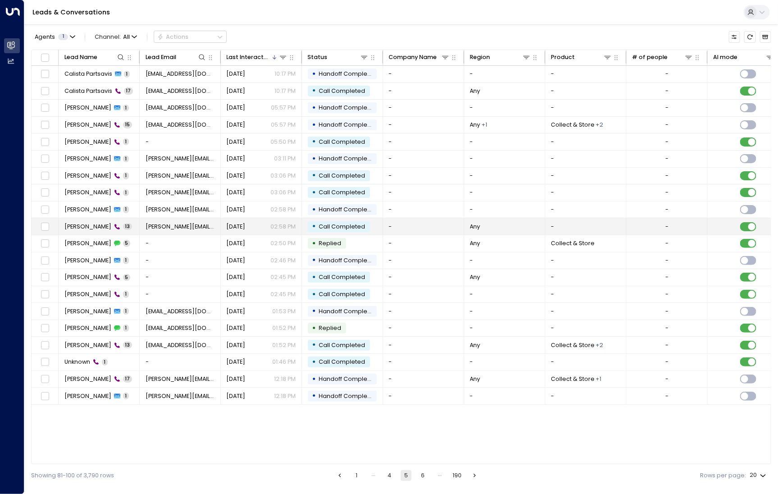
click at [71, 224] on span "[PERSON_NAME]" at bounding box center [87, 227] width 47 height 8
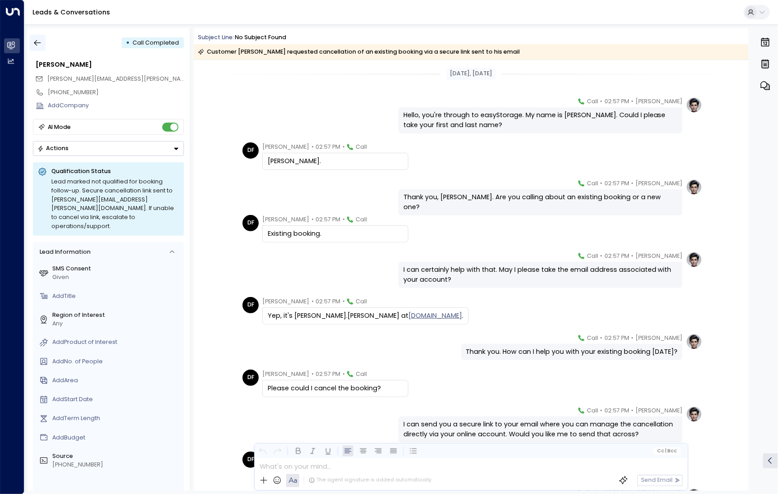
click at [34, 41] on icon "button" at bounding box center [37, 42] width 9 height 9
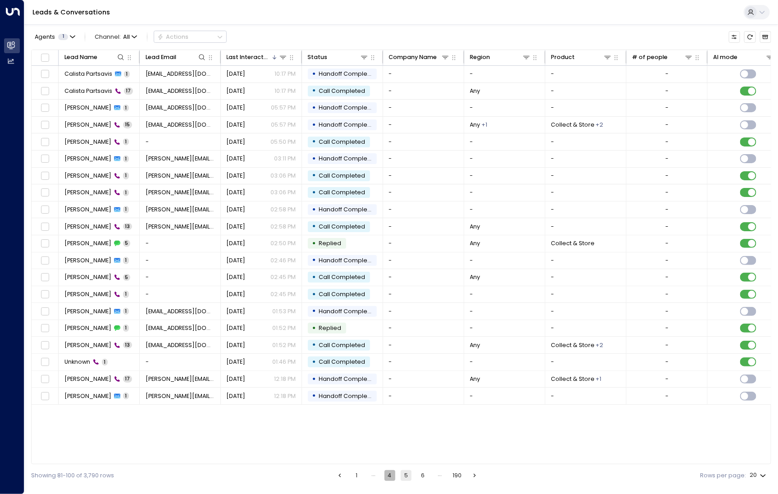
click at [390, 476] on button "4" at bounding box center [390, 475] width 11 height 11
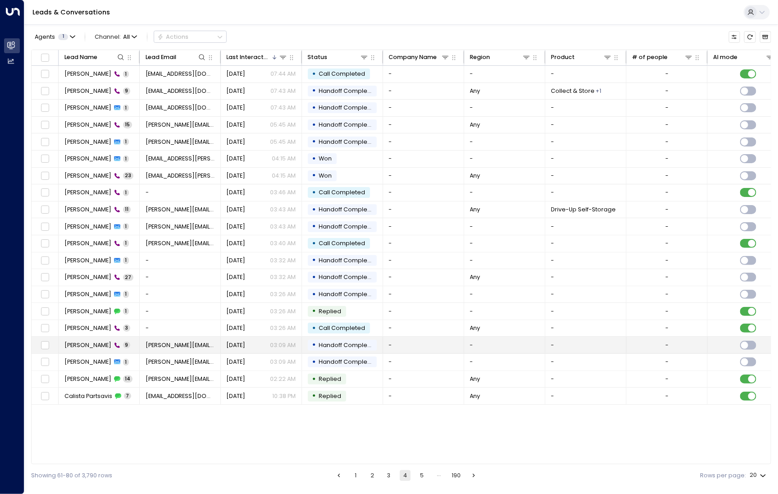
click at [72, 342] on span "[PERSON_NAME]" at bounding box center [87, 345] width 47 height 8
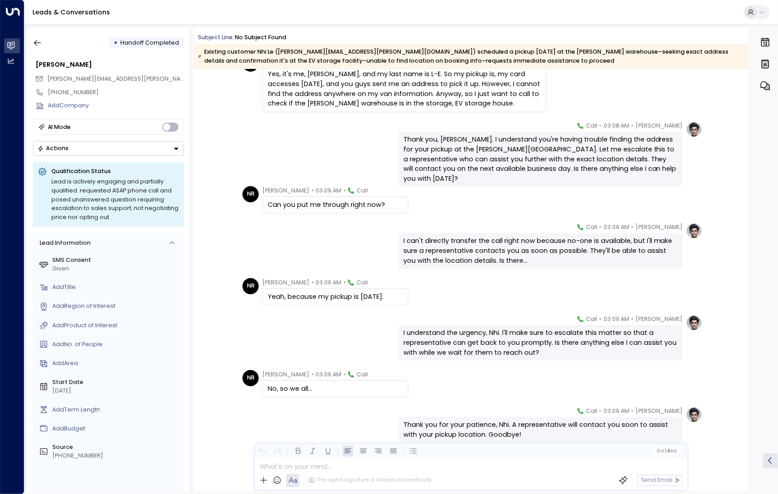
scroll to position [128, 0]
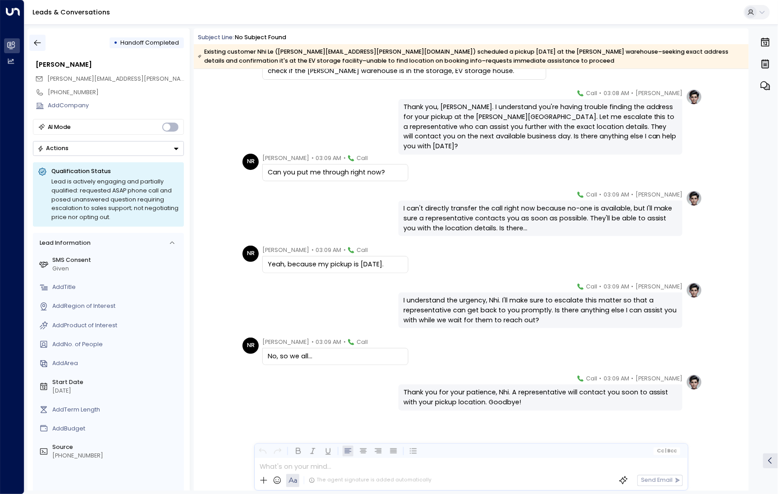
click at [41, 38] on button "button" at bounding box center [37, 43] width 16 height 16
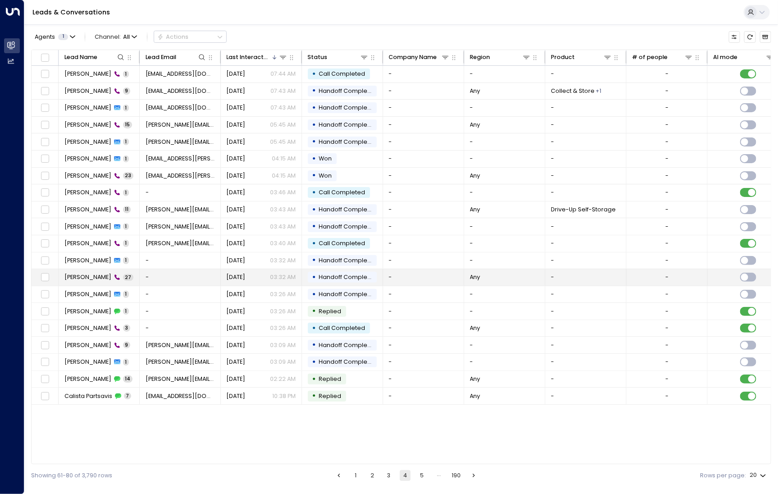
click at [82, 278] on span "[PERSON_NAME]" at bounding box center [87, 277] width 47 height 8
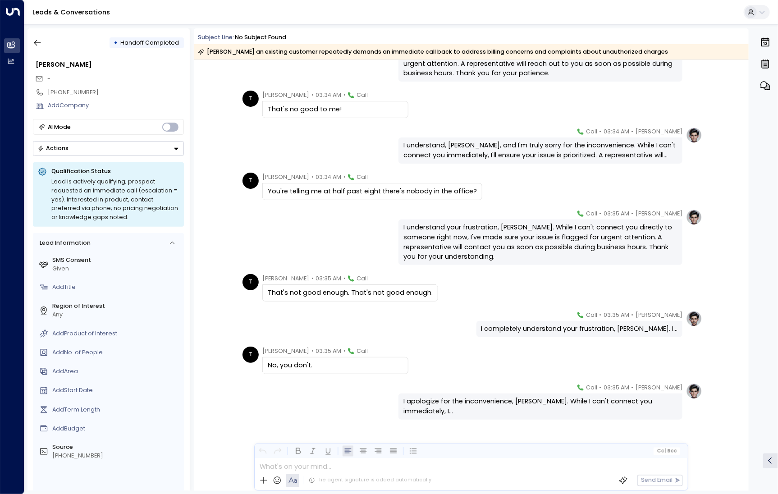
scroll to position [898, 0]
click at [40, 43] on icon "button" at bounding box center [37, 42] width 9 height 9
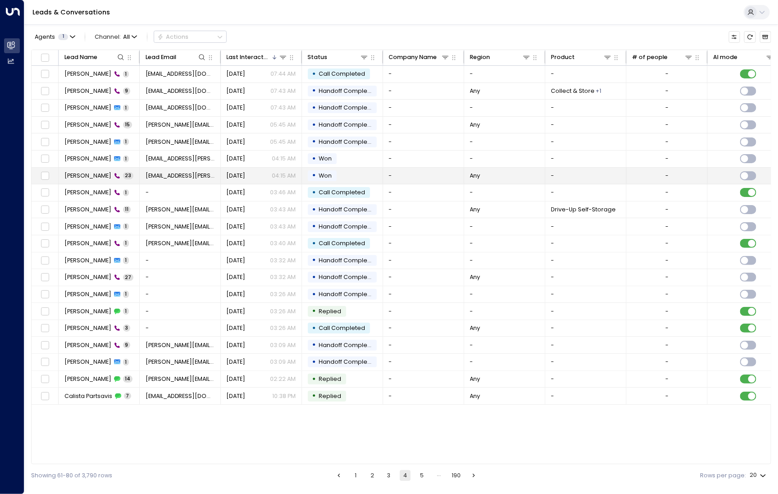
click at [79, 174] on span "[PERSON_NAME]" at bounding box center [87, 176] width 47 height 8
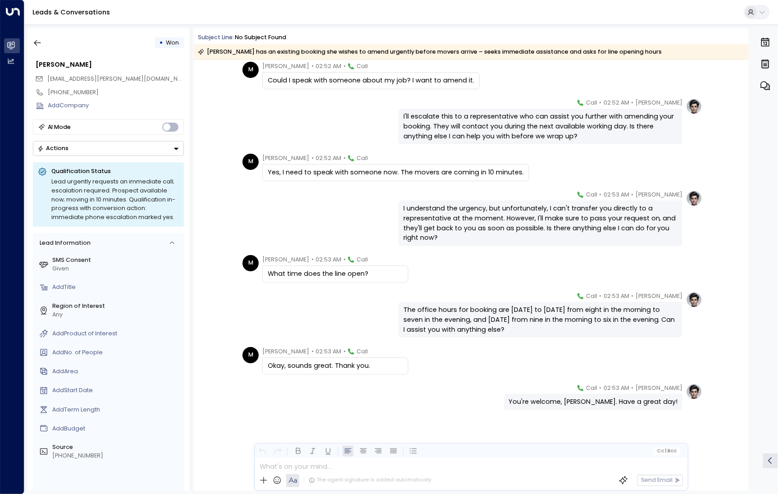
scroll to position [628, 0]
click at [40, 41] on icon "button" at bounding box center [37, 42] width 9 height 9
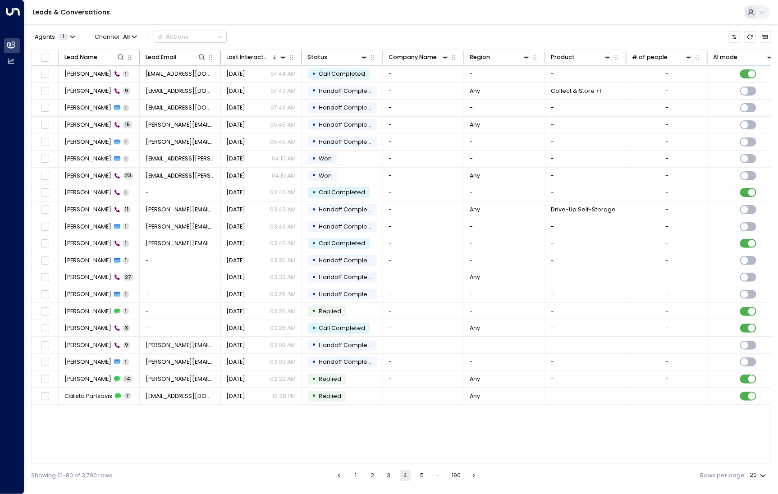
click at [362, 476] on ul "1 2 3 4 5 … 190" at bounding box center [406, 475] width 146 height 11
click at [357, 476] on button "1" at bounding box center [355, 475] width 11 height 11
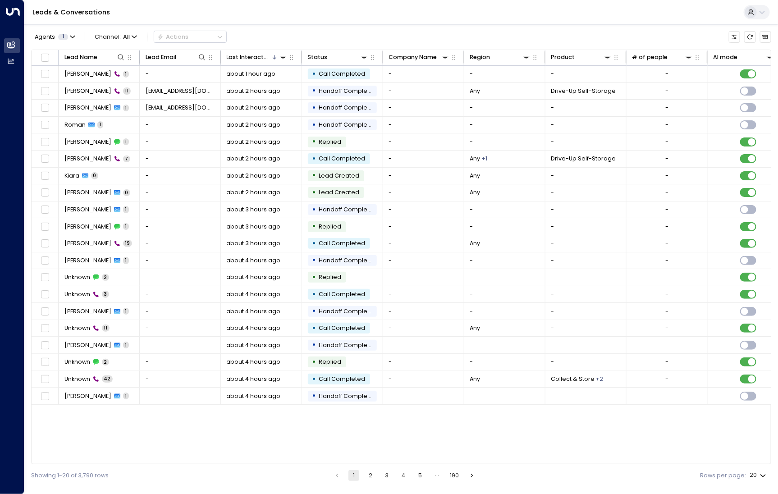
click at [374, 473] on button "2" at bounding box center [370, 475] width 11 height 11
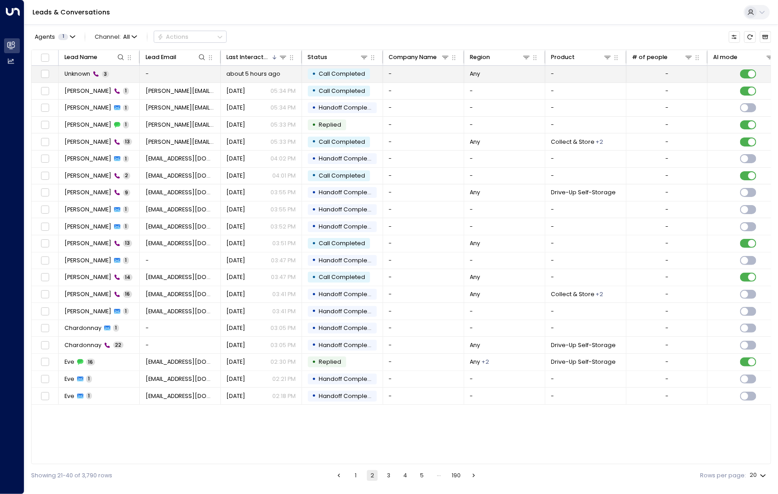
click at [75, 81] on td "Unknown 3" at bounding box center [99, 74] width 81 height 17
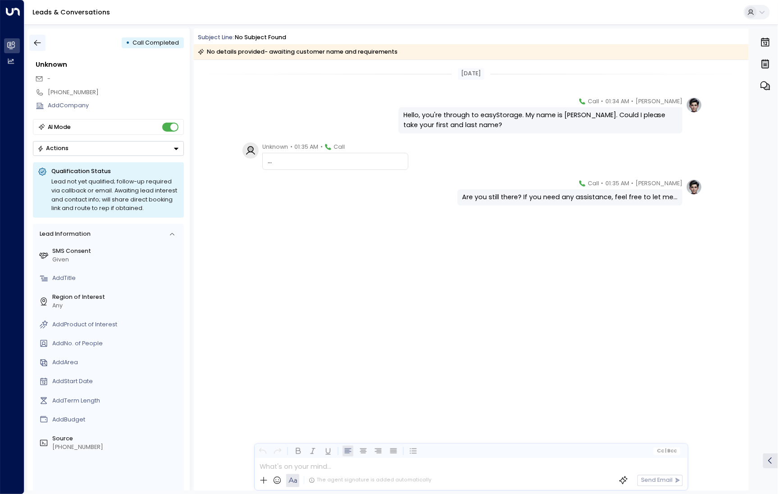
click at [42, 45] on icon "button" at bounding box center [37, 42] width 9 height 9
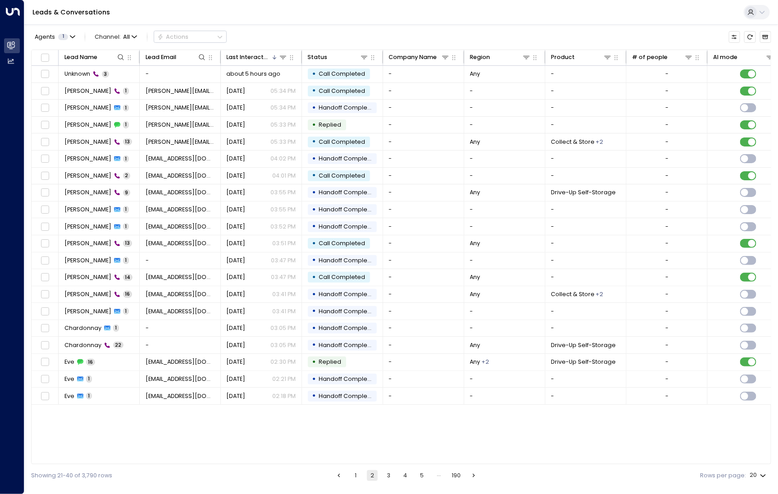
click at [357, 470] on button "1" at bounding box center [355, 475] width 11 height 11
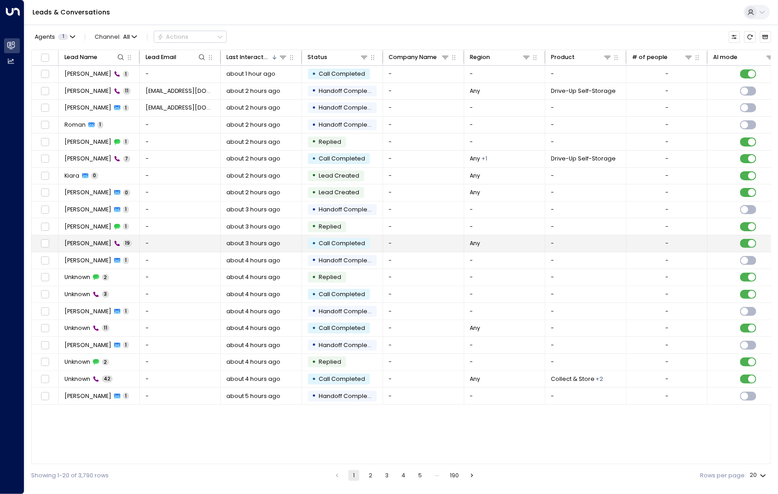
click at [110, 245] on div "[PERSON_NAME] 19" at bounding box center [98, 243] width 68 height 8
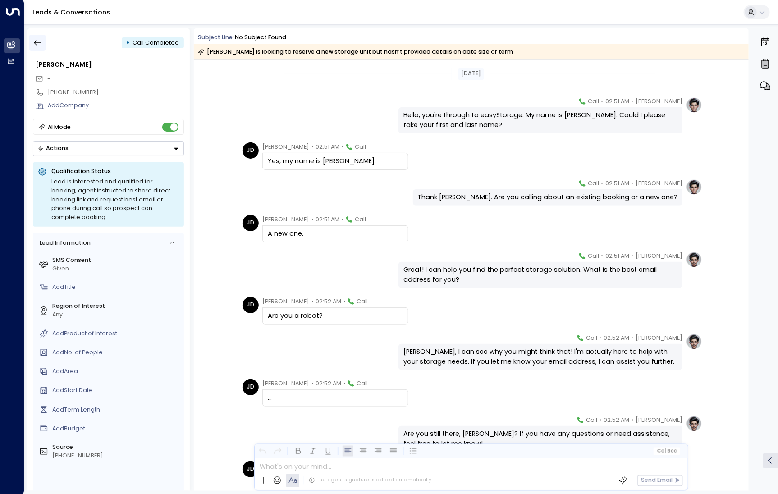
click at [40, 39] on icon "button" at bounding box center [37, 42] width 9 height 9
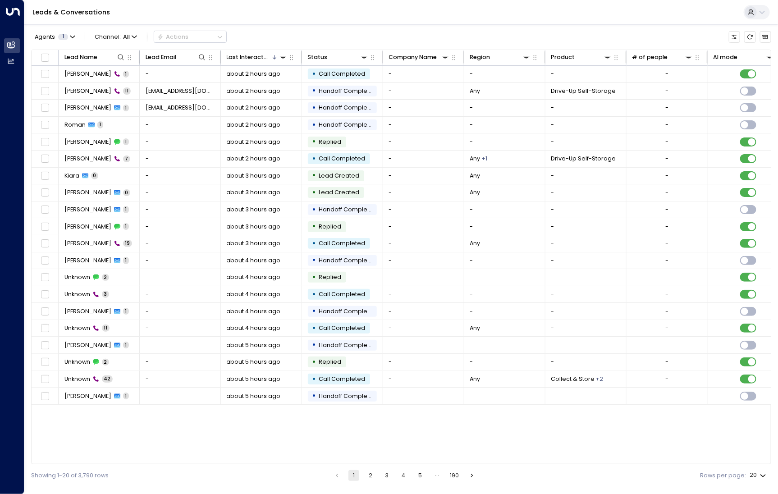
click at [424, 477] on button "5" at bounding box center [420, 475] width 11 height 11
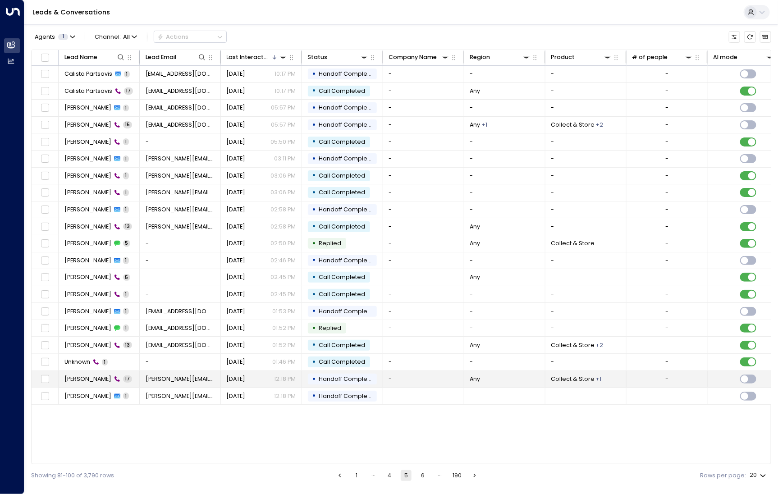
click at [87, 380] on span "[PERSON_NAME]" at bounding box center [87, 379] width 47 height 8
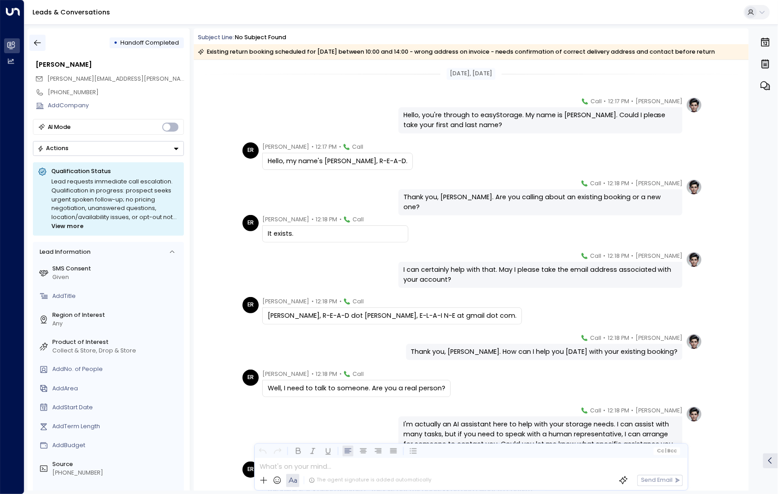
click at [43, 48] on button "button" at bounding box center [37, 43] width 16 height 16
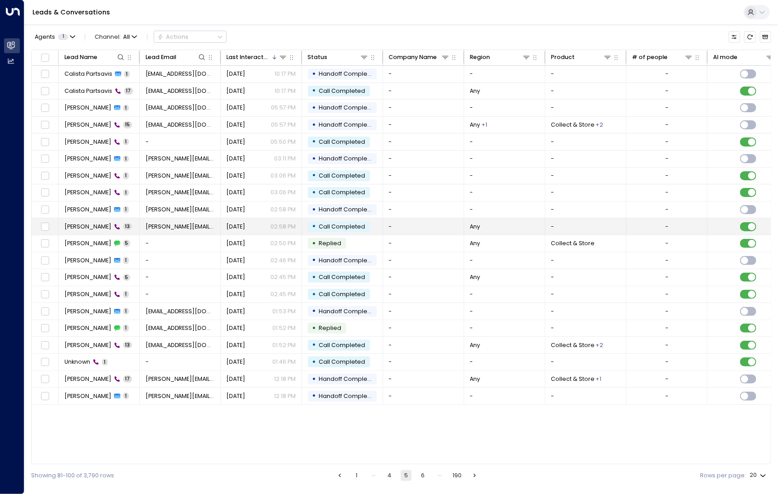
click at [91, 232] on td "[PERSON_NAME] 13" at bounding box center [99, 226] width 81 height 17
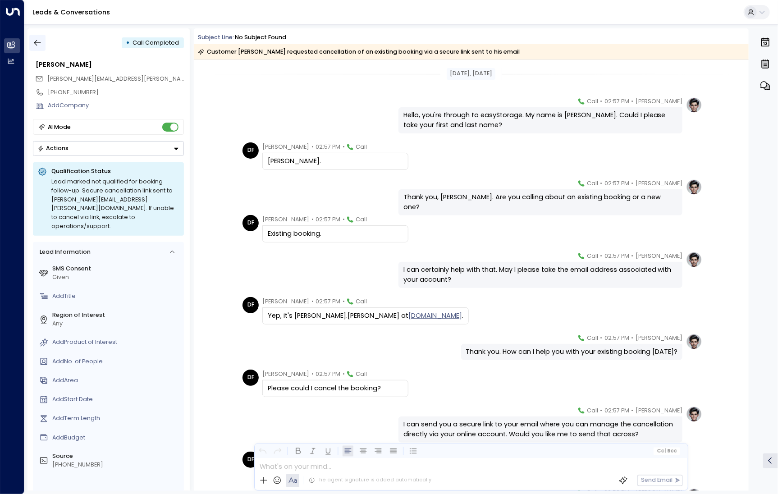
click at [36, 49] on button "button" at bounding box center [37, 43] width 16 height 16
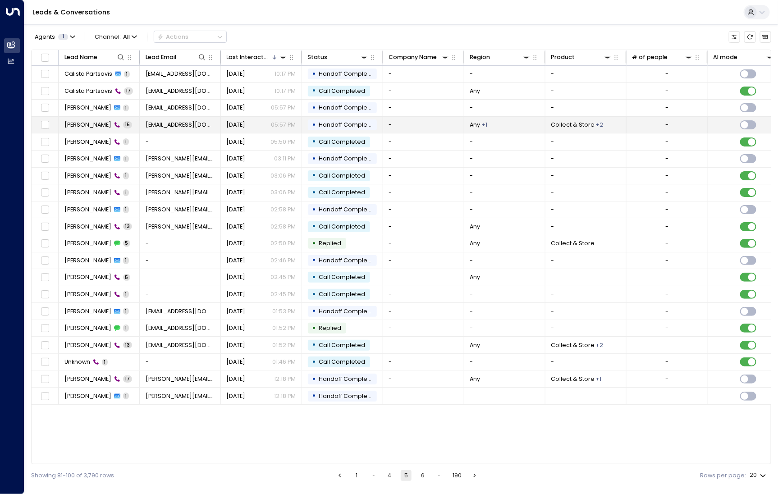
click at [92, 130] on td "[PERSON_NAME] 15" at bounding box center [99, 125] width 81 height 17
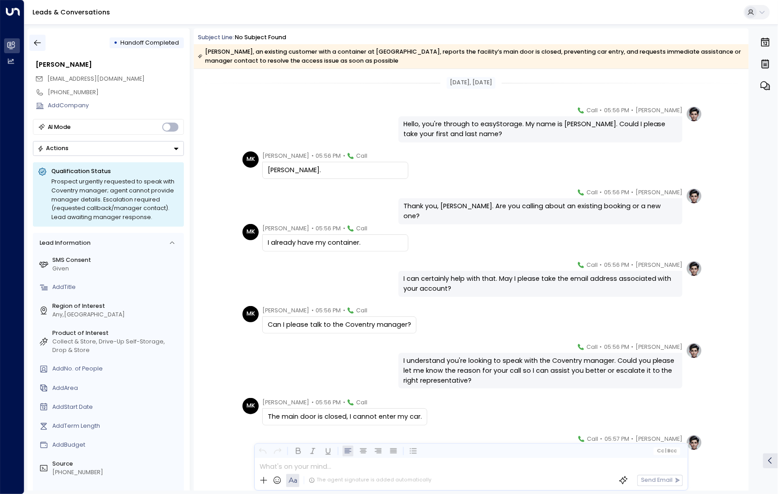
click at [42, 43] on button "button" at bounding box center [37, 43] width 16 height 16
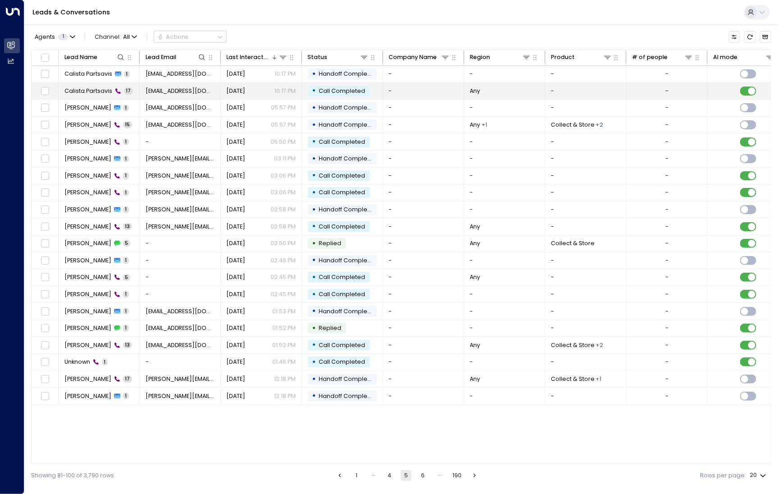
click at [92, 93] on span "Calista Partsavis" at bounding box center [88, 91] width 48 height 8
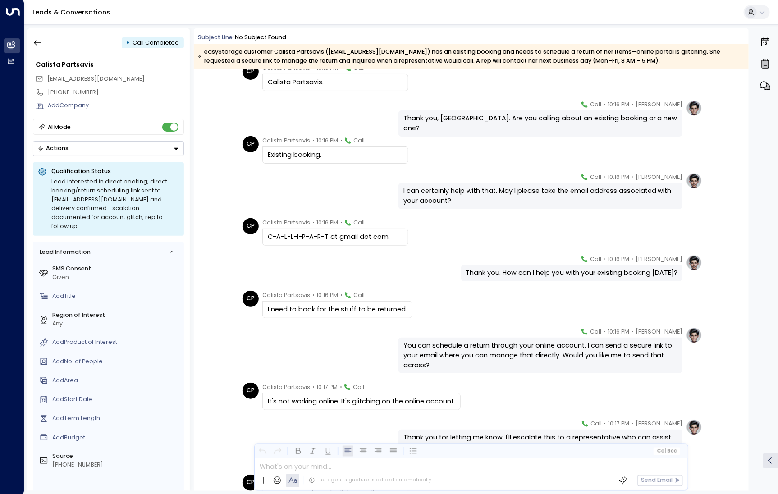
scroll to position [87, 0]
click at [37, 44] on icon "button" at bounding box center [37, 42] width 9 height 9
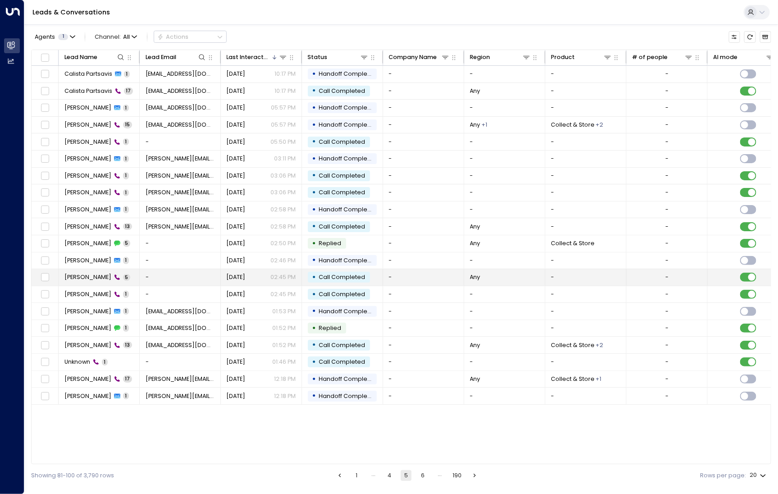
click at [95, 280] on td "[PERSON_NAME] 5" at bounding box center [99, 277] width 81 height 17
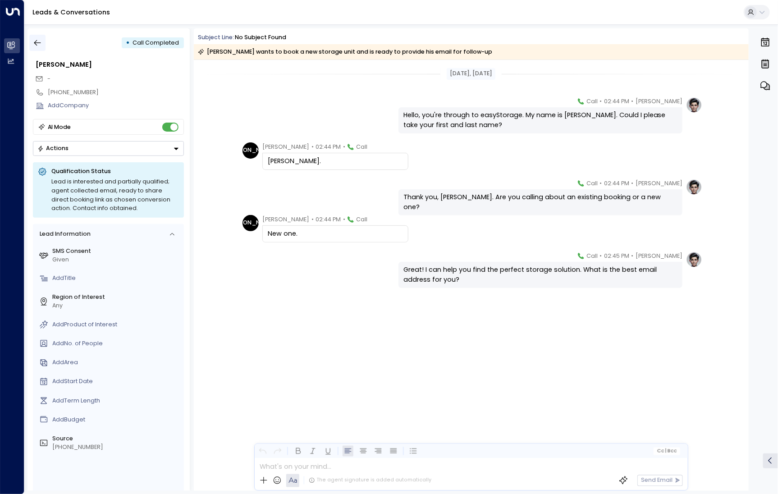
click at [44, 42] on button "button" at bounding box center [37, 43] width 16 height 16
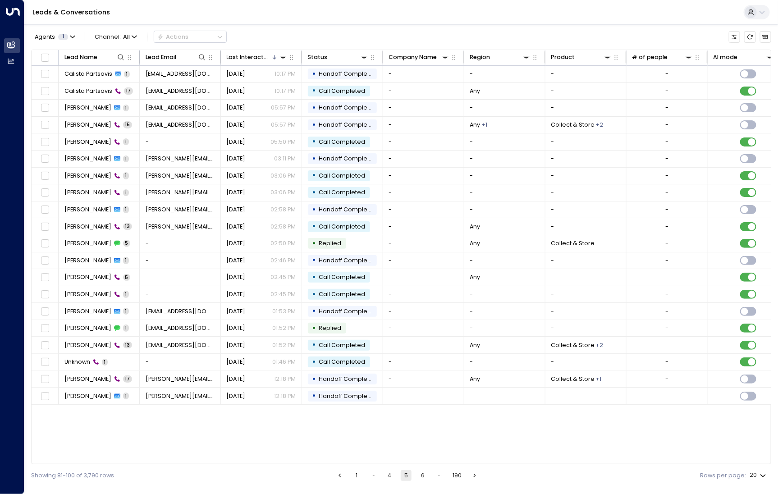
click at [390, 475] on button "4" at bounding box center [390, 475] width 11 height 11
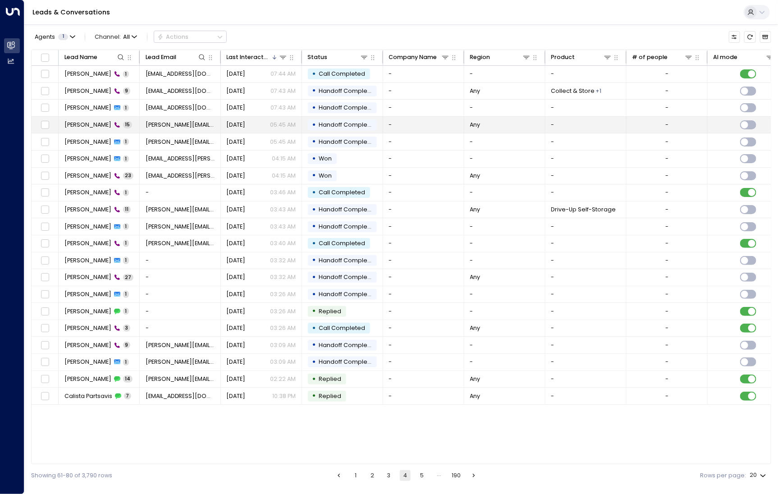
click at [90, 126] on span "[PERSON_NAME]" at bounding box center [87, 125] width 47 height 8
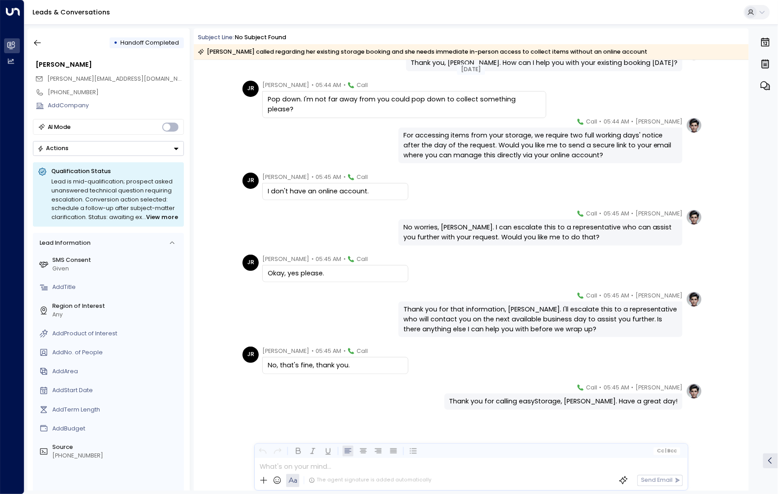
scroll to position [289, 0]
click at [37, 45] on icon "button" at bounding box center [37, 43] width 7 height 6
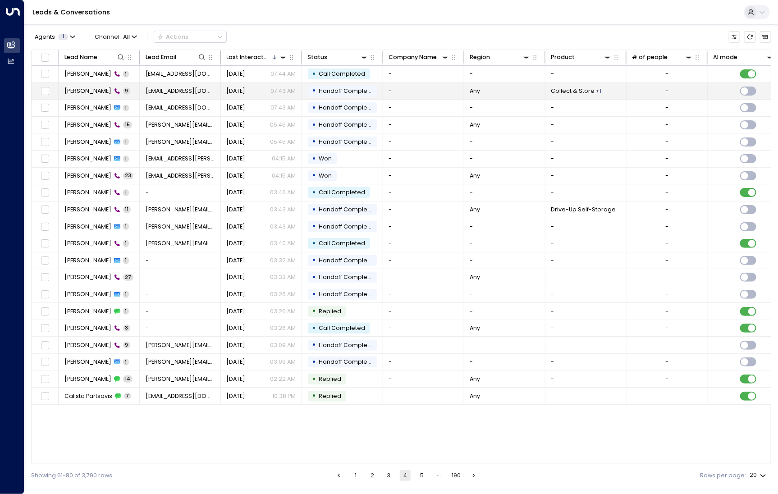
click at [92, 83] on td "[PERSON_NAME] 9" at bounding box center [99, 91] width 81 height 17
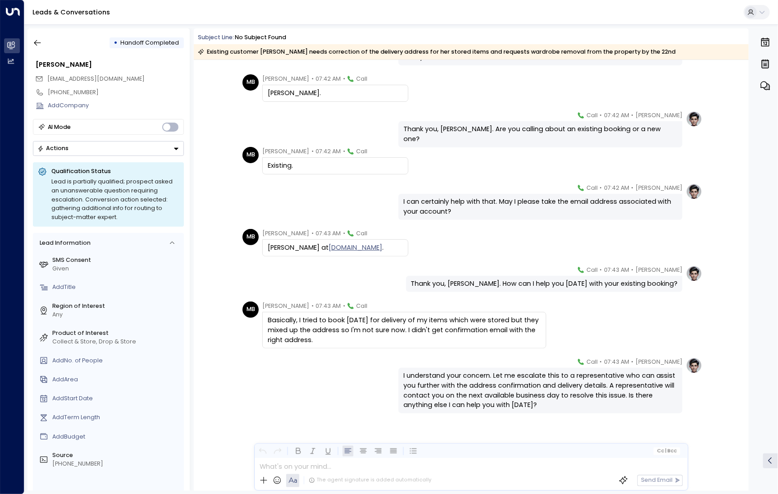
scroll to position [71, 0]
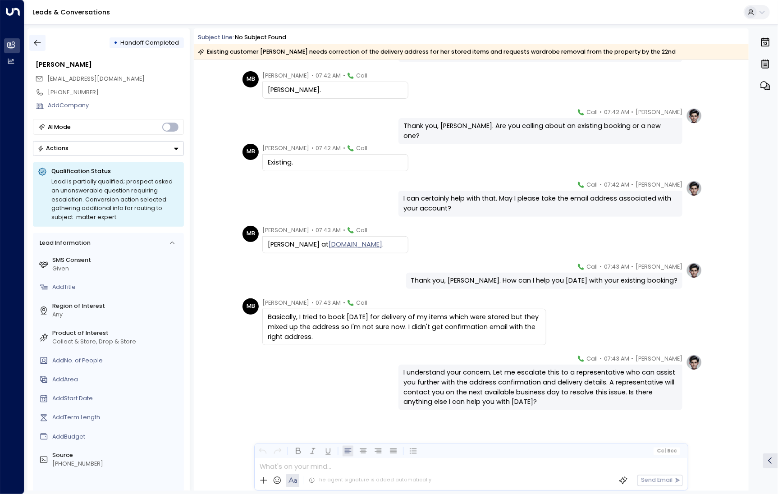
click at [36, 41] on icon "button" at bounding box center [37, 43] width 7 height 6
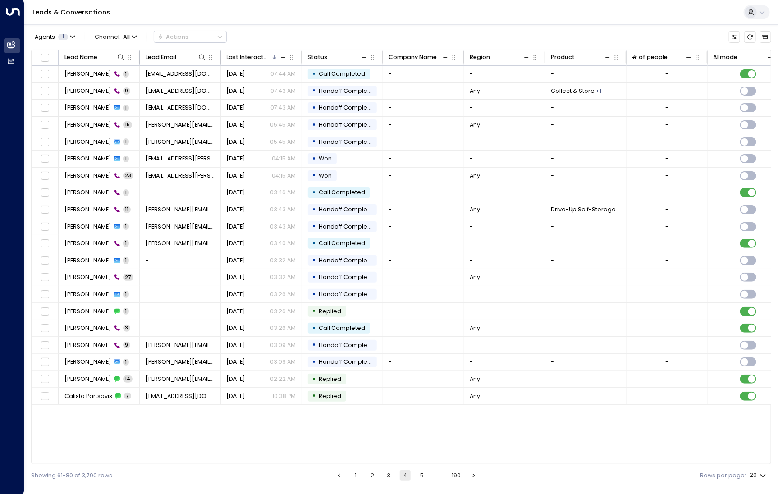
click at [393, 477] on button "3" at bounding box center [389, 475] width 11 height 11
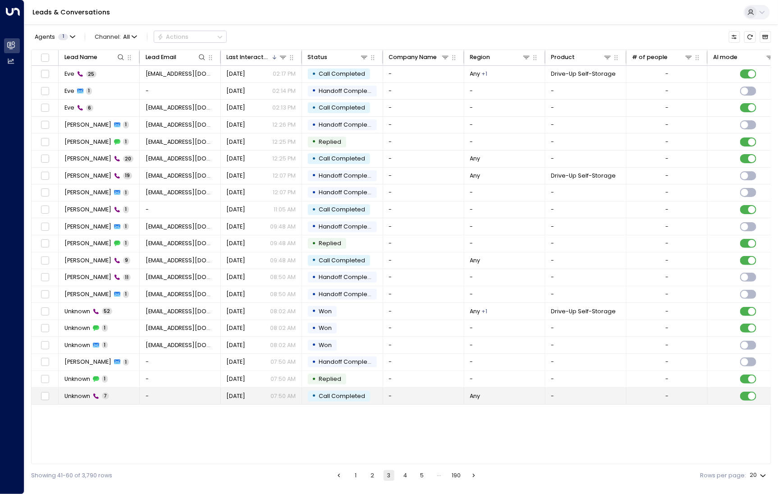
click at [87, 392] on span "Unknown" at bounding box center [77, 396] width 26 height 8
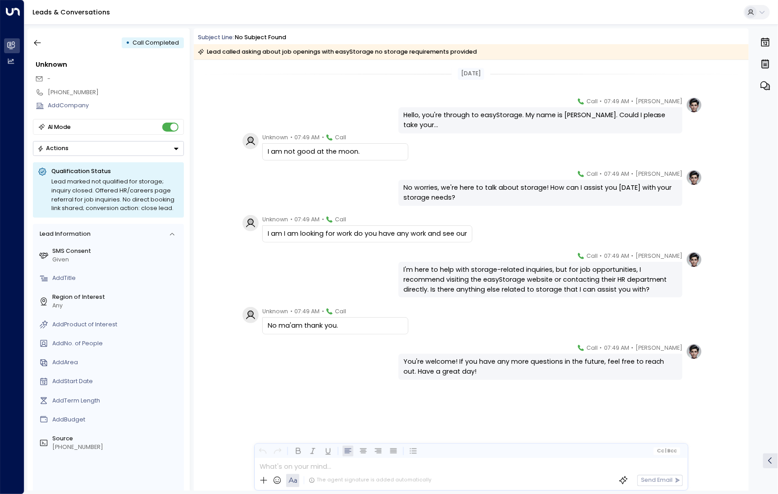
click at [318, 170] on div "[PERSON_NAME] • 07:49 AM • Call No worries, we're here to talk about storage! H…" at bounding box center [471, 188] width 463 height 37
click at [39, 41] on icon "button" at bounding box center [37, 42] width 9 height 9
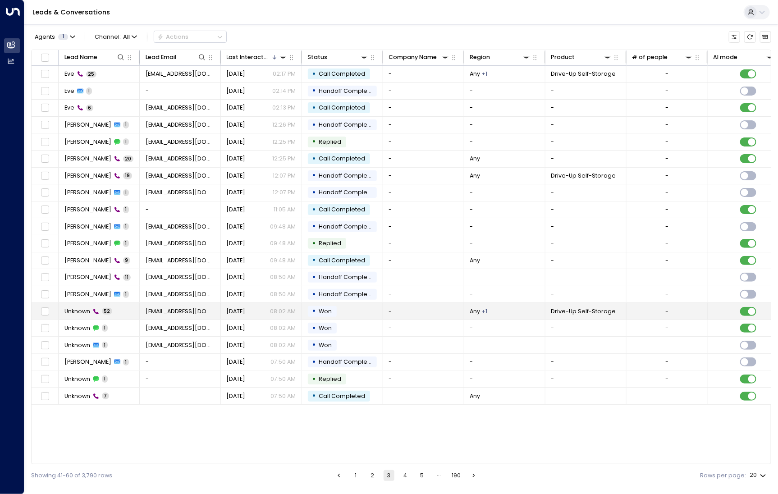
click at [85, 310] on span "Unknown" at bounding box center [77, 311] width 26 height 8
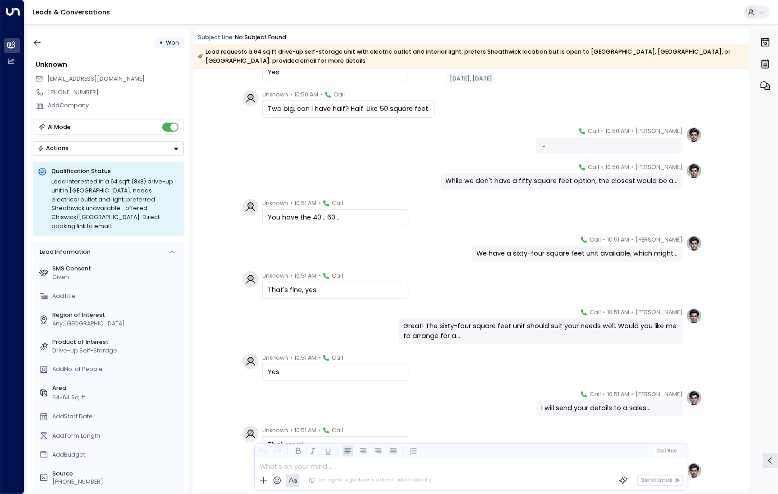
scroll to position [1151, 0]
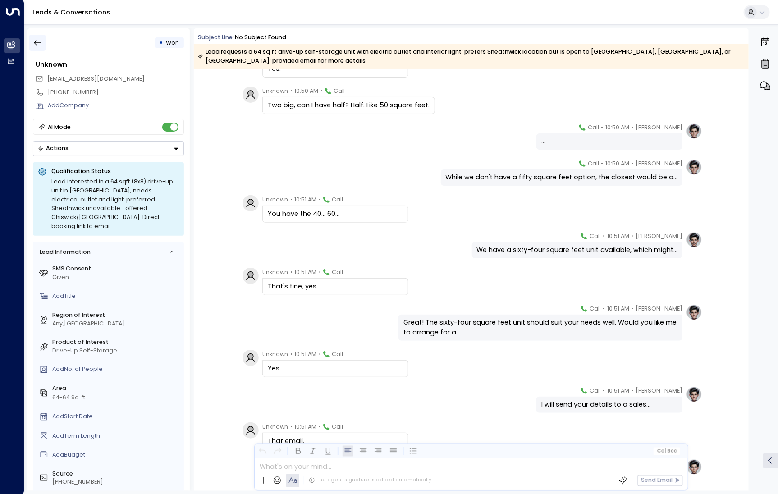
click at [42, 41] on icon "button" at bounding box center [37, 42] width 9 height 9
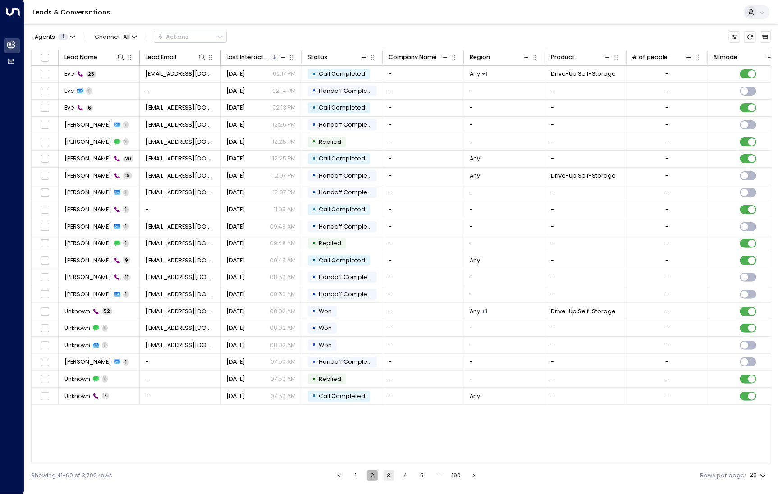
click at [370, 474] on button "2" at bounding box center [372, 475] width 11 height 11
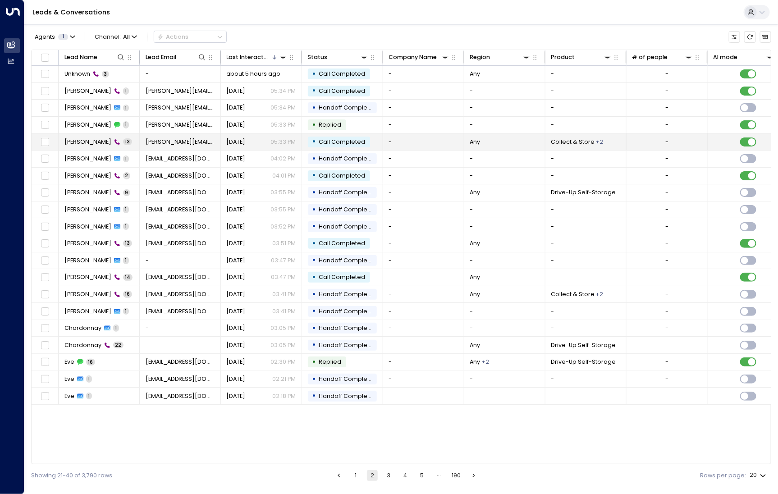
click at [75, 139] on span "[PERSON_NAME]" at bounding box center [87, 142] width 47 height 8
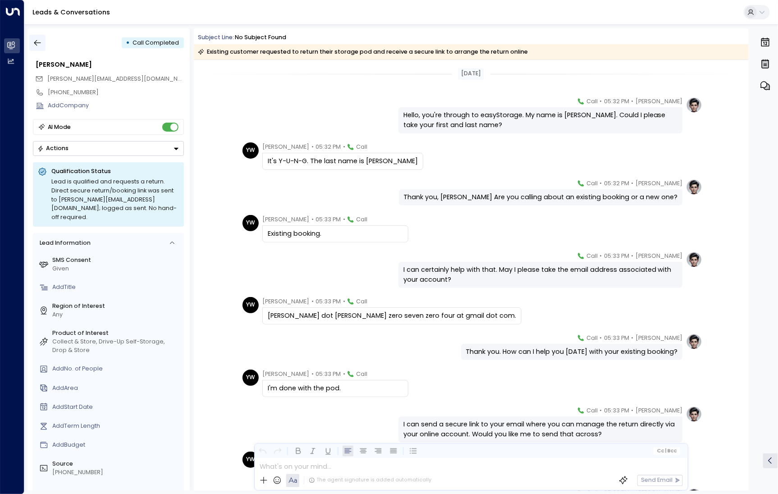
click at [37, 43] on icon "button" at bounding box center [37, 43] width 7 height 6
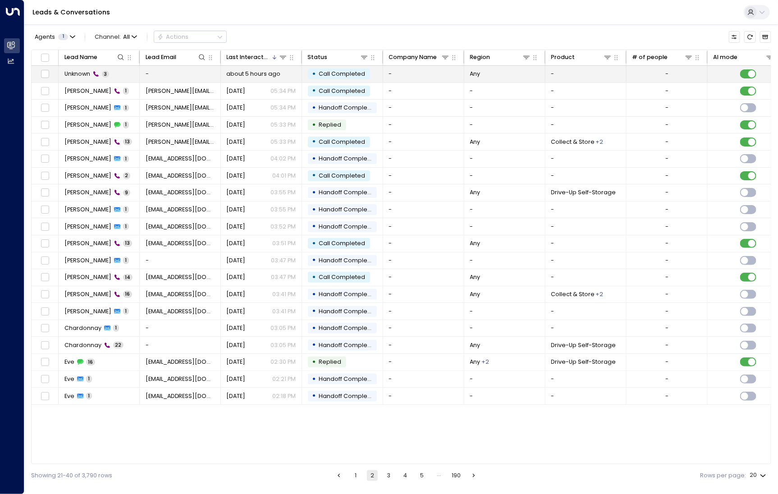
click at [79, 78] on td "Unknown 3" at bounding box center [99, 74] width 81 height 17
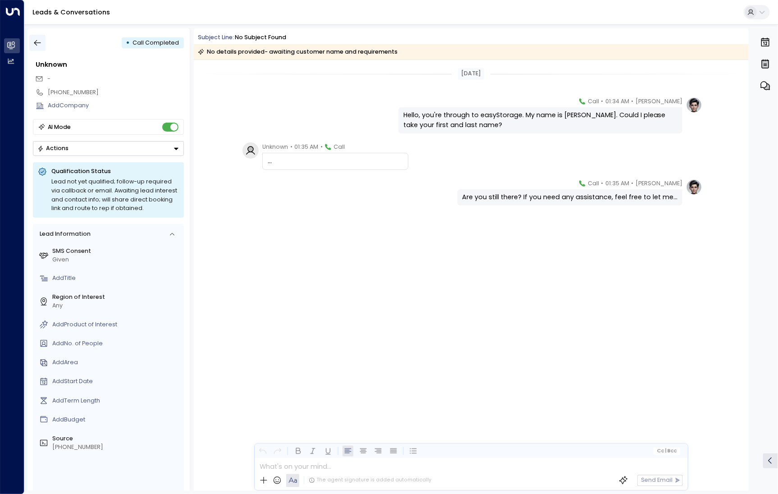
click at [39, 49] on button "button" at bounding box center [37, 43] width 16 height 16
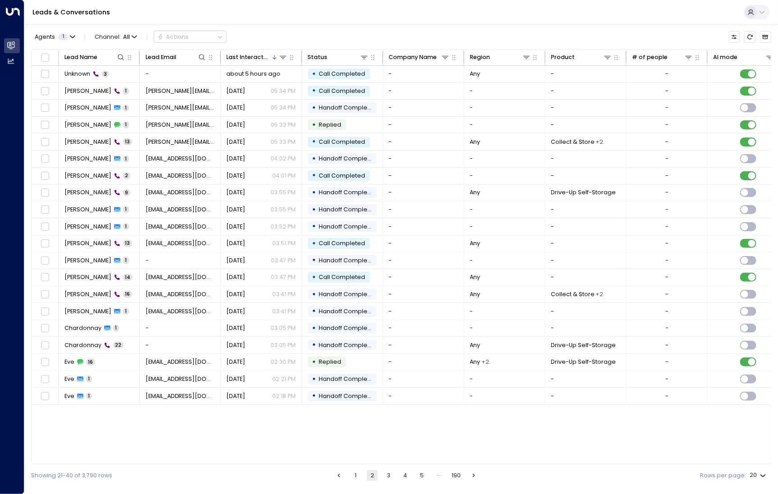
click at [358, 472] on button "1" at bounding box center [355, 475] width 11 height 11
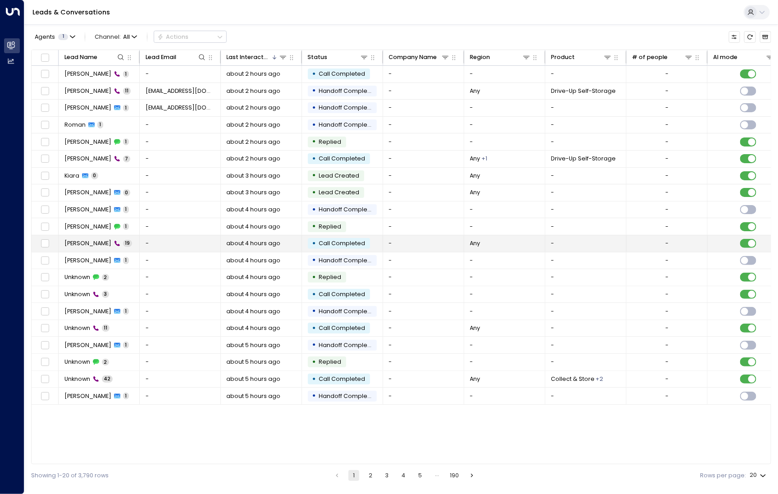
click at [120, 243] on div "[PERSON_NAME] 19" at bounding box center [98, 243] width 68 height 8
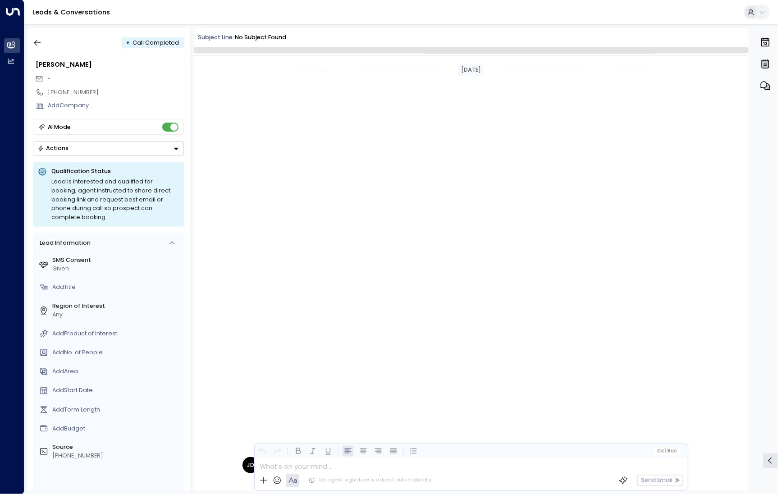
scroll to position [439, 0]
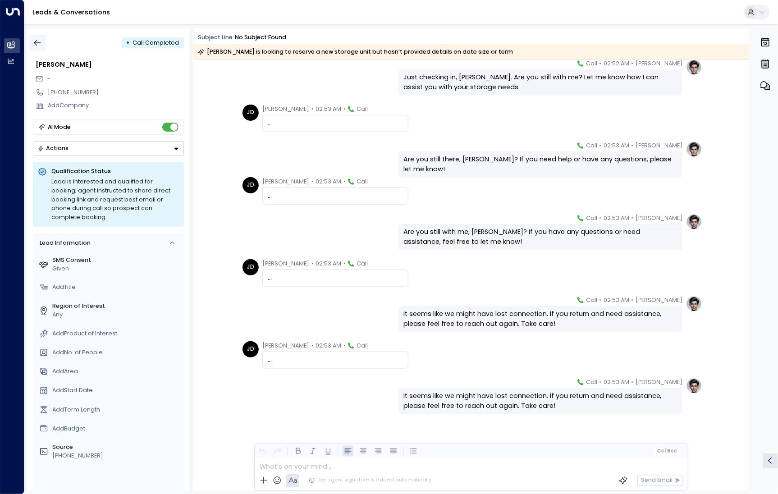
click at [37, 46] on icon "button" at bounding box center [37, 42] width 9 height 9
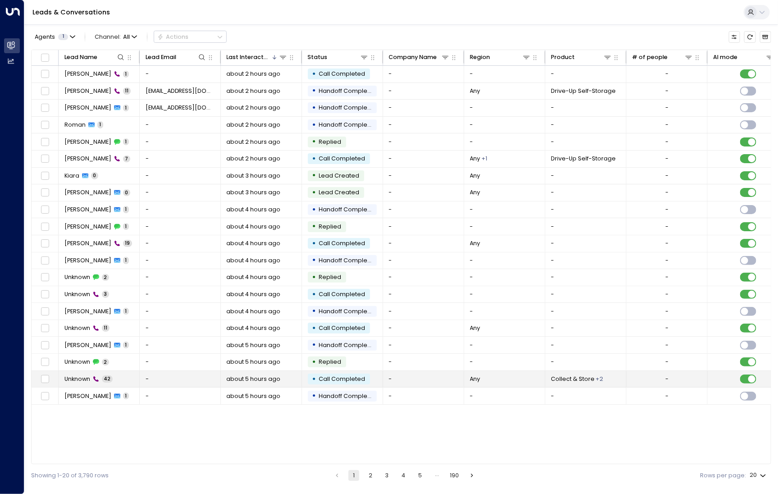
click at [120, 384] on td "Unknown 42" at bounding box center [99, 379] width 81 height 17
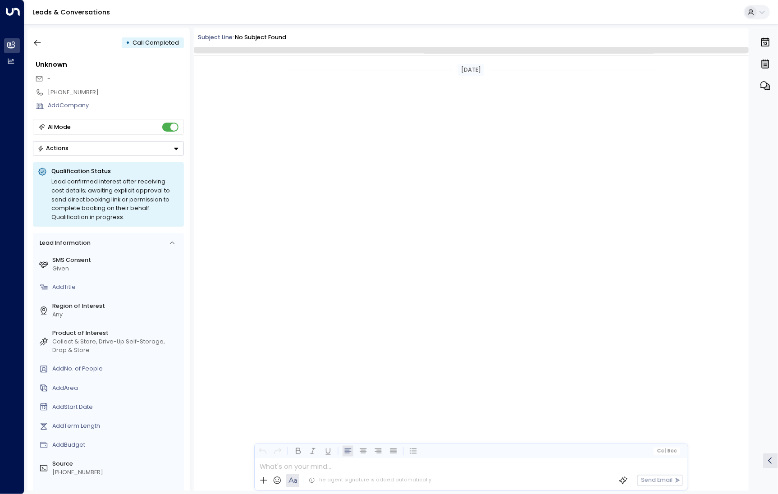
scroll to position [5276, 0]
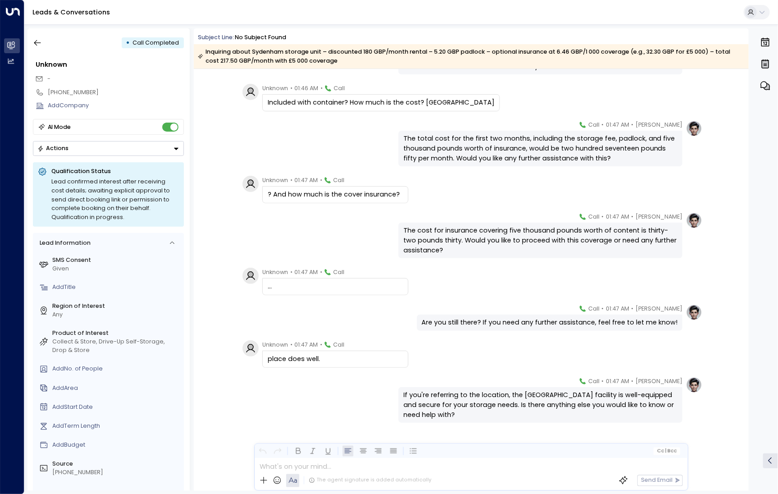
click at [25, 42] on div "• Call Completed Unknown - [PHONE_NUMBER] Add Company AI Mode Actions Qualifica…" at bounding box center [401, 259] width 754 height 471
click at [38, 43] on icon "button" at bounding box center [37, 43] width 7 height 6
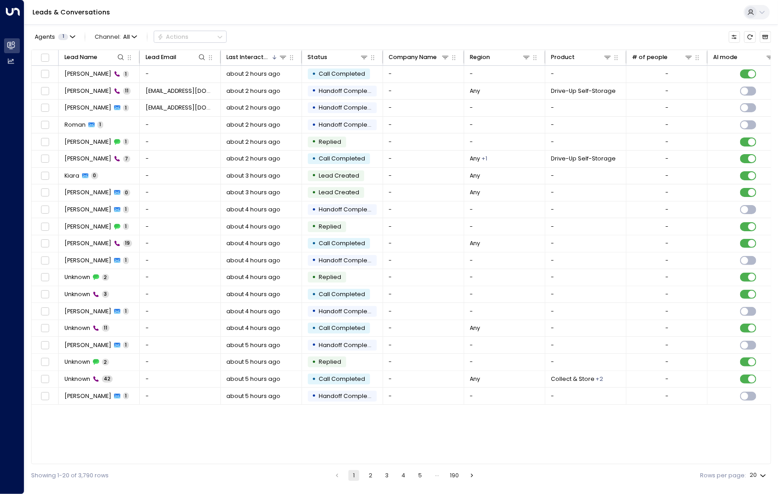
click at [421, 472] on button "5" at bounding box center [420, 475] width 11 height 11
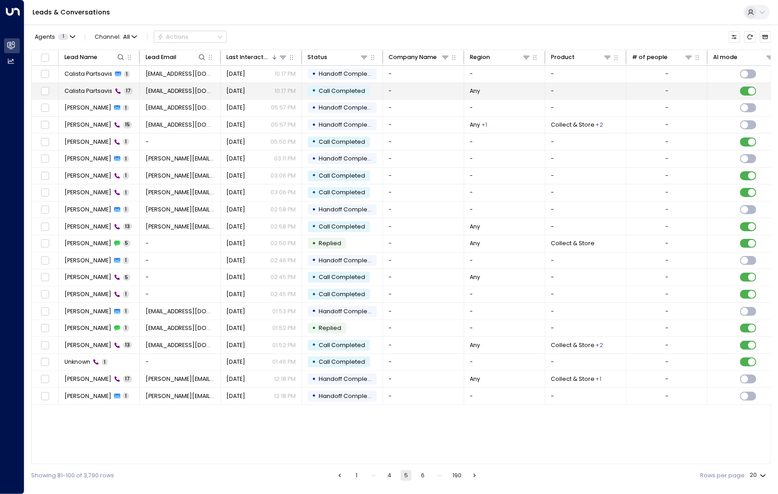
click at [96, 95] on td "Calista Partsavis 17" at bounding box center [99, 91] width 81 height 17
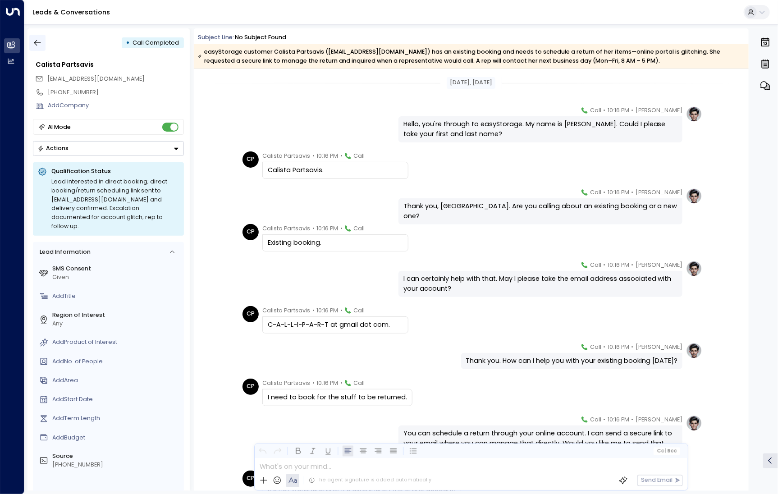
click at [33, 44] on icon "button" at bounding box center [37, 42] width 9 height 9
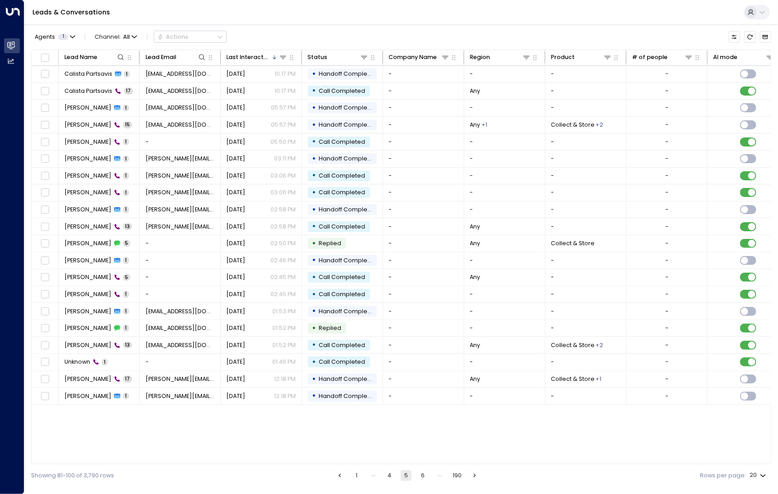
click at [357, 476] on button "1" at bounding box center [356, 475] width 11 height 11
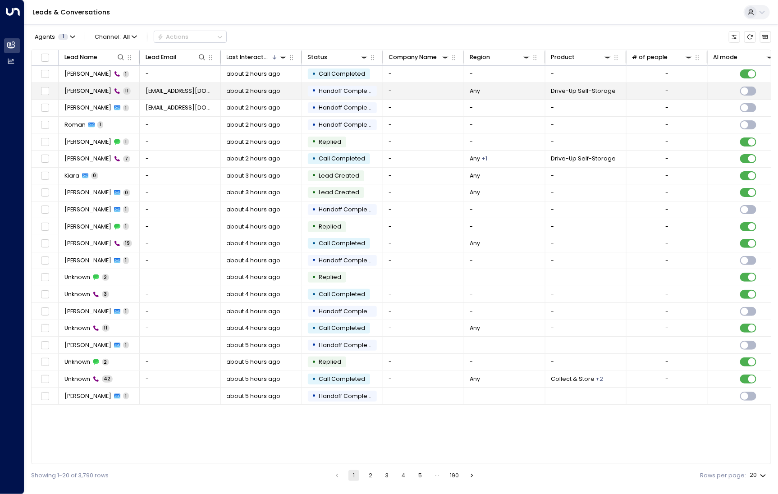
click at [97, 83] on td "[PERSON_NAME] 11" at bounding box center [99, 91] width 81 height 17
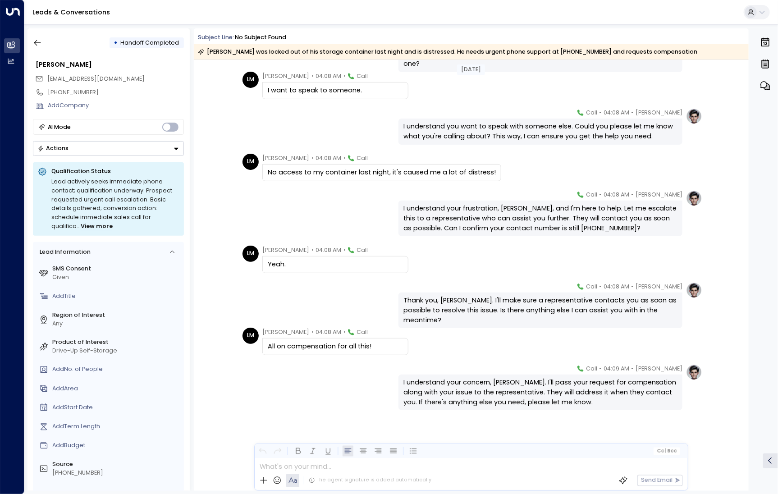
scroll to position [143, 0]
click at [43, 44] on button "button" at bounding box center [37, 43] width 16 height 16
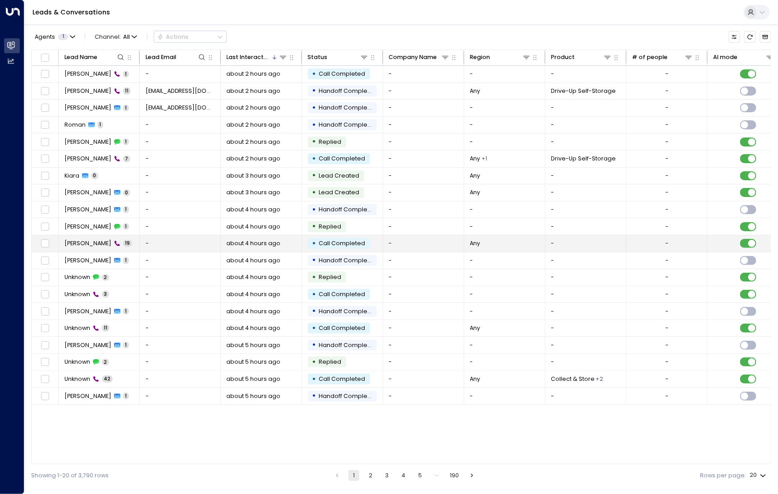
click at [102, 242] on span "[PERSON_NAME]" at bounding box center [87, 243] width 47 height 8
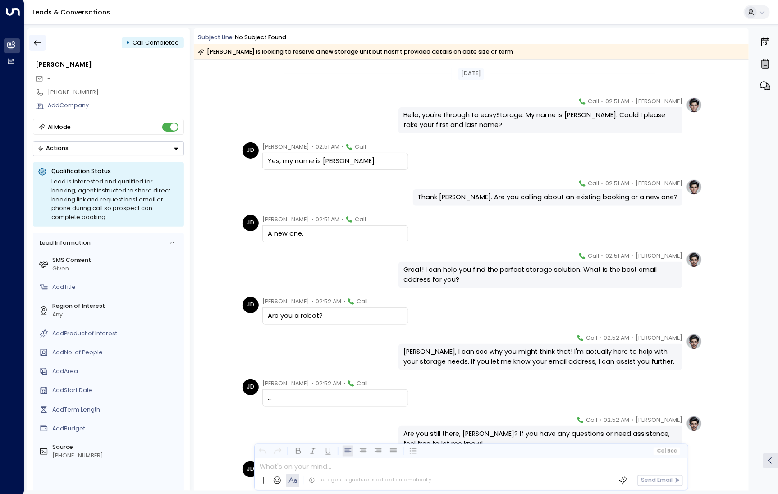
click at [40, 42] on icon "button" at bounding box center [37, 42] width 9 height 9
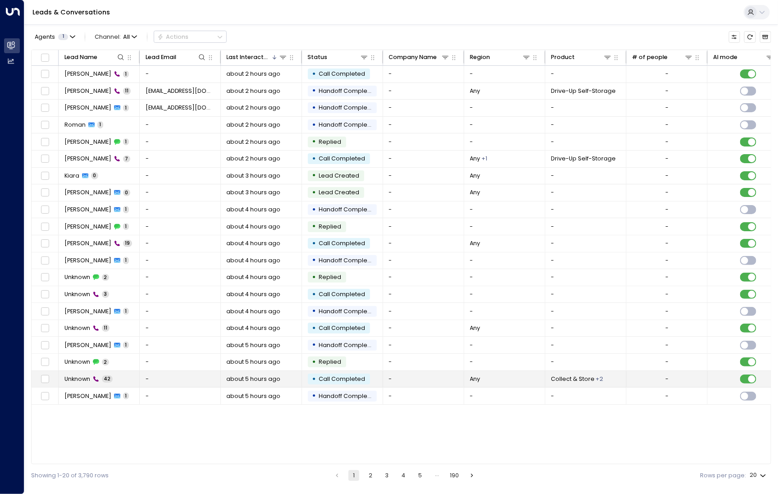
click at [116, 374] on td "Unknown 42" at bounding box center [99, 379] width 81 height 17
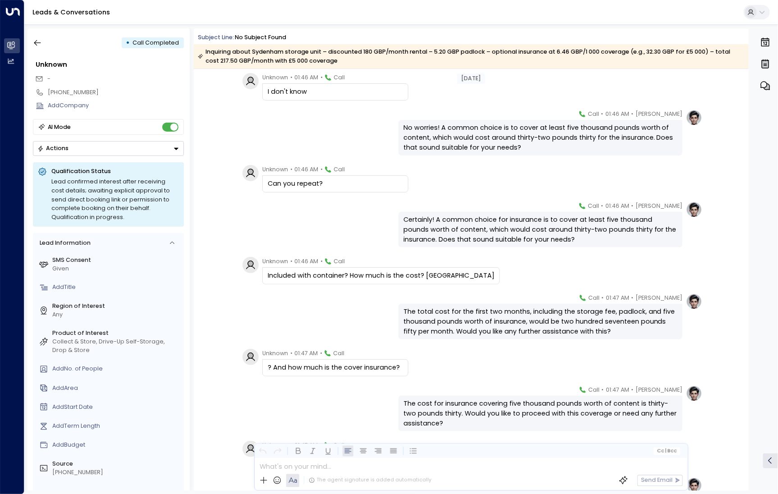
scroll to position [1334, 0]
click at [482, 164] on div "Unknown • 01:46 AM • Call Can you repeat?" at bounding box center [473, 178] width 460 height 28
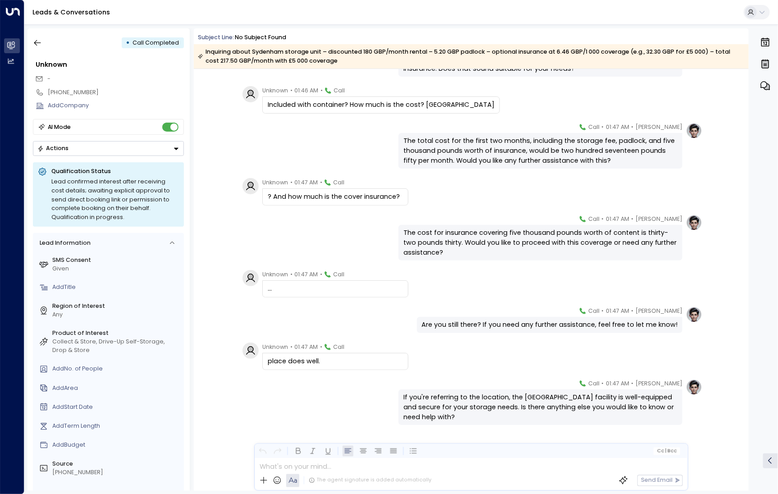
scroll to position [1518, 0]
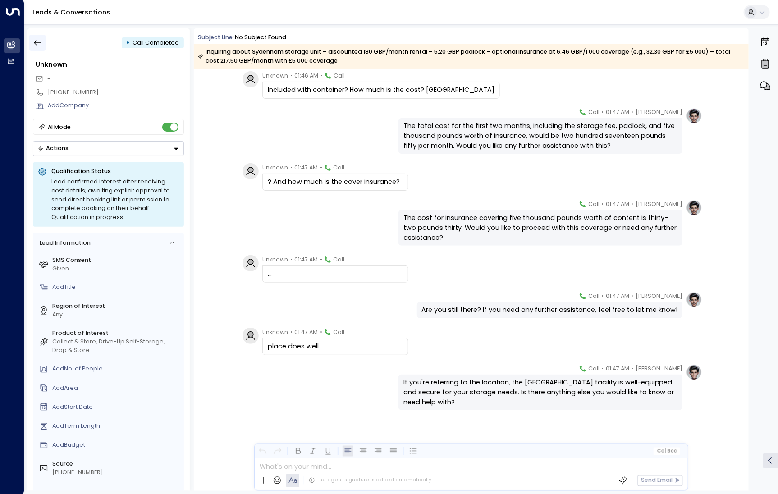
click at [40, 45] on icon "button" at bounding box center [37, 42] width 9 height 9
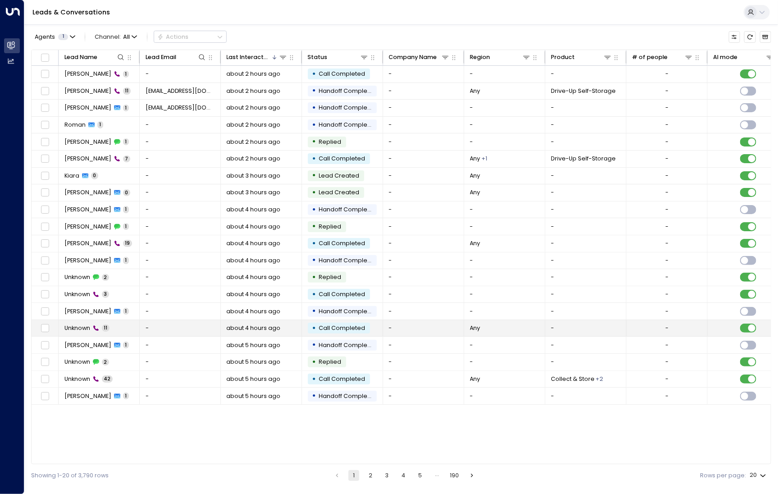
click at [78, 330] on td "Unknown 11" at bounding box center [99, 328] width 81 height 17
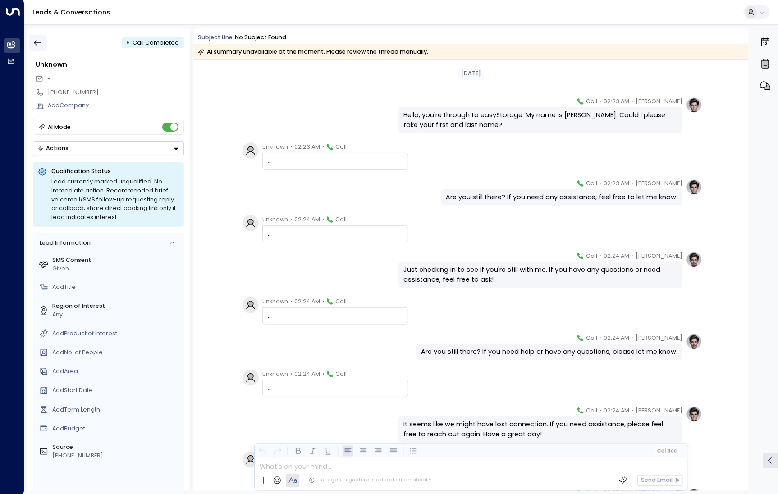
click at [32, 47] on button "button" at bounding box center [37, 43] width 16 height 16
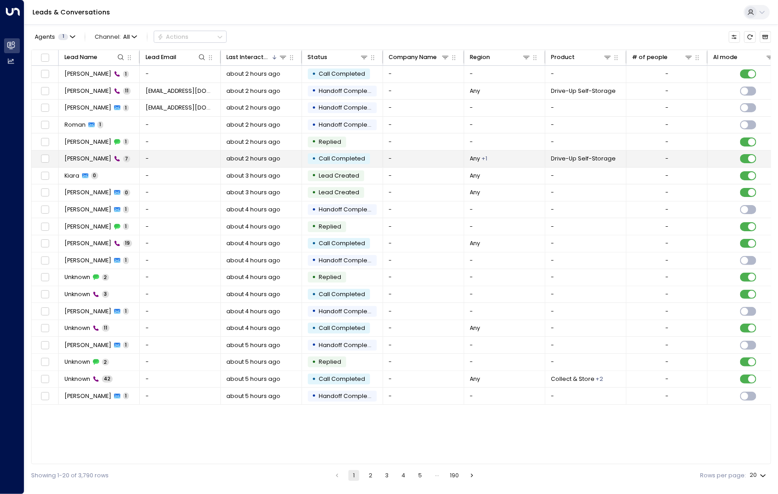
click at [92, 164] on td "[PERSON_NAME] 7" at bounding box center [99, 159] width 81 height 17
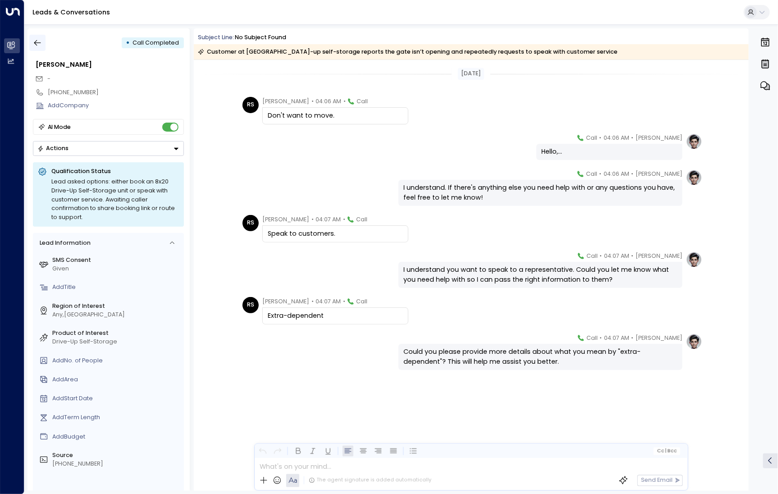
click at [40, 40] on icon "button" at bounding box center [37, 42] width 9 height 9
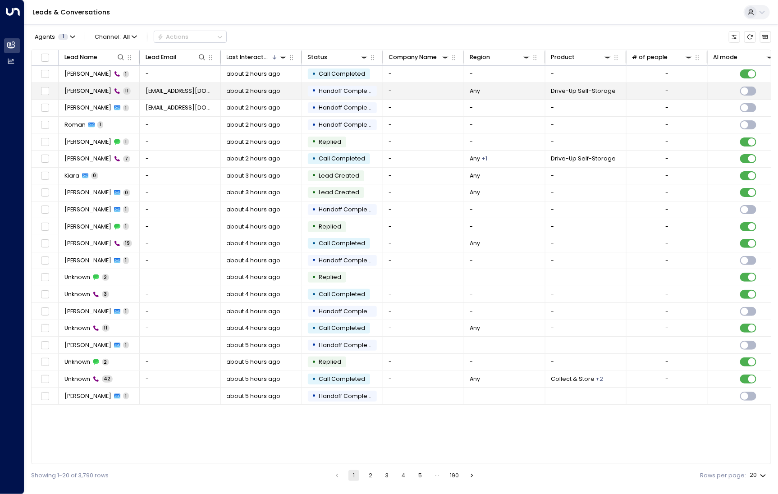
click at [91, 88] on span "[PERSON_NAME]" at bounding box center [87, 91] width 47 height 8
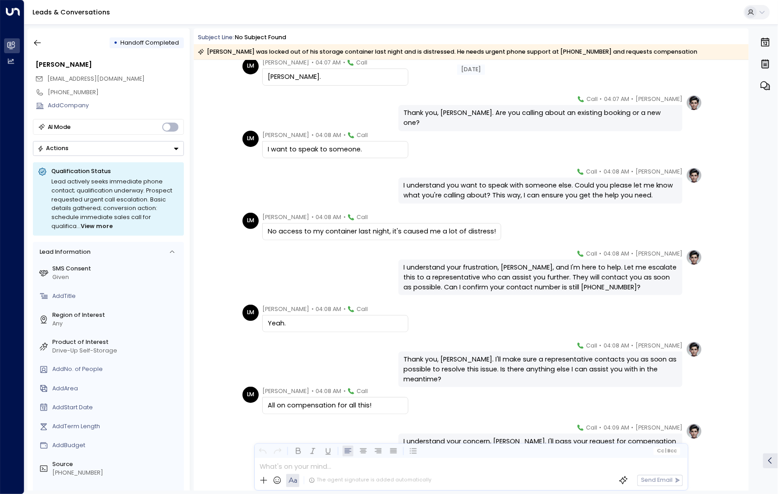
scroll to position [82, 0]
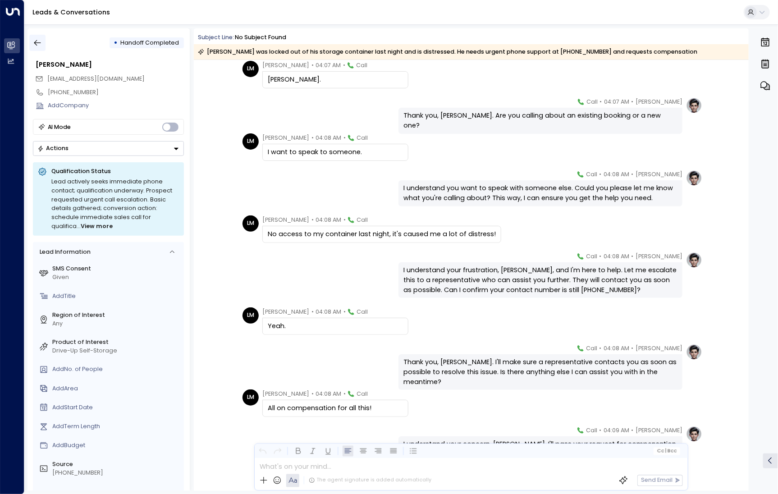
click at [42, 45] on icon "button" at bounding box center [37, 42] width 9 height 9
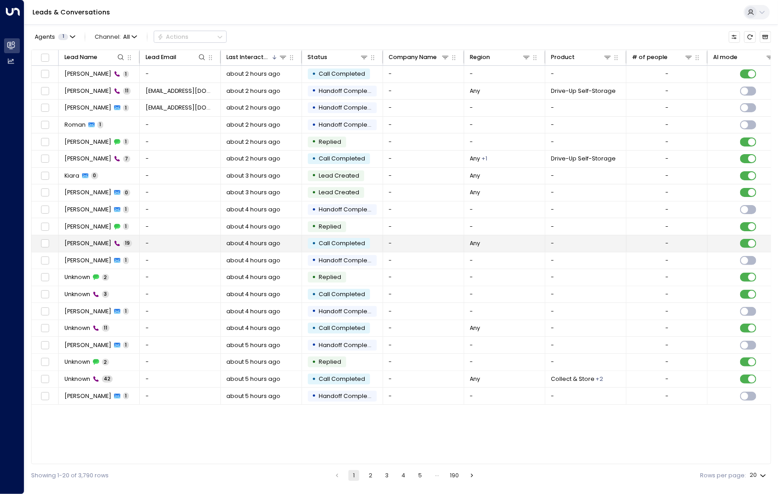
click at [123, 243] on span "19" at bounding box center [127, 243] width 9 height 7
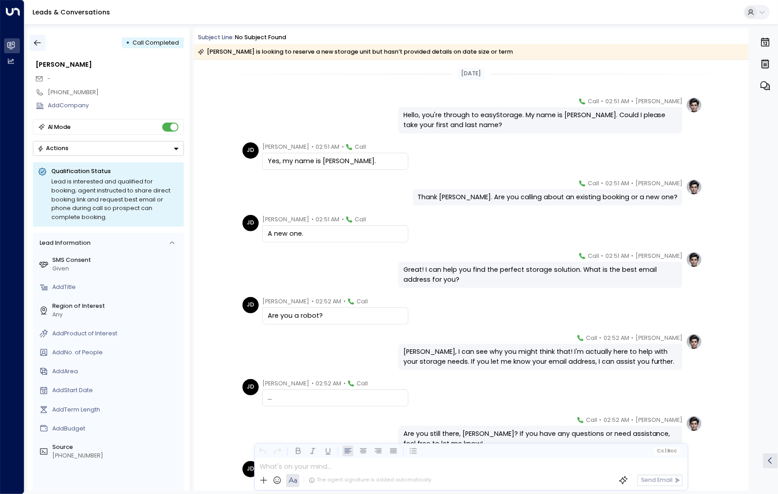
click at [39, 48] on button "button" at bounding box center [37, 43] width 16 height 16
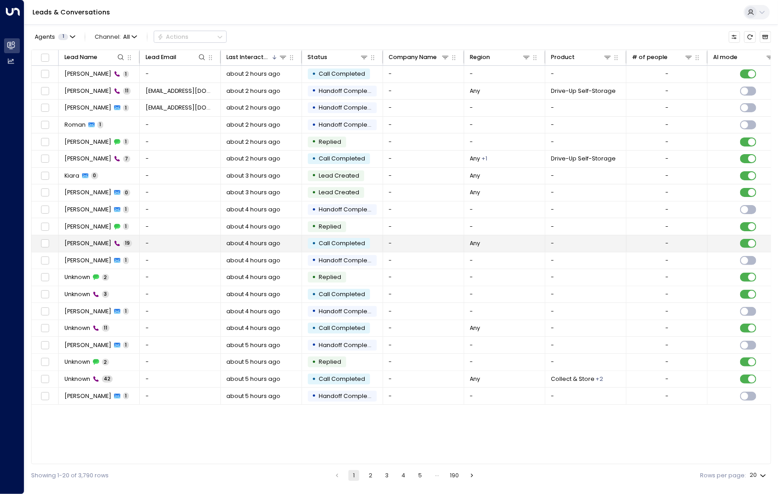
click at [124, 246] on td "[PERSON_NAME] 19" at bounding box center [99, 243] width 81 height 17
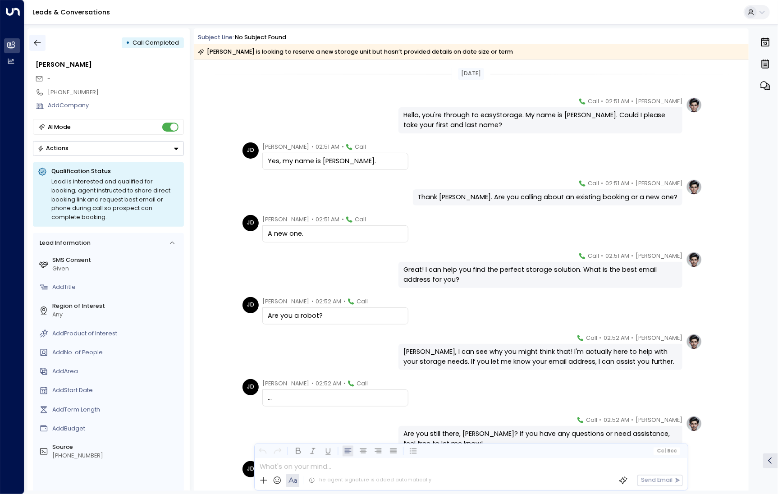
click at [37, 41] on icon "button" at bounding box center [37, 42] width 9 height 9
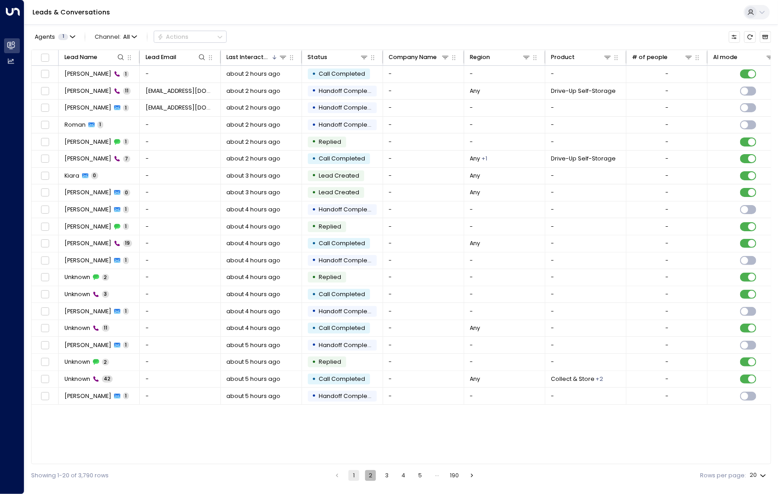
click at [371, 476] on button "2" at bounding box center [370, 475] width 11 height 11
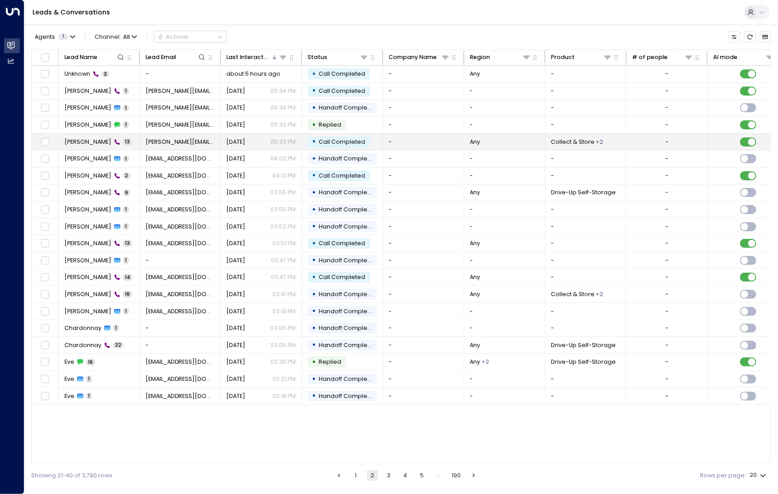
click at [82, 138] on span "[PERSON_NAME]" at bounding box center [87, 142] width 47 height 8
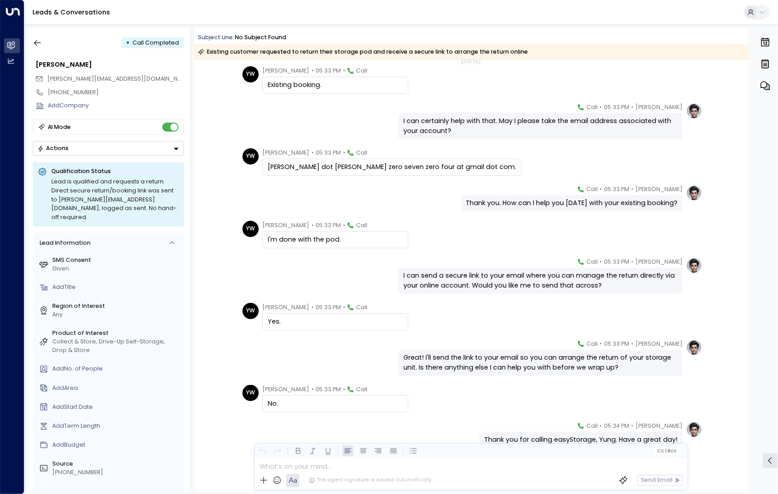
scroll to position [187, 0]
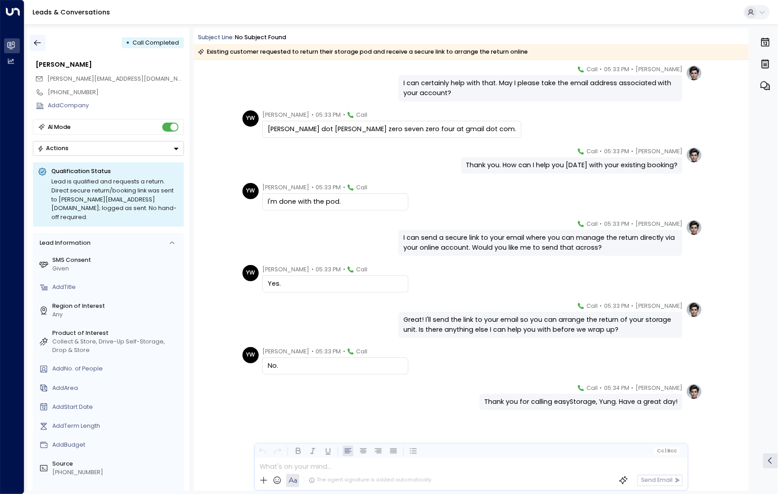
click at [40, 43] on icon "button" at bounding box center [37, 42] width 9 height 9
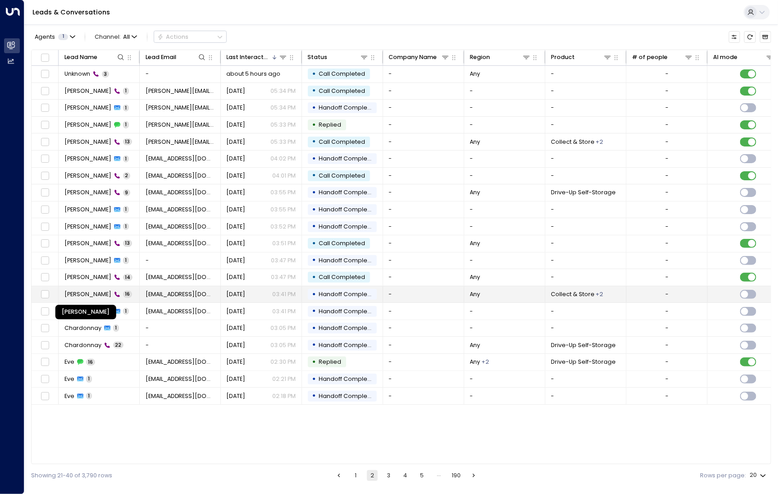
click at [95, 290] on span "[PERSON_NAME]" at bounding box center [87, 294] width 47 height 8
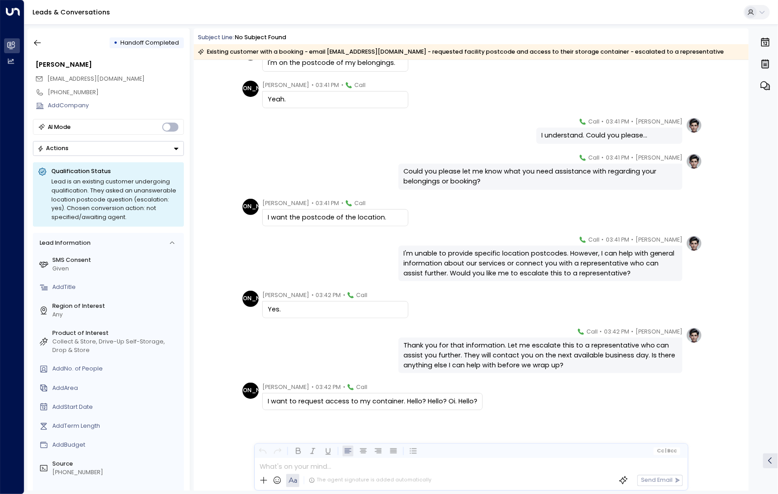
scroll to position [325, 0]
click at [43, 41] on button "button" at bounding box center [37, 43] width 16 height 16
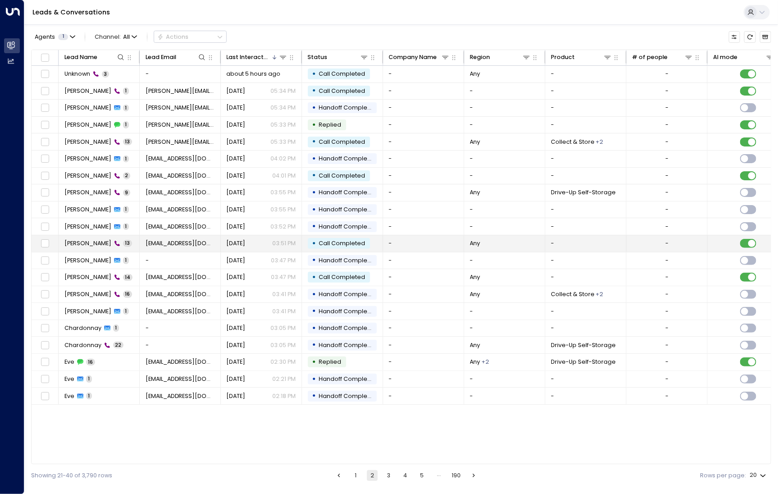
click at [93, 242] on span "[PERSON_NAME]" at bounding box center [87, 243] width 47 height 8
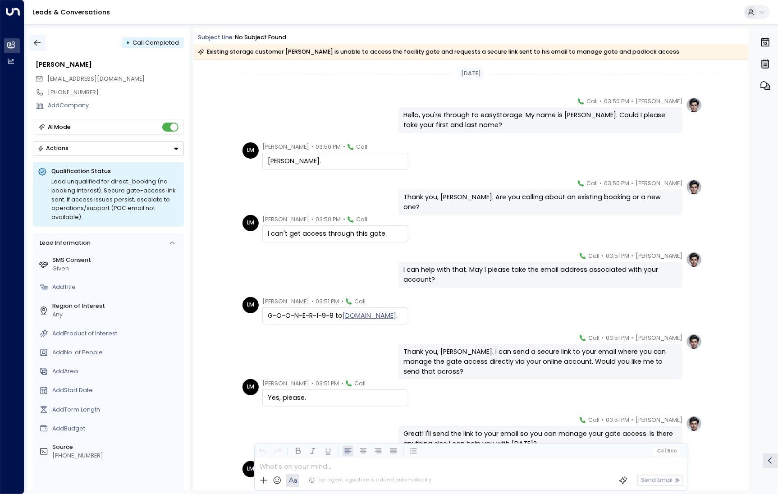
click at [41, 44] on icon "button" at bounding box center [37, 42] width 9 height 9
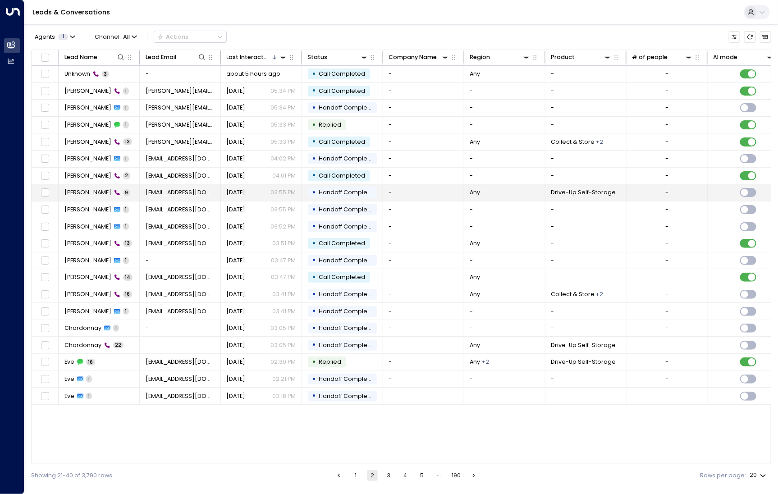
click at [88, 188] on span "[PERSON_NAME]" at bounding box center [87, 192] width 47 height 8
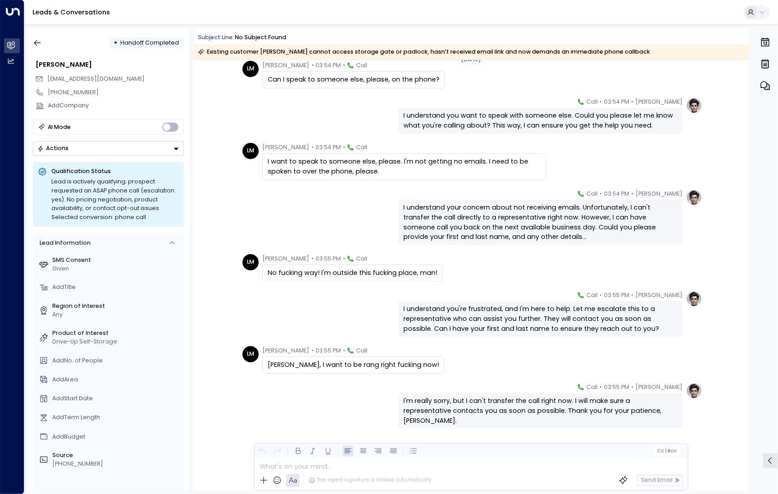
scroll to position [91, 0]
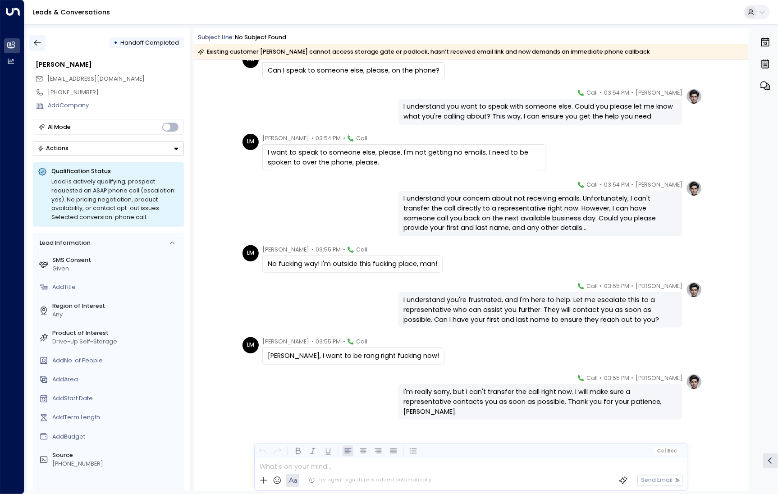
click at [37, 47] on icon "button" at bounding box center [37, 42] width 9 height 9
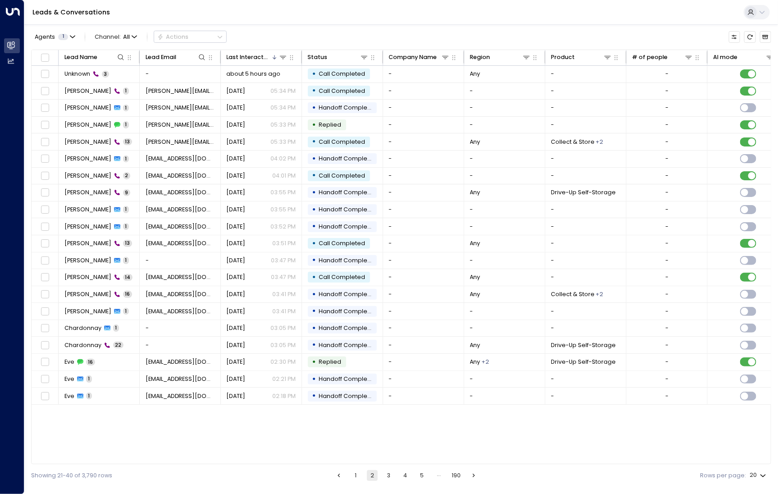
click at [353, 476] on button "1" at bounding box center [355, 475] width 11 height 11
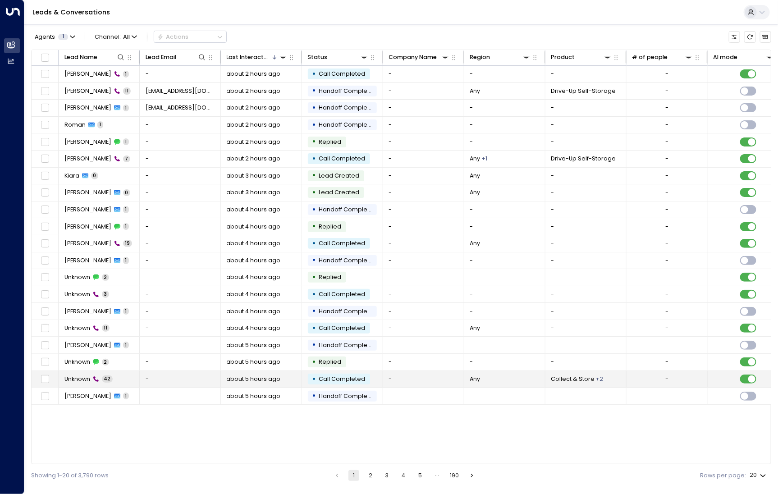
click at [110, 375] on div "Unknown 42" at bounding box center [88, 379] width 48 height 8
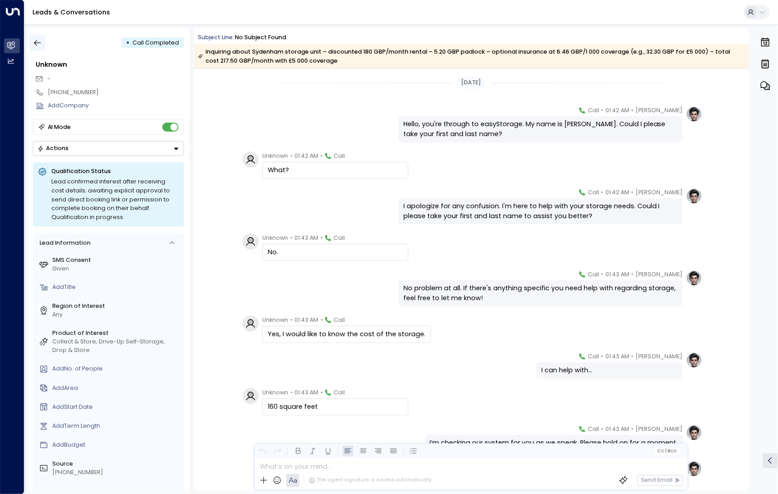
click at [36, 39] on icon "button" at bounding box center [37, 42] width 9 height 9
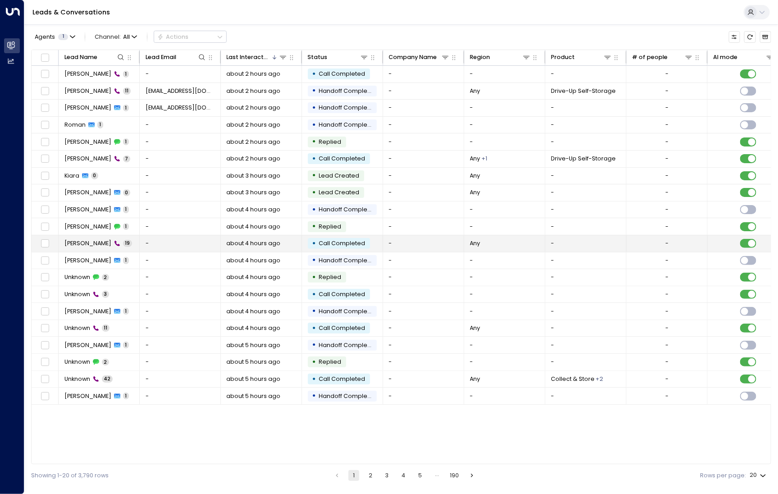
click at [85, 242] on span "[PERSON_NAME]" at bounding box center [87, 243] width 47 height 8
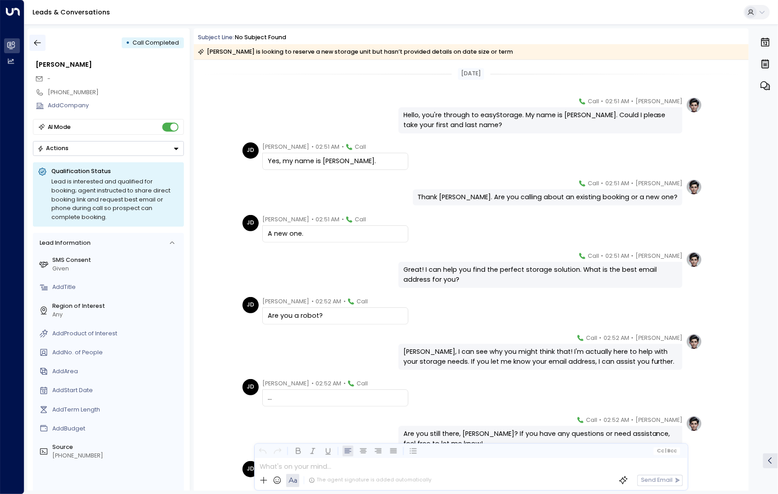
click at [36, 46] on icon "button" at bounding box center [37, 42] width 9 height 9
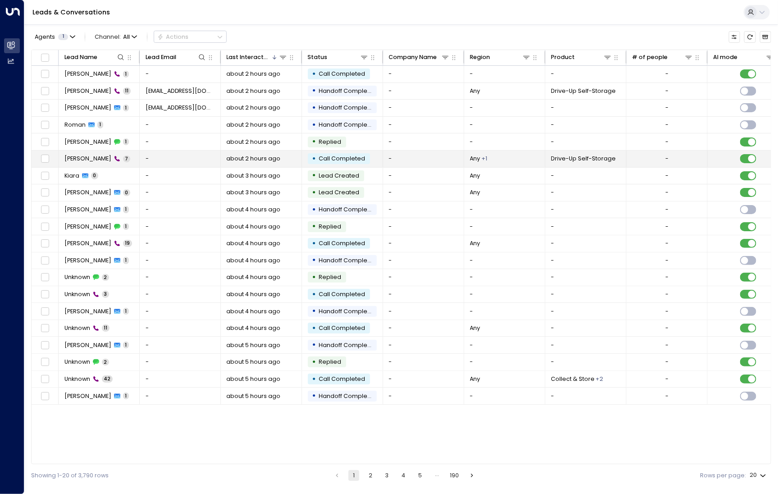
click at [98, 162] on span "[PERSON_NAME]" at bounding box center [87, 159] width 47 height 8
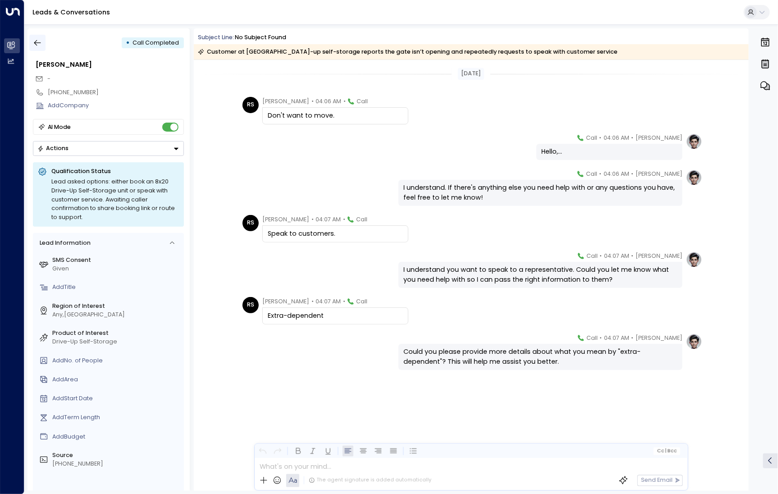
click at [38, 39] on icon "button" at bounding box center [37, 42] width 9 height 9
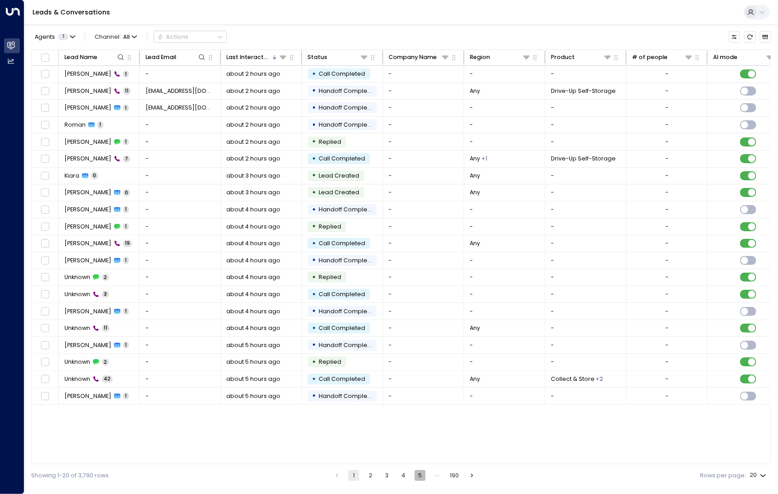
click at [423, 475] on button "5" at bounding box center [420, 475] width 11 height 11
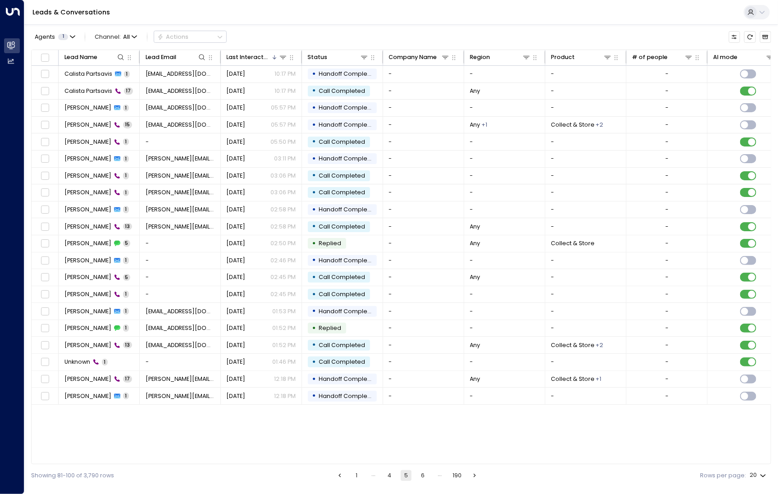
click at [423, 475] on button "6" at bounding box center [422, 475] width 11 height 11
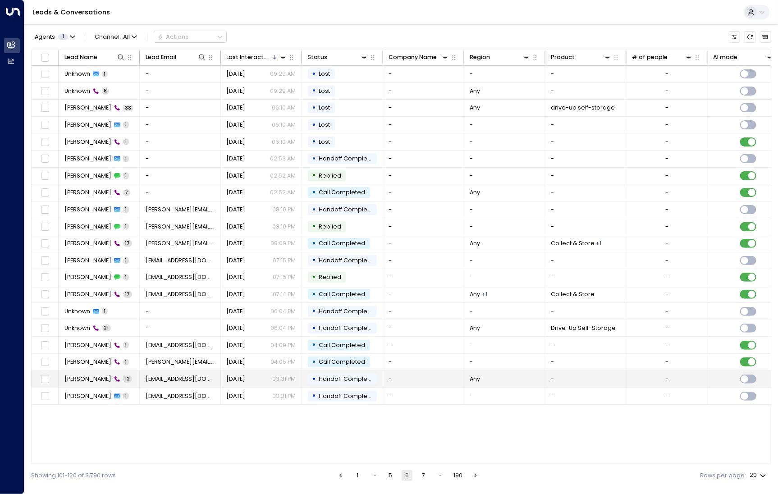
click at [101, 375] on span "[PERSON_NAME]" at bounding box center [87, 379] width 47 height 8
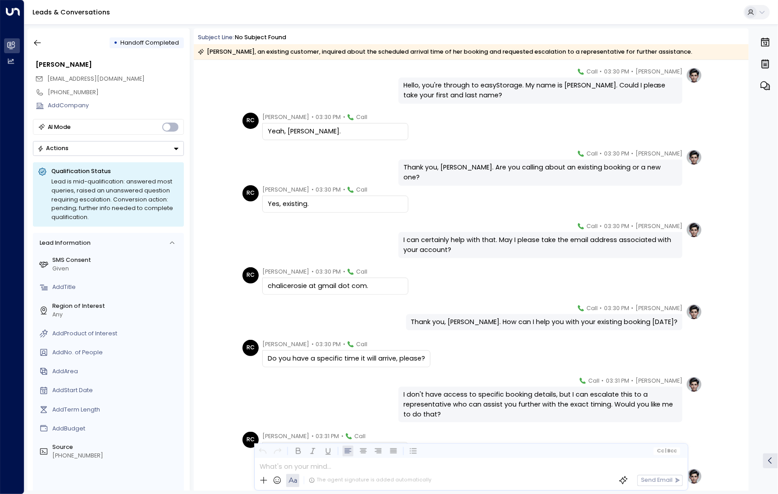
scroll to position [31, 0]
click at [35, 48] on button "button" at bounding box center [37, 43] width 16 height 16
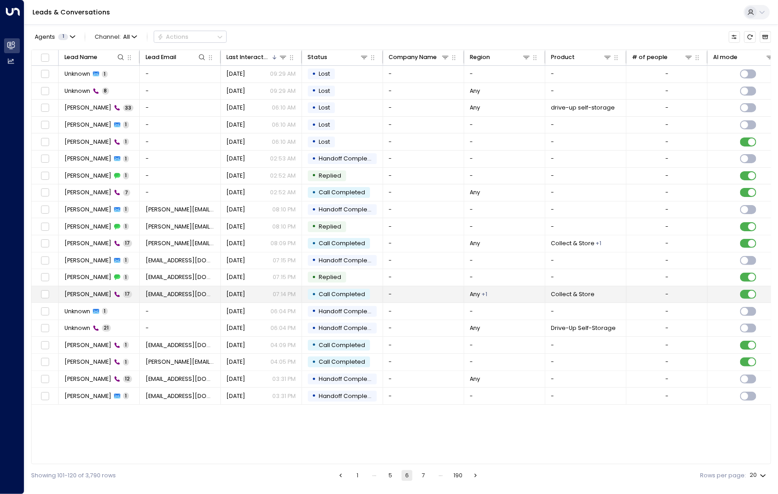
click at [95, 296] on span "[PERSON_NAME]" at bounding box center [87, 294] width 47 height 8
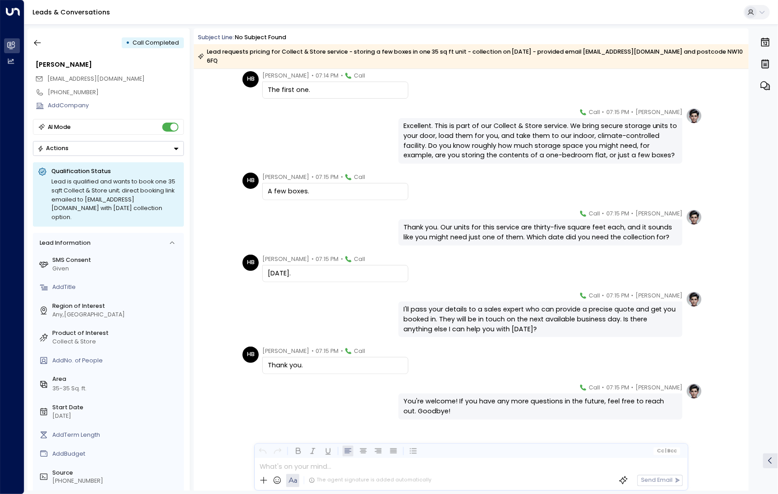
scroll to position [409, 0]
click at [33, 42] on icon "button" at bounding box center [37, 42] width 9 height 9
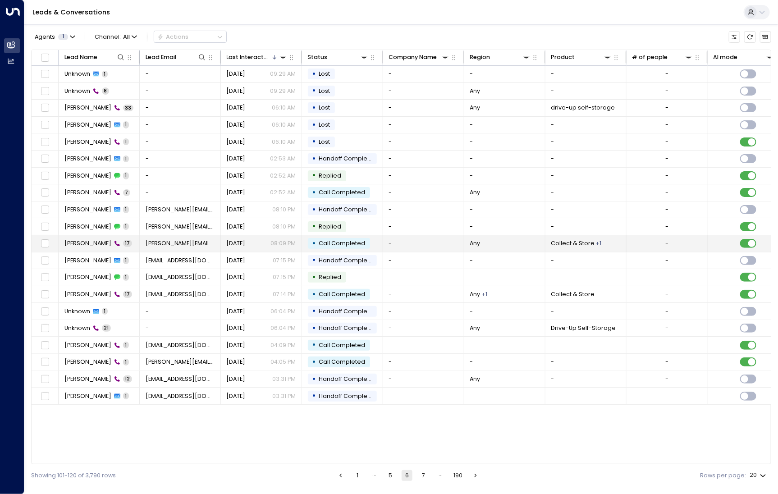
click at [85, 244] on span "[PERSON_NAME]" at bounding box center [87, 243] width 47 height 8
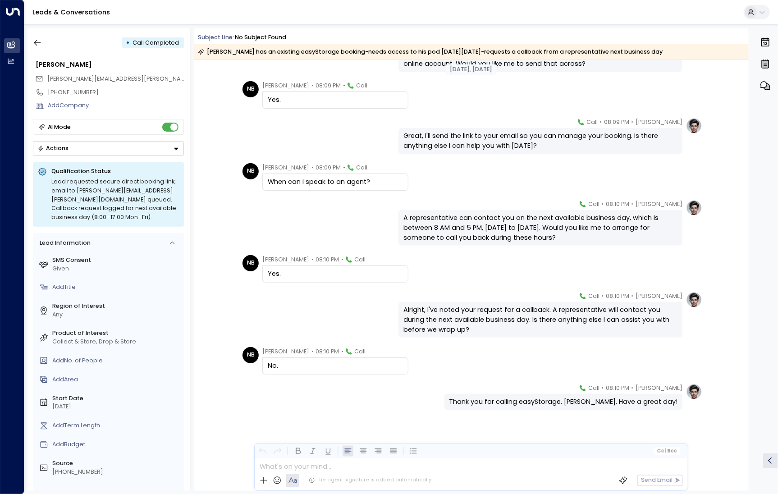
scroll to position [371, 0]
click at [39, 40] on icon "button" at bounding box center [37, 42] width 9 height 9
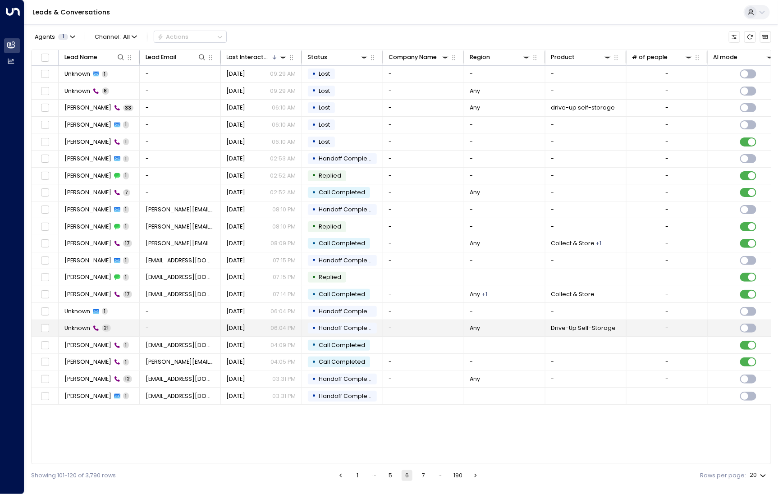
click at [126, 330] on td "Unknown 21" at bounding box center [99, 328] width 81 height 17
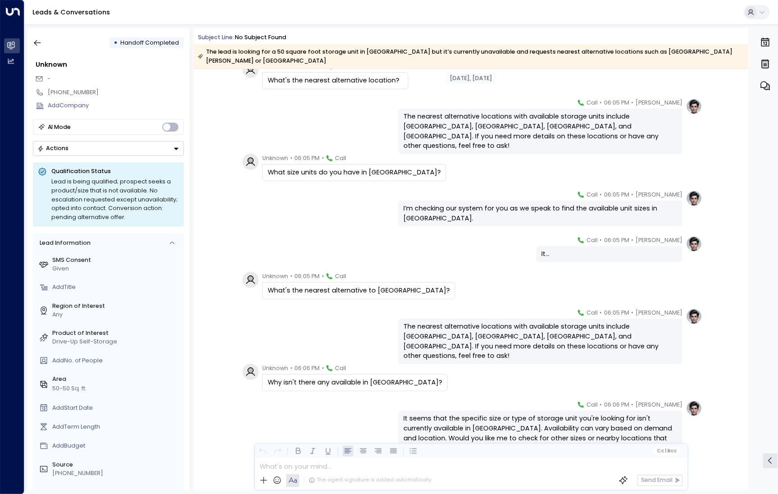
scroll to position [592, 0]
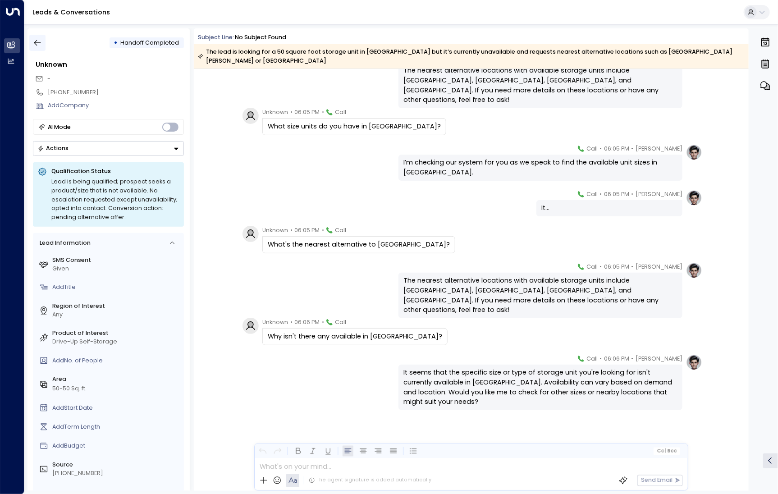
click at [40, 41] on icon "button" at bounding box center [37, 42] width 9 height 9
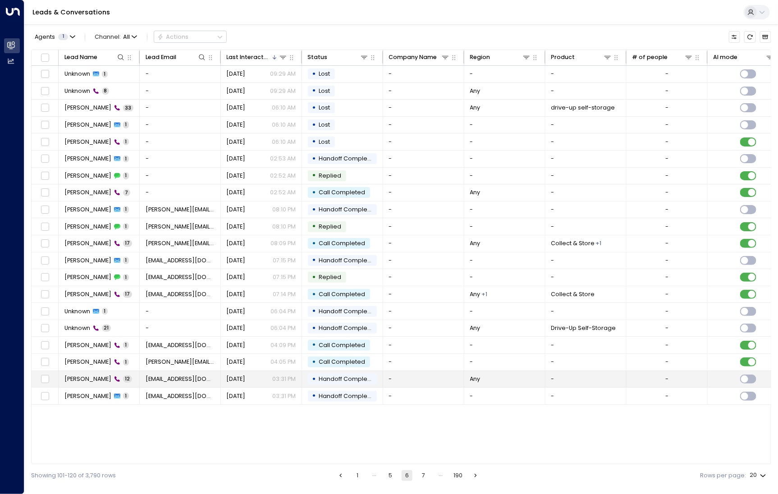
click at [93, 376] on span "[PERSON_NAME]" at bounding box center [87, 379] width 47 height 8
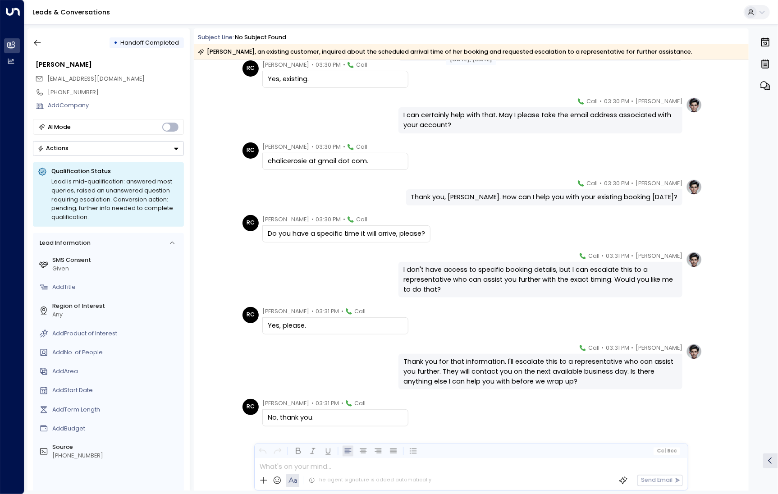
scroll to position [170, 0]
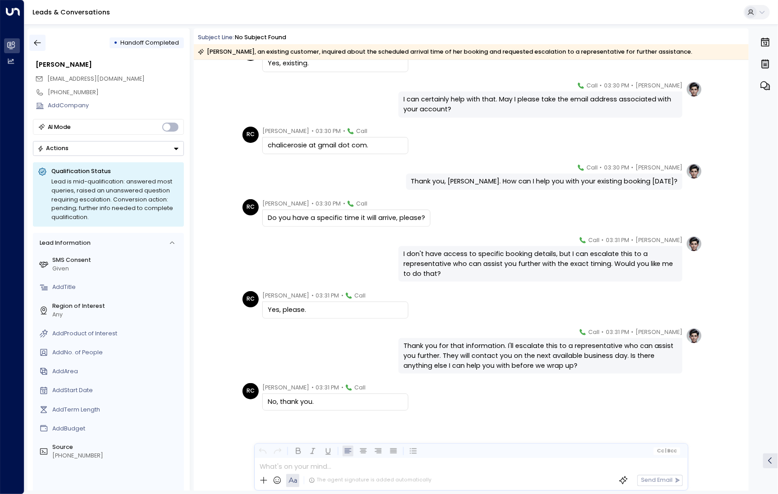
click at [41, 45] on icon "button" at bounding box center [37, 42] width 9 height 9
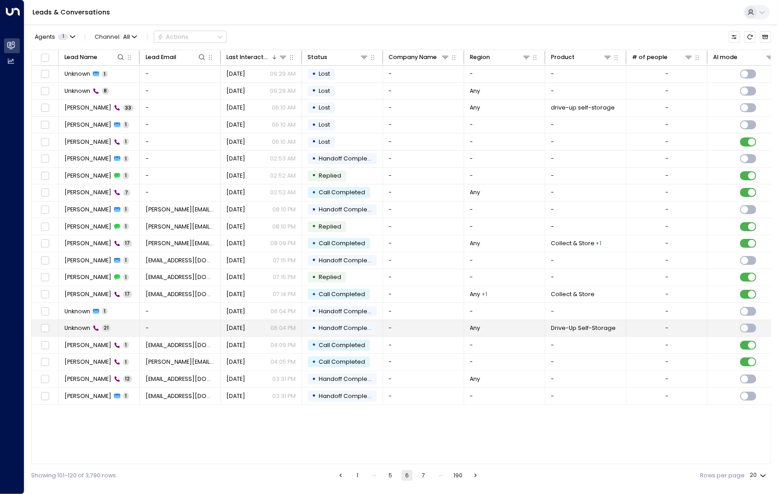
click at [89, 330] on span "Unknown" at bounding box center [77, 328] width 26 height 8
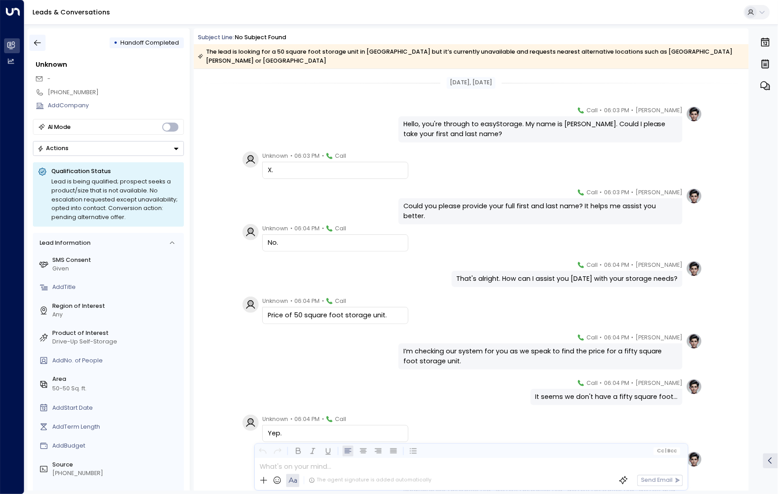
click at [32, 41] on button "button" at bounding box center [37, 43] width 16 height 16
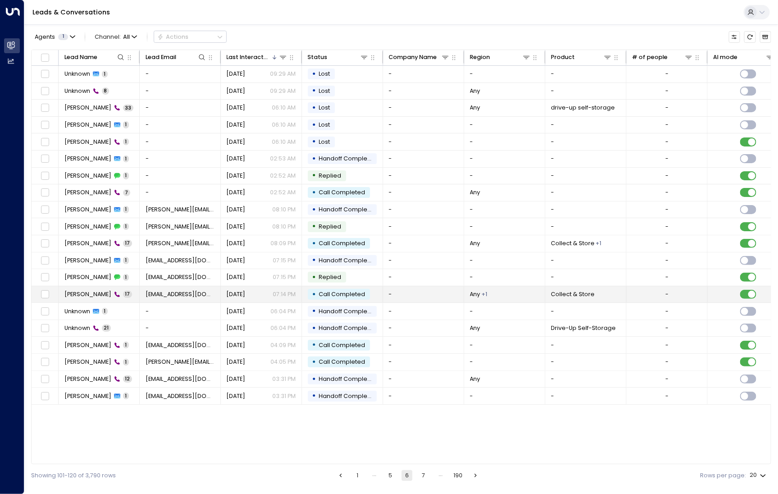
click at [90, 297] on td "[PERSON_NAME] 17" at bounding box center [99, 294] width 81 height 17
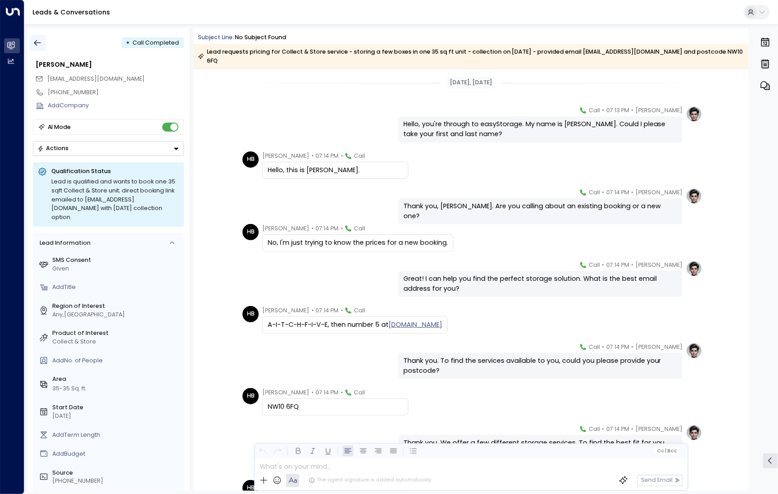
click at [38, 40] on icon "button" at bounding box center [37, 42] width 9 height 9
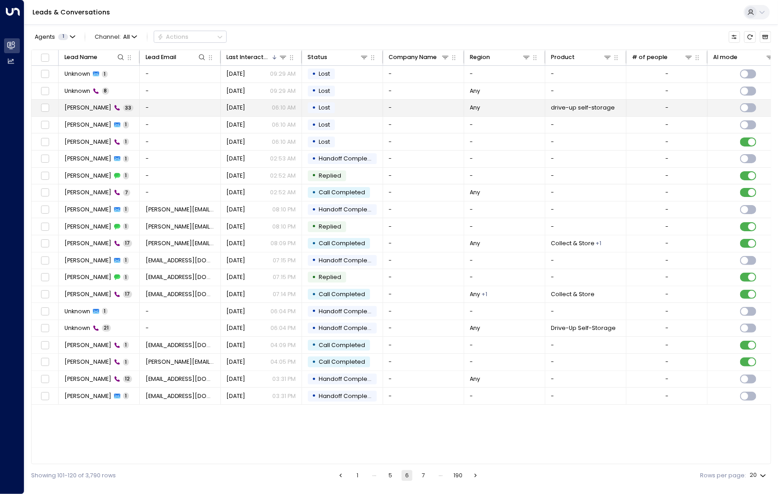
click at [77, 101] on td "Ari 33" at bounding box center [99, 108] width 81 height 17
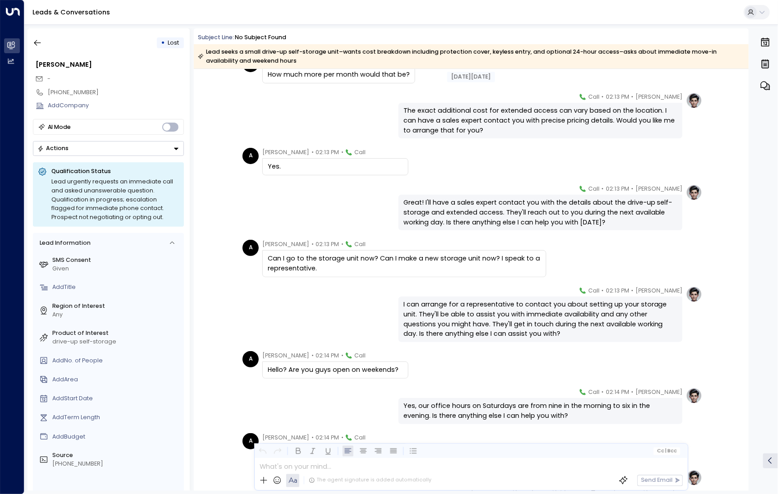
scroll to position [1125, 0]
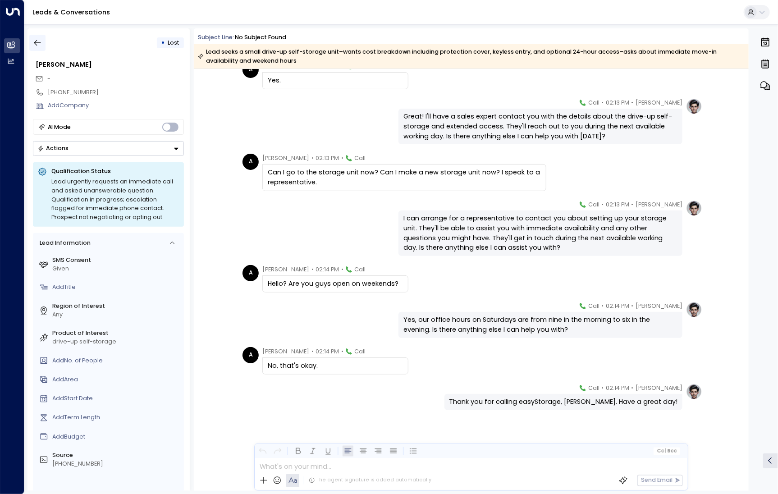
click at [37, 42] on icon "button" at bounding box center [37, 42] width 9 height 9
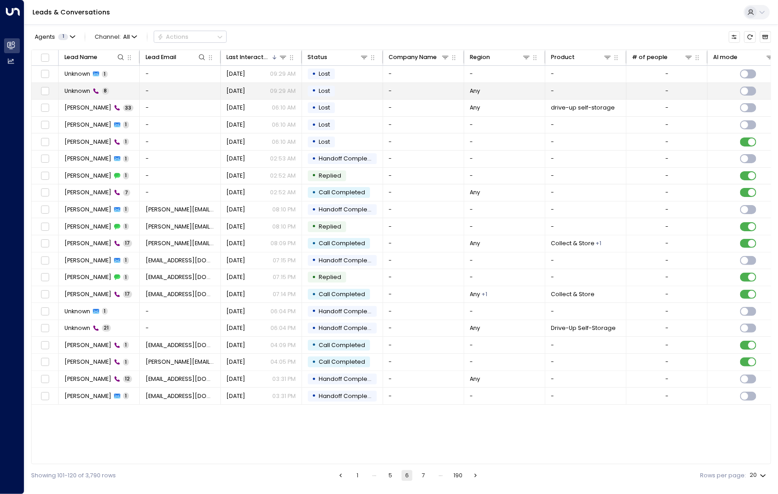
click at [78, 90] on span "Unknown" at bounding box center [77, 91] width 26 height 8
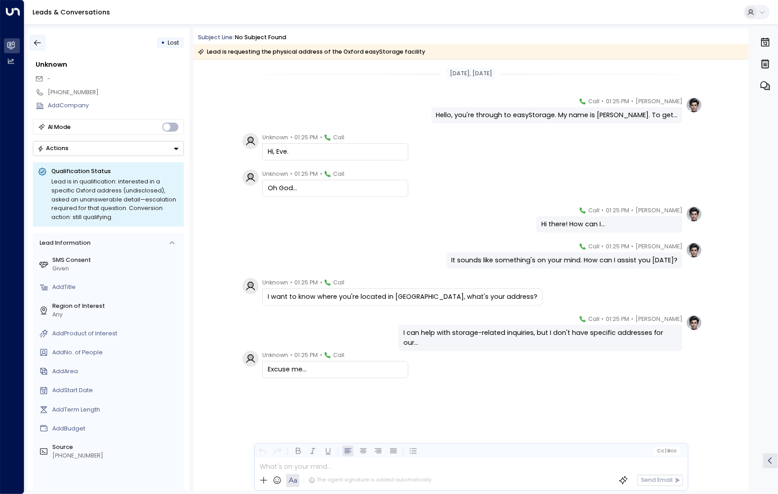
click at [35, 39] on icon "button" at bounding box center [37, 42] width 9 height 9
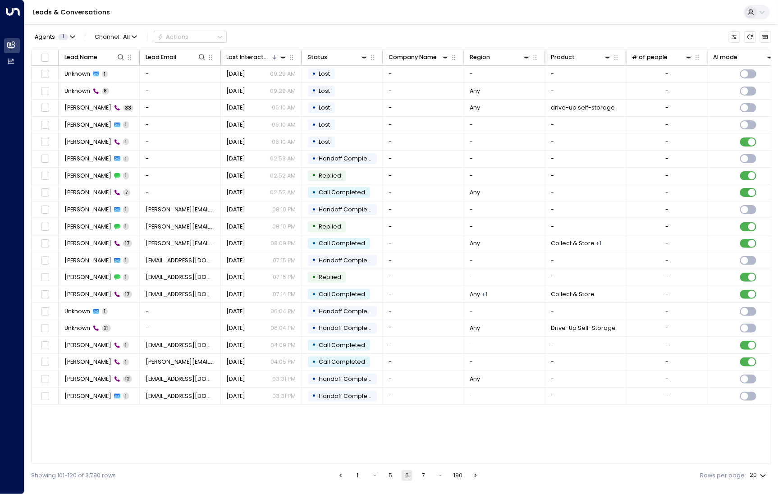
click at [422, 475] on button "7" at bounding box center [423, 475] width 11 height 11
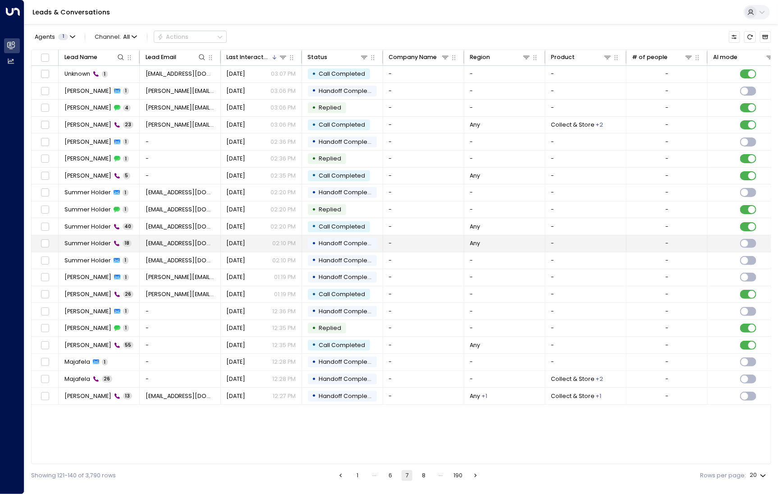
click at [106, 243] on span "Summer Holder" at bounding box center [87, 243] width 46 height 8
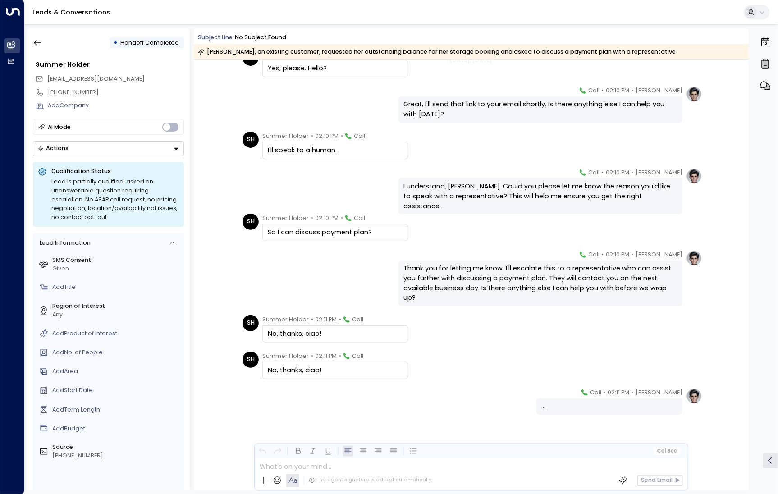
scroll to position [407, 0]
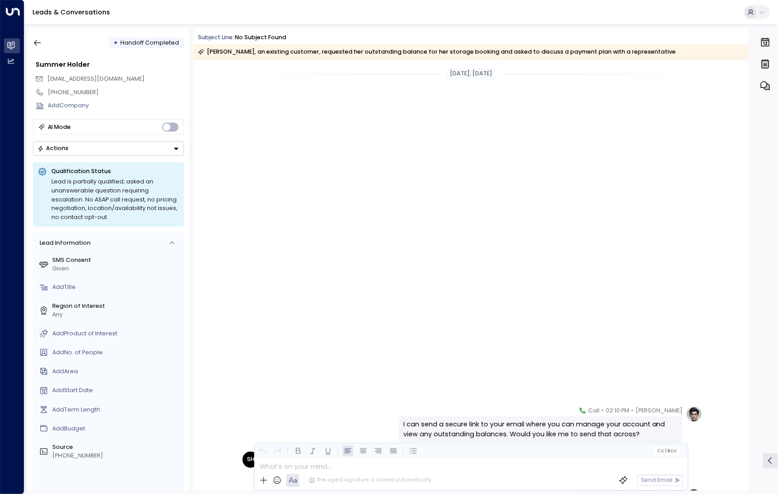
scroll to position [407, 0]
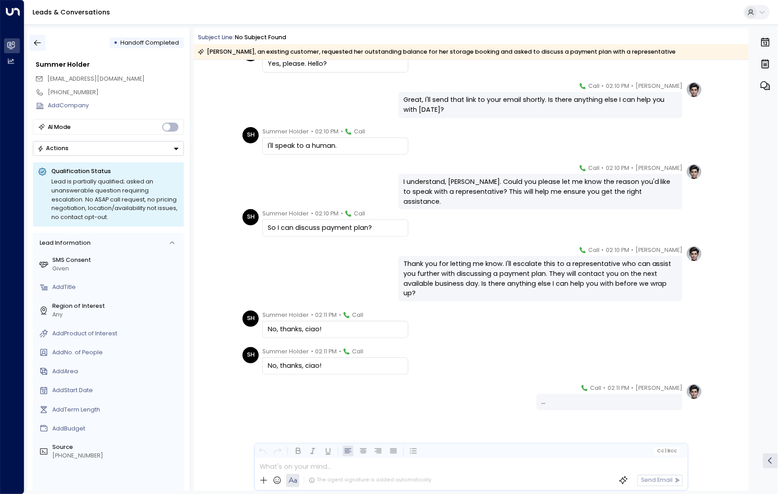
click at [41, 37] on button "button" at bounding box center [37, 43] width 16 height 16
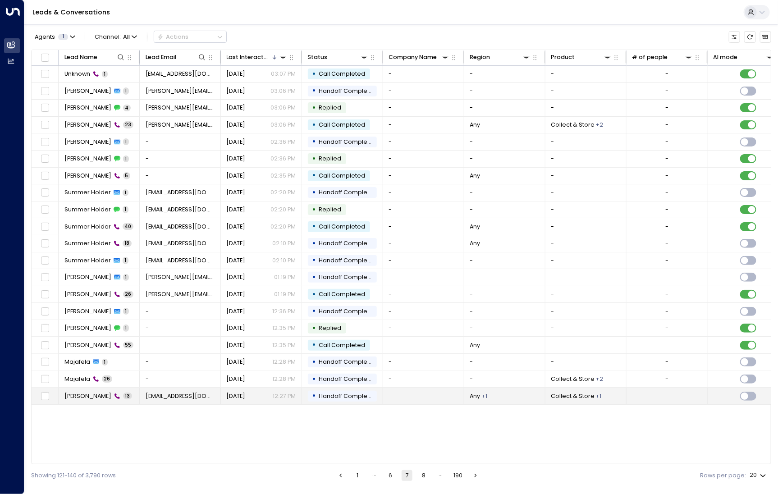
click at [93, 399] on td "Andrew Wright 13" at bounding box center [99, 396] width 81 height 17
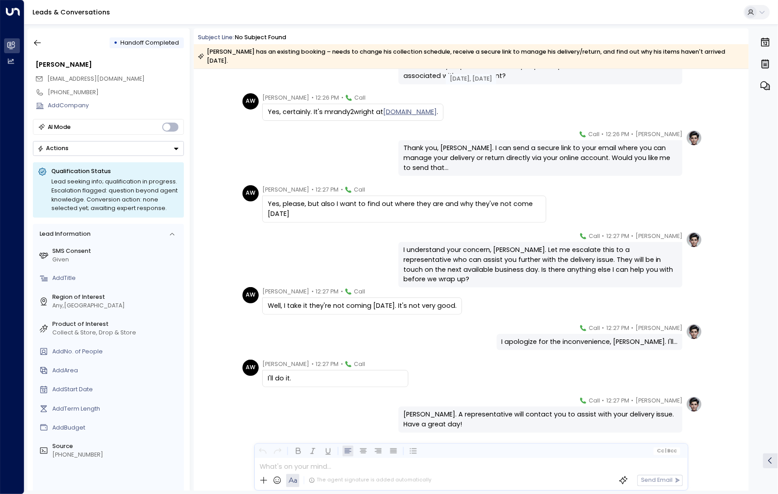
scroll to position [226, 0]
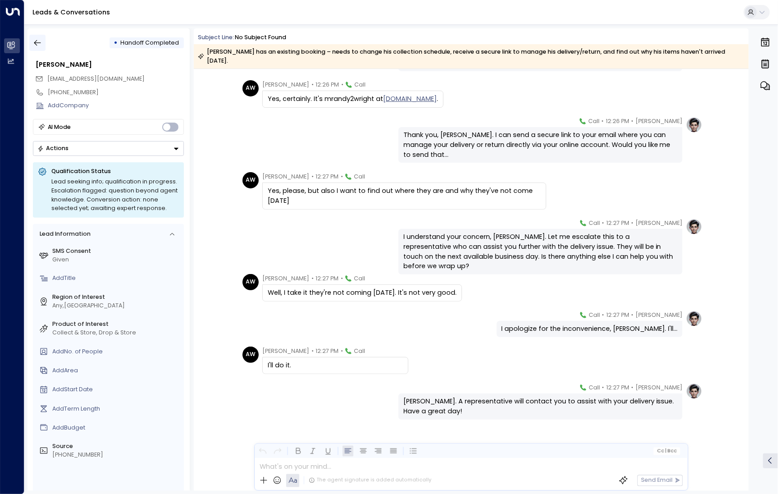
click at [38, 46] on icon "button" at bounding box center [37, 42] width 9 height 9
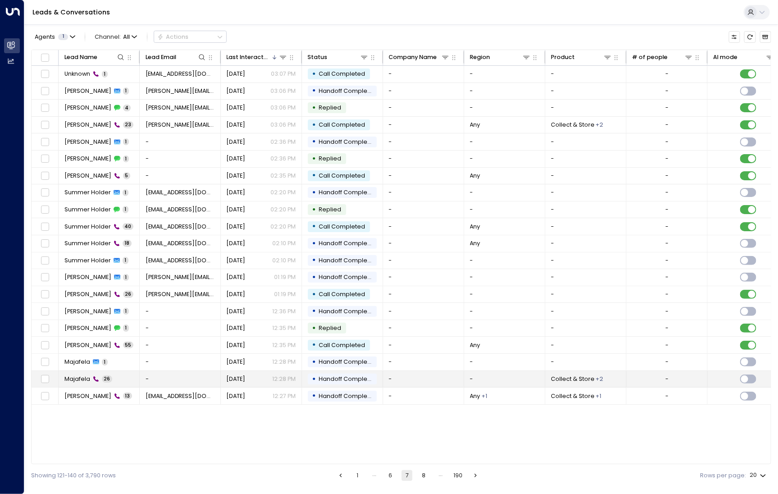
click at [86, 381] on td "Majafela 26" at bounding box center [99, 379] width 81 height 17
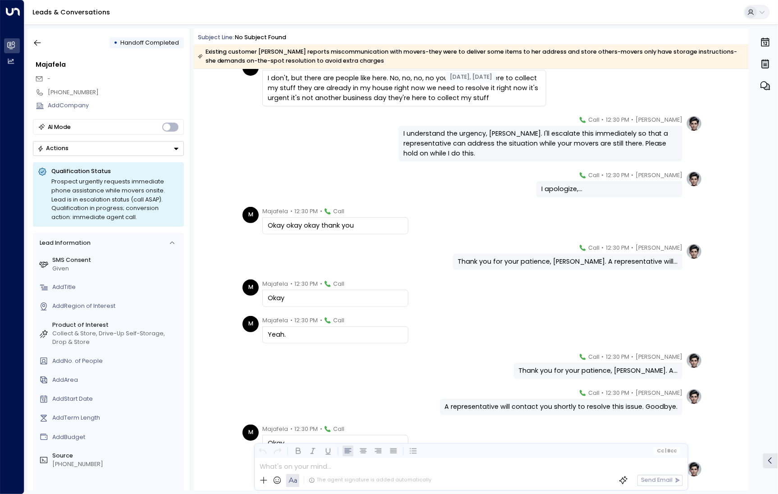
scroll to position [843, 0]
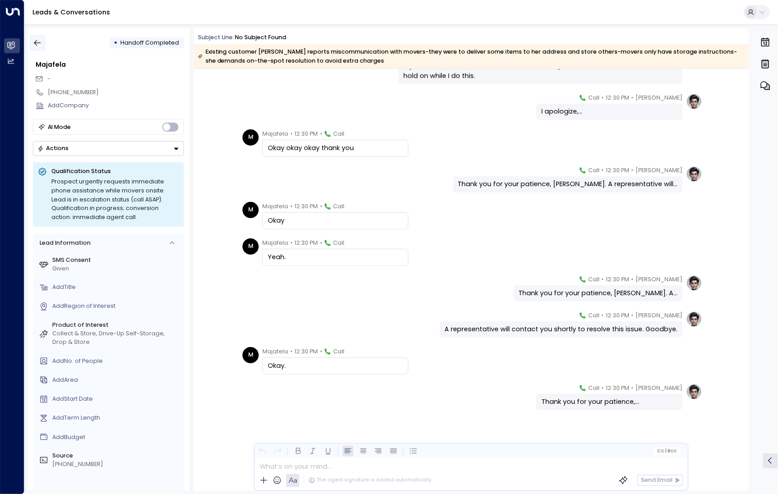
click at [41, 46] on icon "button" at bounding box center [37, 42] width 9 height 9
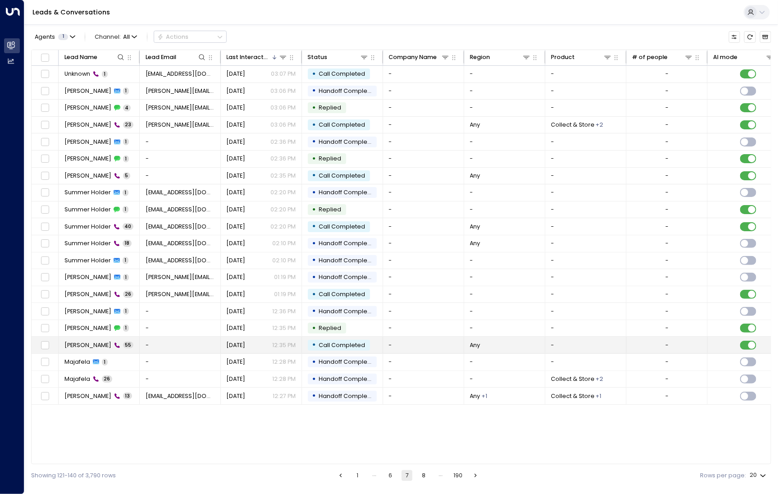
click at [90, 346] on div "Anita 55" at bounding box center [98, 345] width 69 height 8
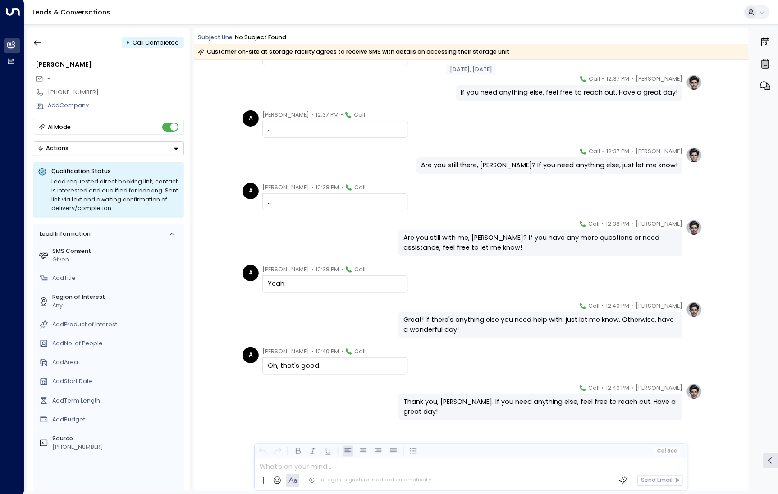
scroll to position [1739, 0]
click at [37, 40] on icon "button" at bounding box center [37, 42] width 9 height 9
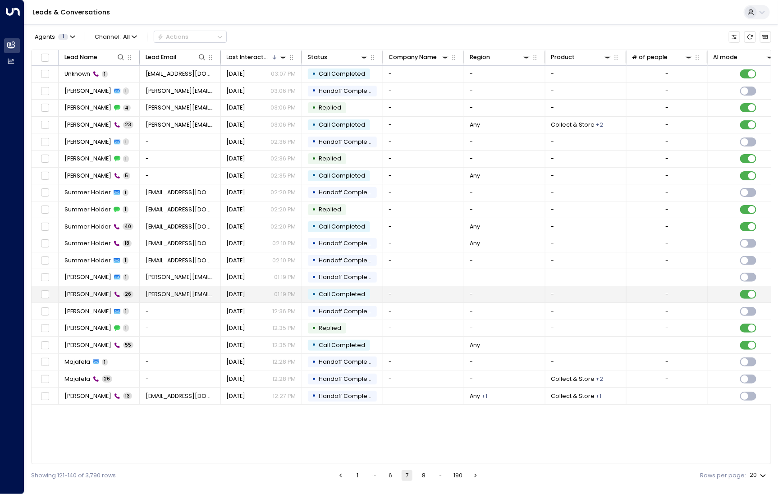
click at [94, 290] on span "[PERSON_NAME]" at bounding box center [87, 294] width 47 height 8
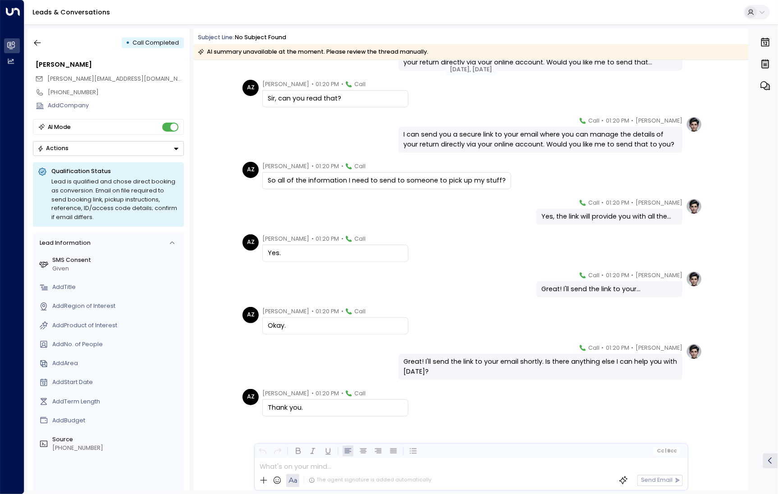
scroll to position [726, 0]
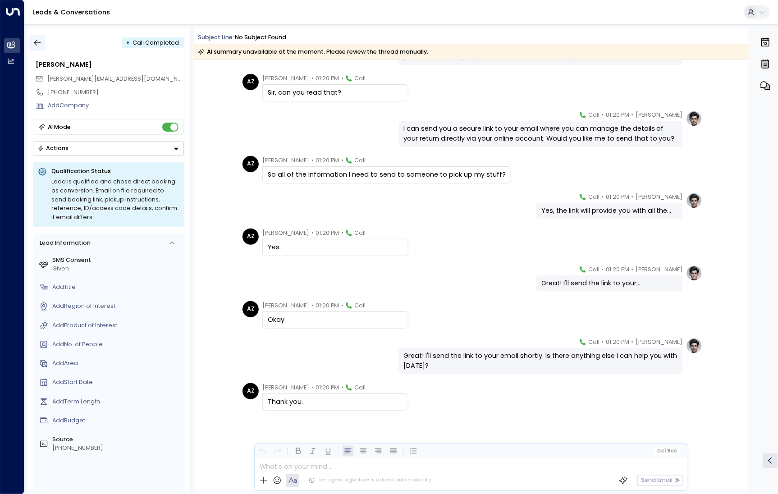
click at [42, 42] on button "button" at bounding box center [37, 43] width 16 height 16
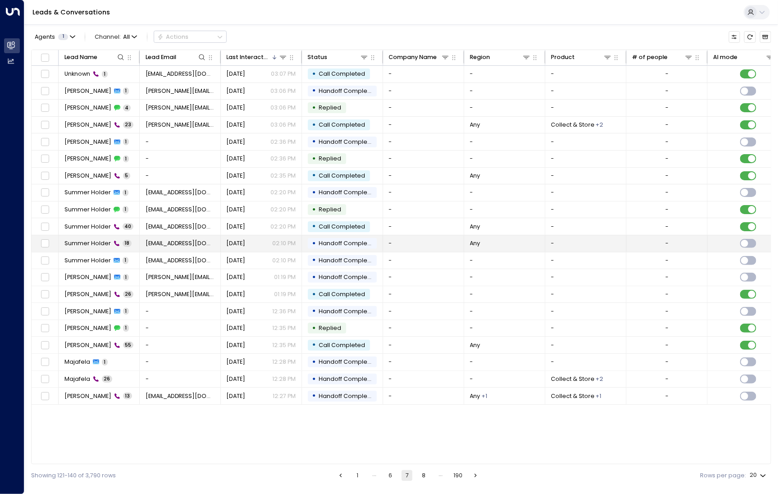
click at [93, 240] on span "Summer Holder" at bounding box center [87, 243] width 46 height 8
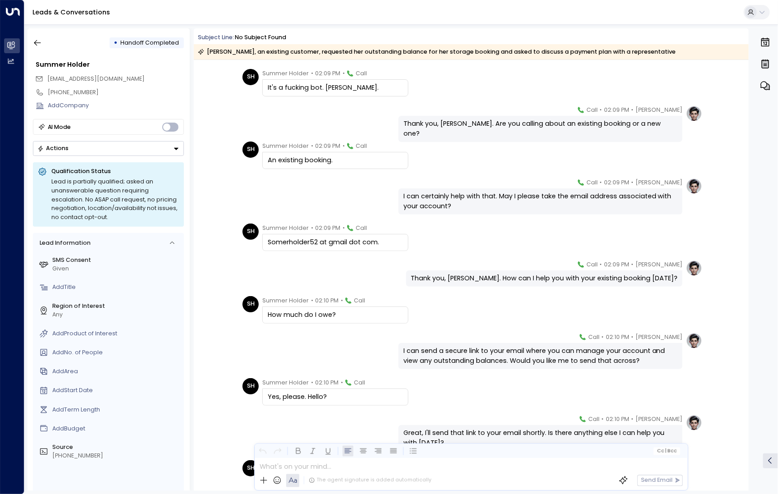
scroll to position [74, 0]
click at [39, 42] on icon "button" at bounding box center [37, 42] width 9 height 9
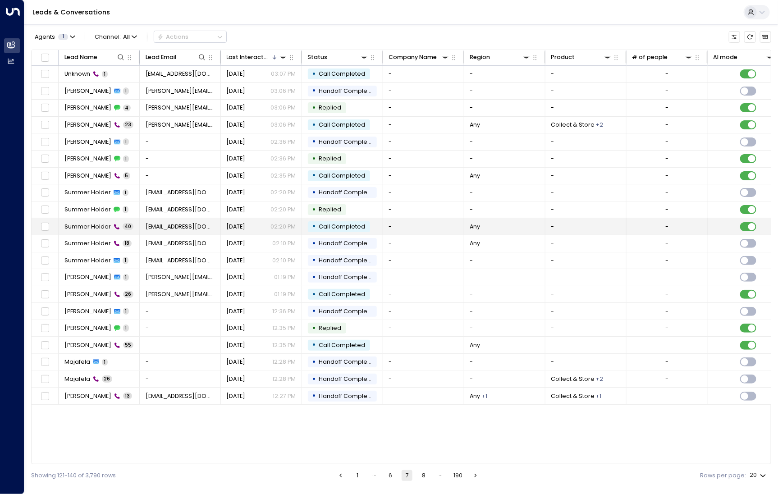
click at [95, 232] on td "Summer Holder 40" at bounding box center [99, 226] width 81 height 17
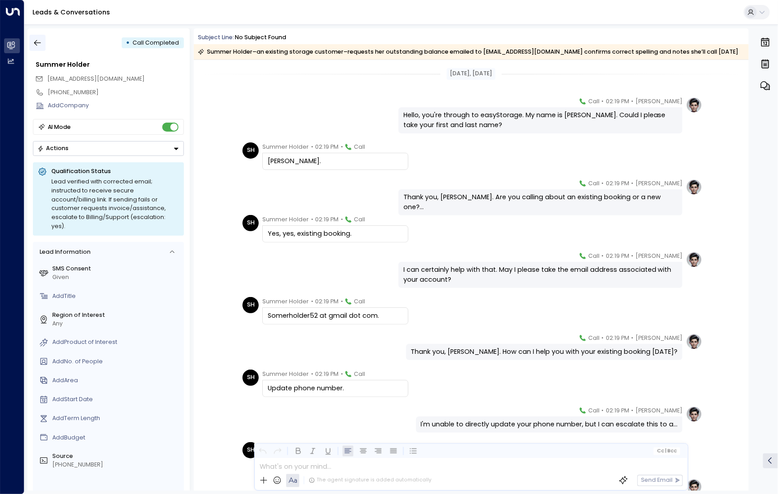
click at [37, 50] on button "button" at bounding box center [37, 43] width 16 height 16
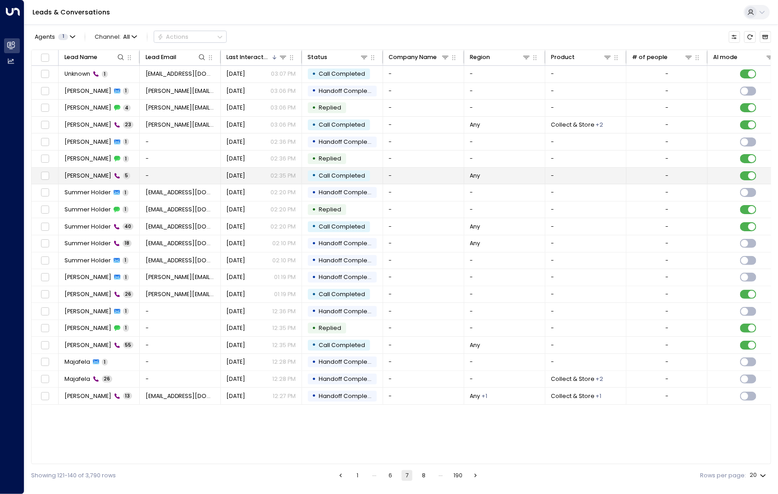
click at [73, 174] on span "[PERSON_NAME]" at bounding box center [87, 176] width 47 height 8
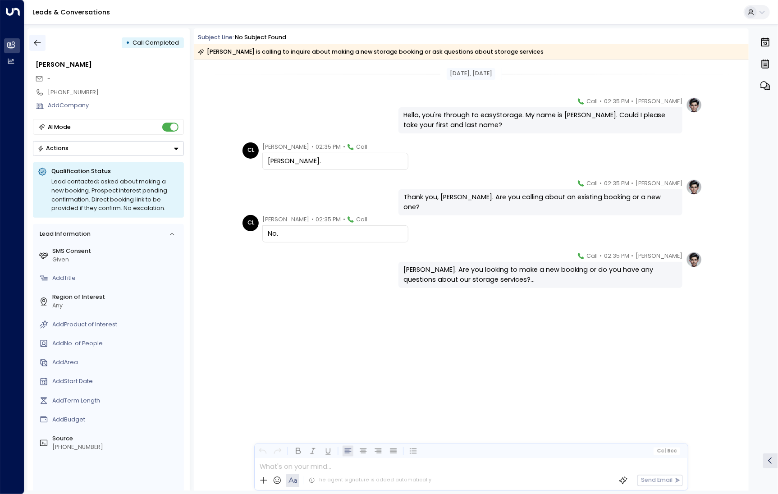
click at [37, 38] on icon "button" at bounding box center [37, 42] width 9 height 9
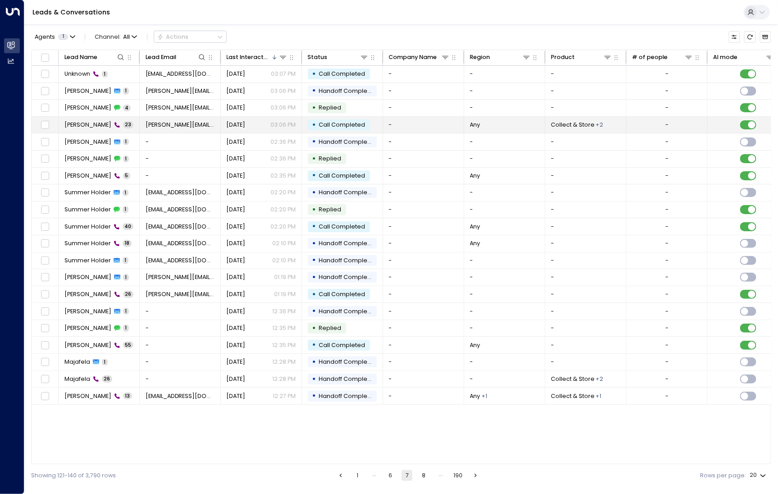
click at [82, 131] on td "Anila Zajiyeva 23" at bounding box center [99, 125] width 81 height 17
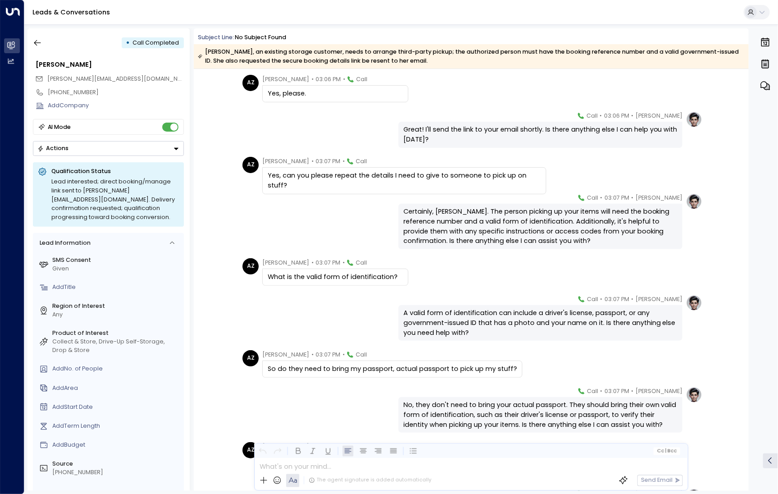
scroll to position [521, 0]
